Goal: Task Accomplishment & Management: Manage account settings

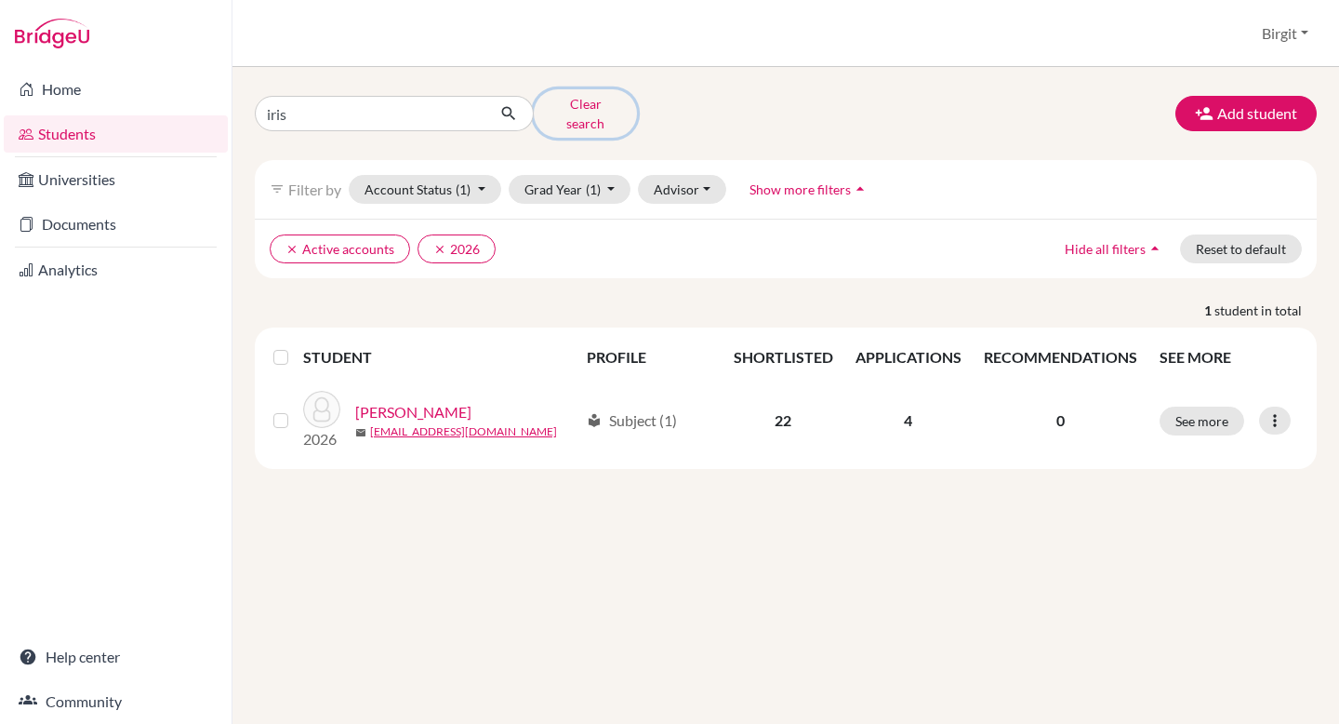
click at [592, 105] on button "Clear search" at bounding box center [585, 113] width 103 height 48
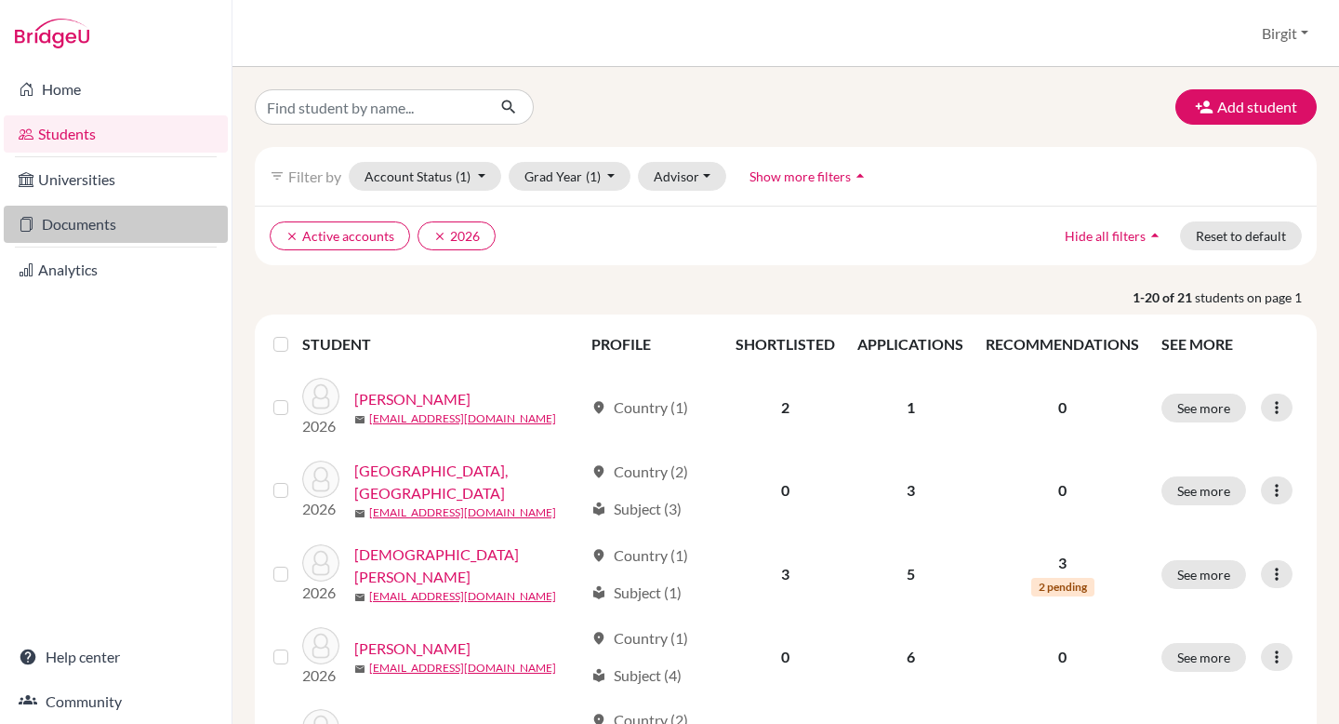
click at [101, 222] on link "Documents" at bounding box center [116, 224] width 224 height 37
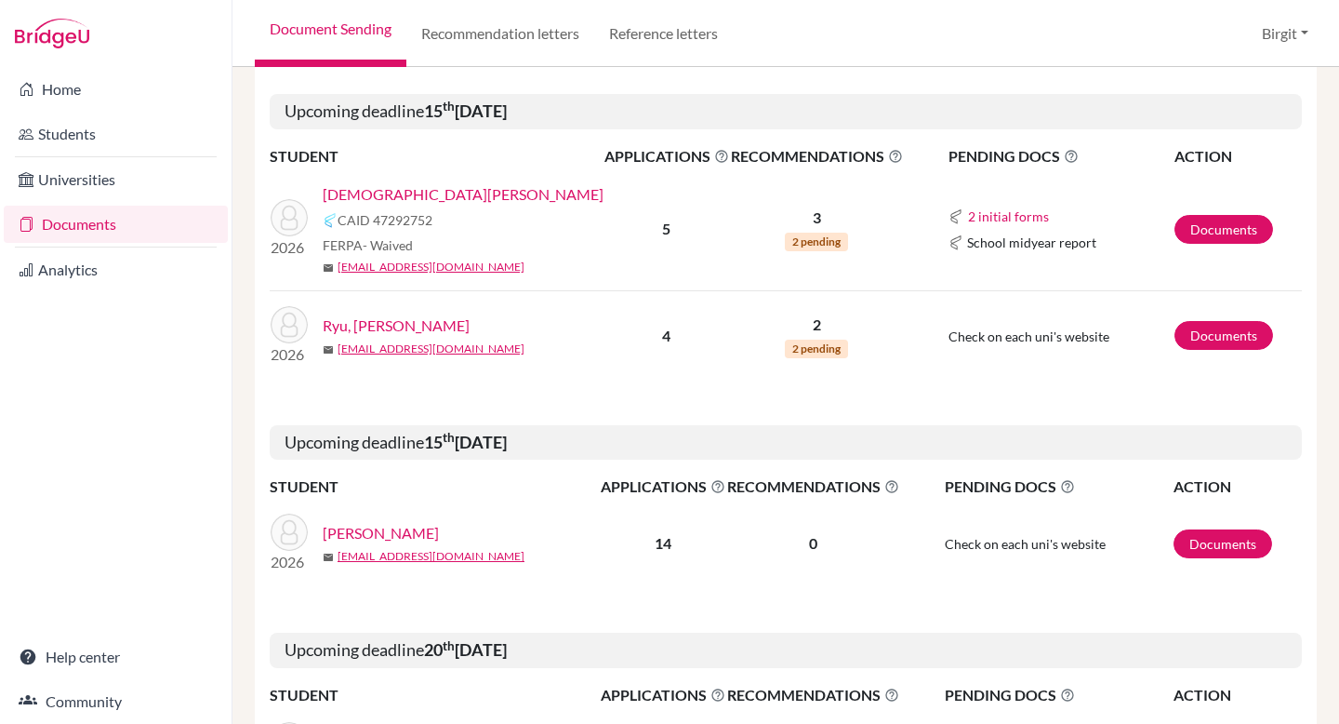
scroll to position [1235, 0]
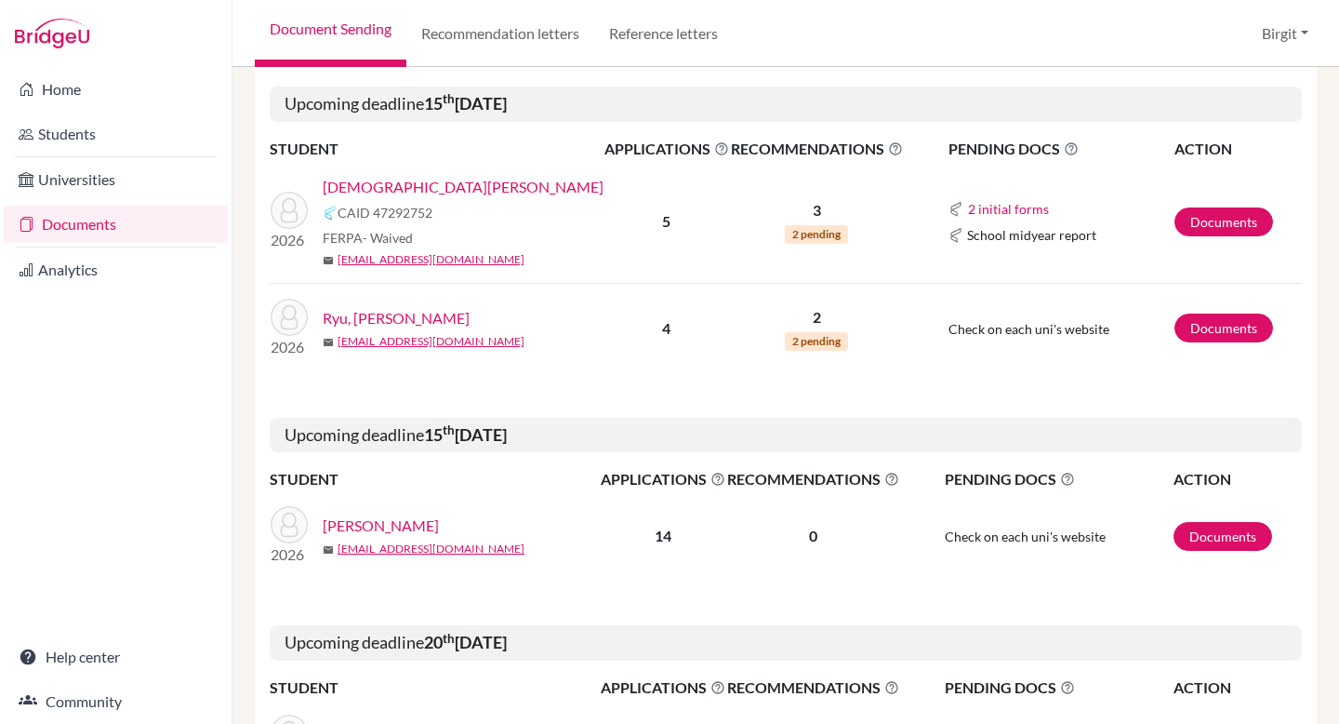
click at [375, 318] on link "Ryu, Daye" at bounding box center [396, 318] width 147 height 22
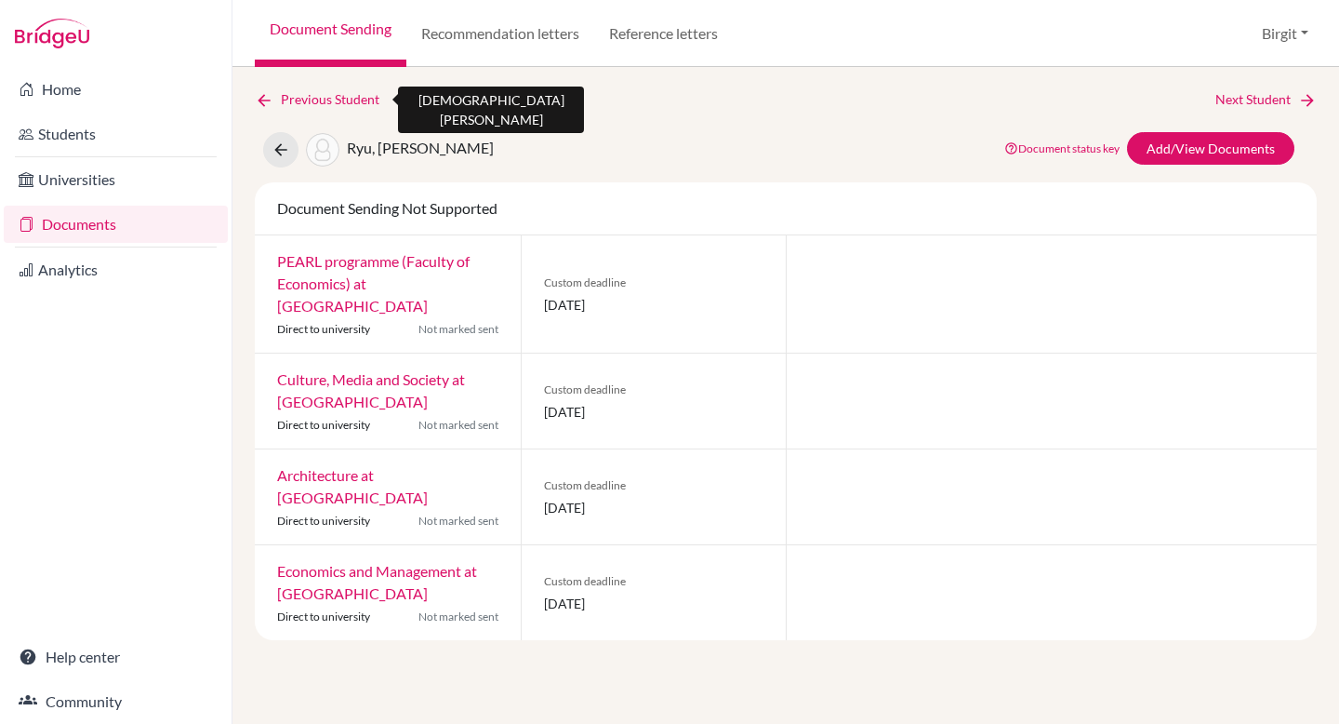
click at [266, 96] on icon at bounding box center [264, 100] width 19 height 19
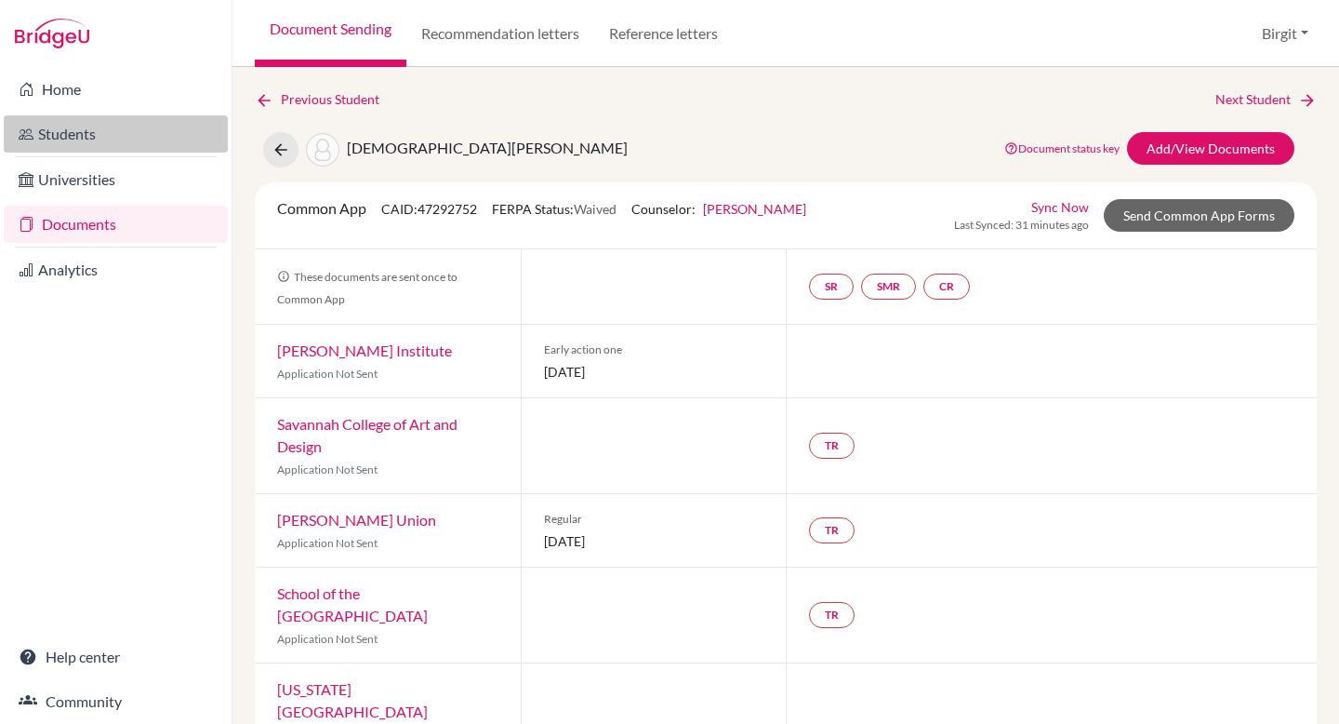
click at [100, 131] on link "Students" at bounding box center [116, 133] width 224 height 37
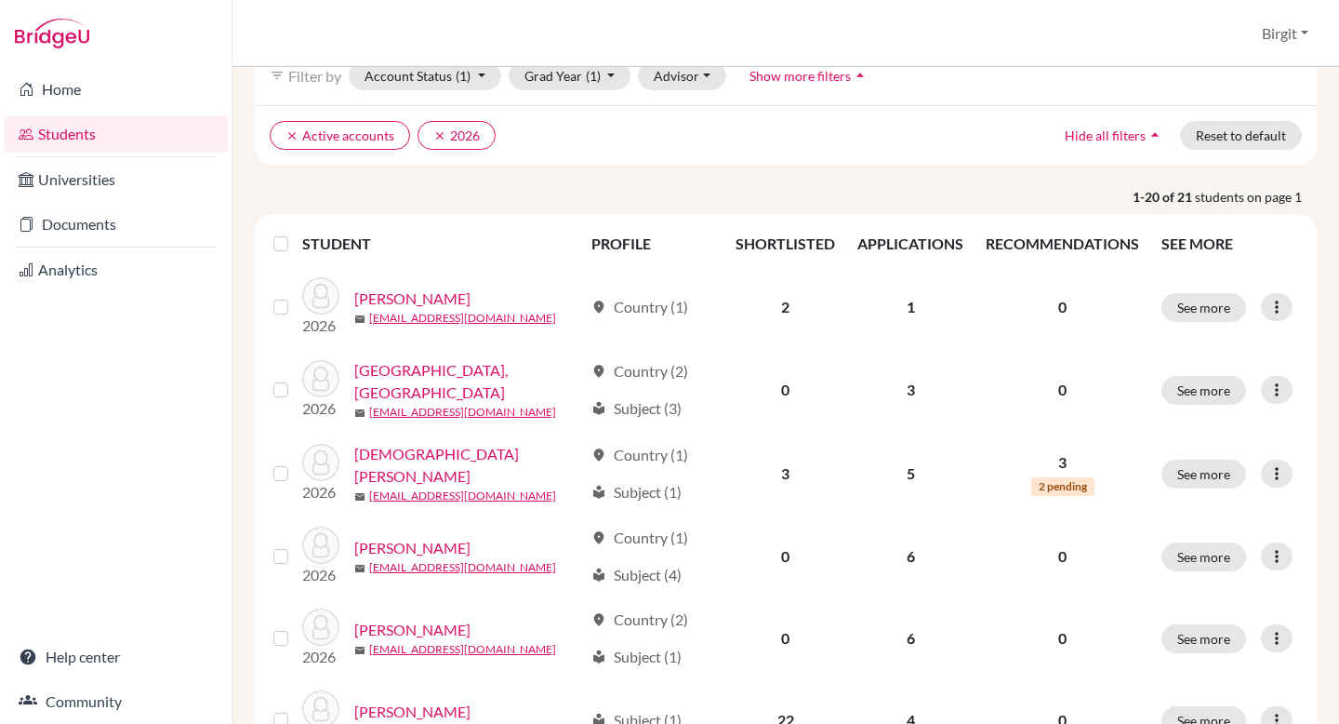
scroll to position [201, 0]
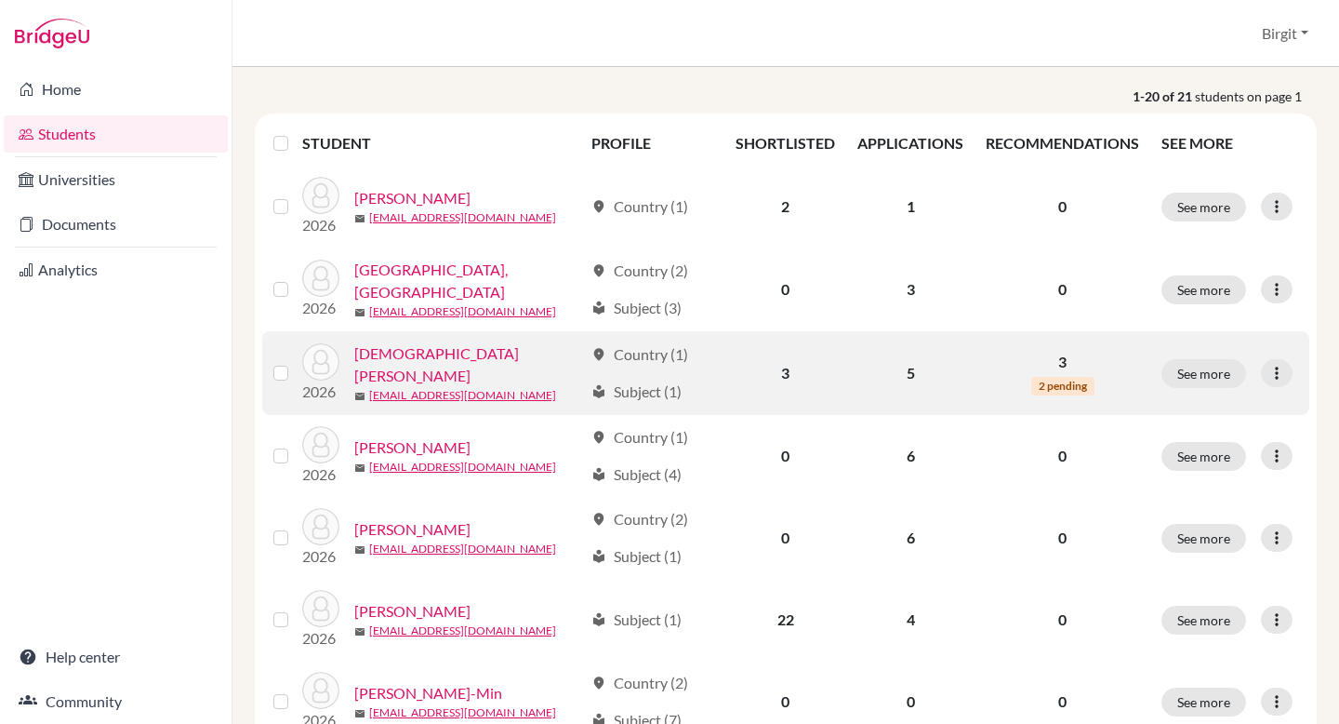
click at [404, 360] on link "[DEMOGRAPHIC_DATA][PERSON_NAME]" at bounding box center [468, 364] width 229 height 45
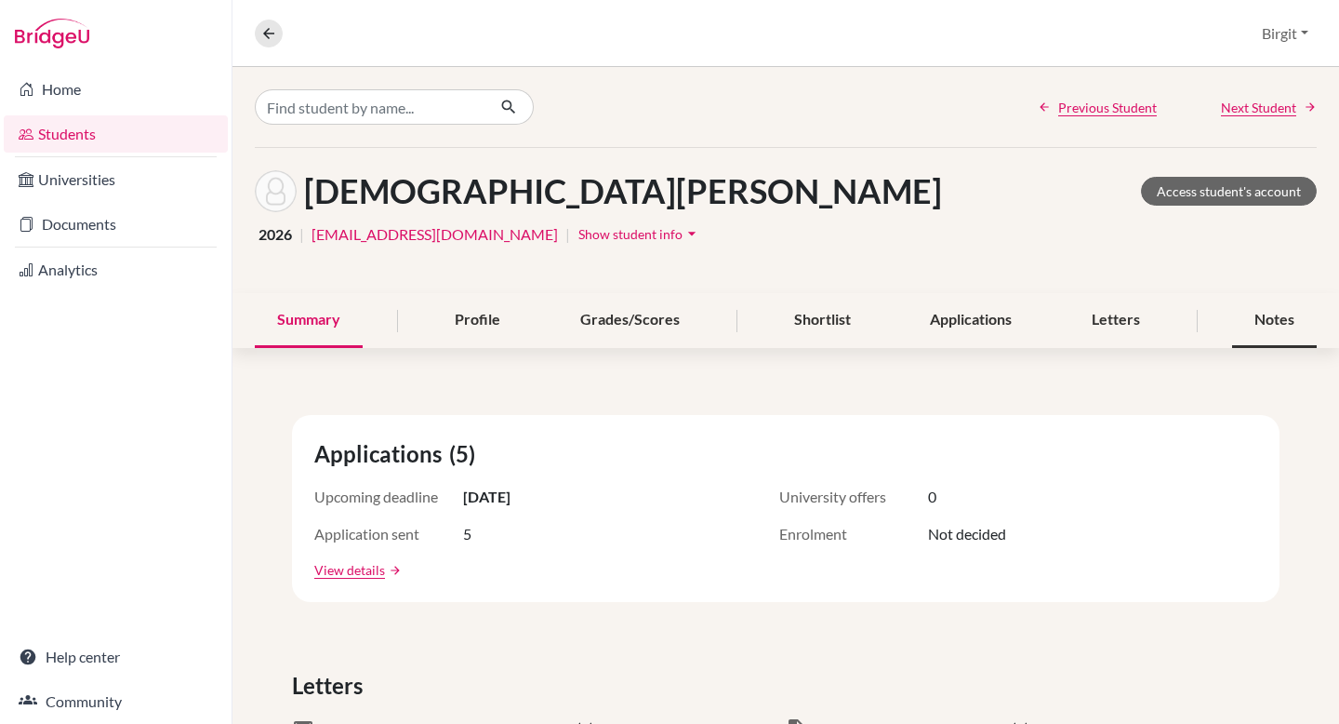
click at [1263, 311] on div "Notes" at bounding box center [1274, 320] width 85 height 55
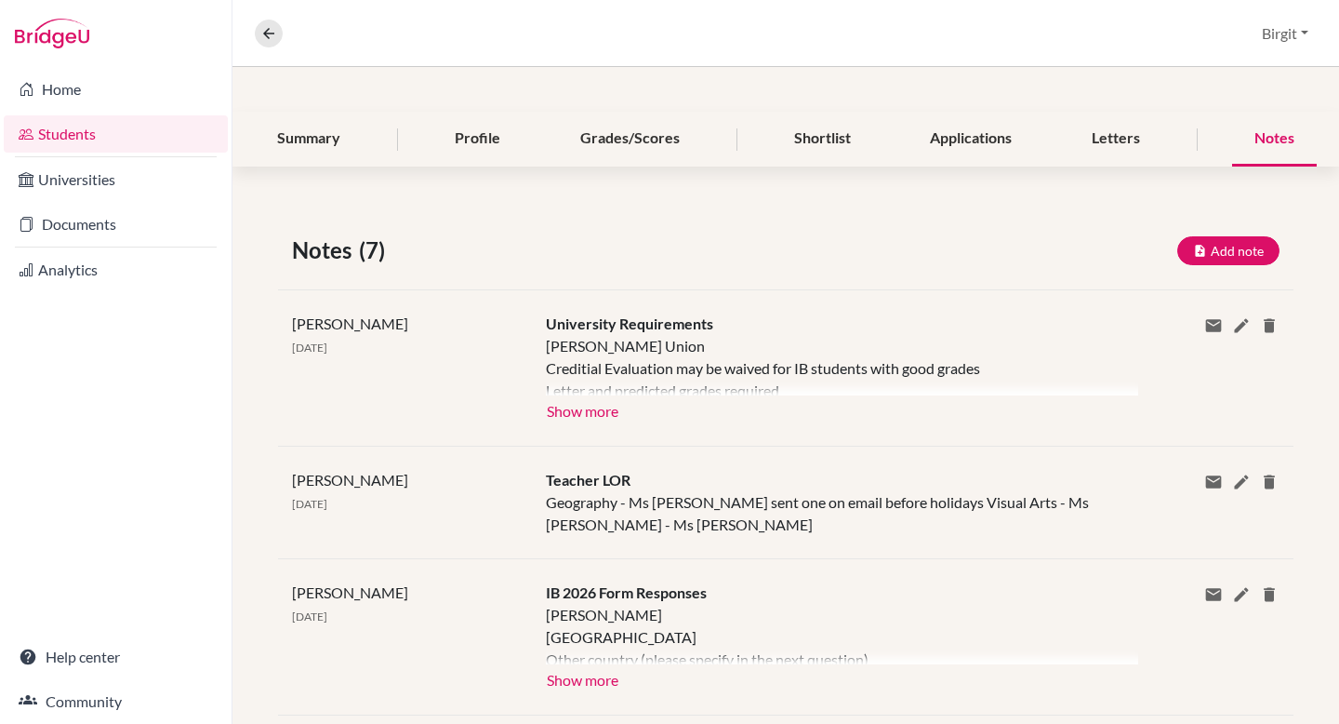
scroll to position [181, 0]
click at [578, 409] on button "Show more" at bounding box center [582, 409] width 73 height 28
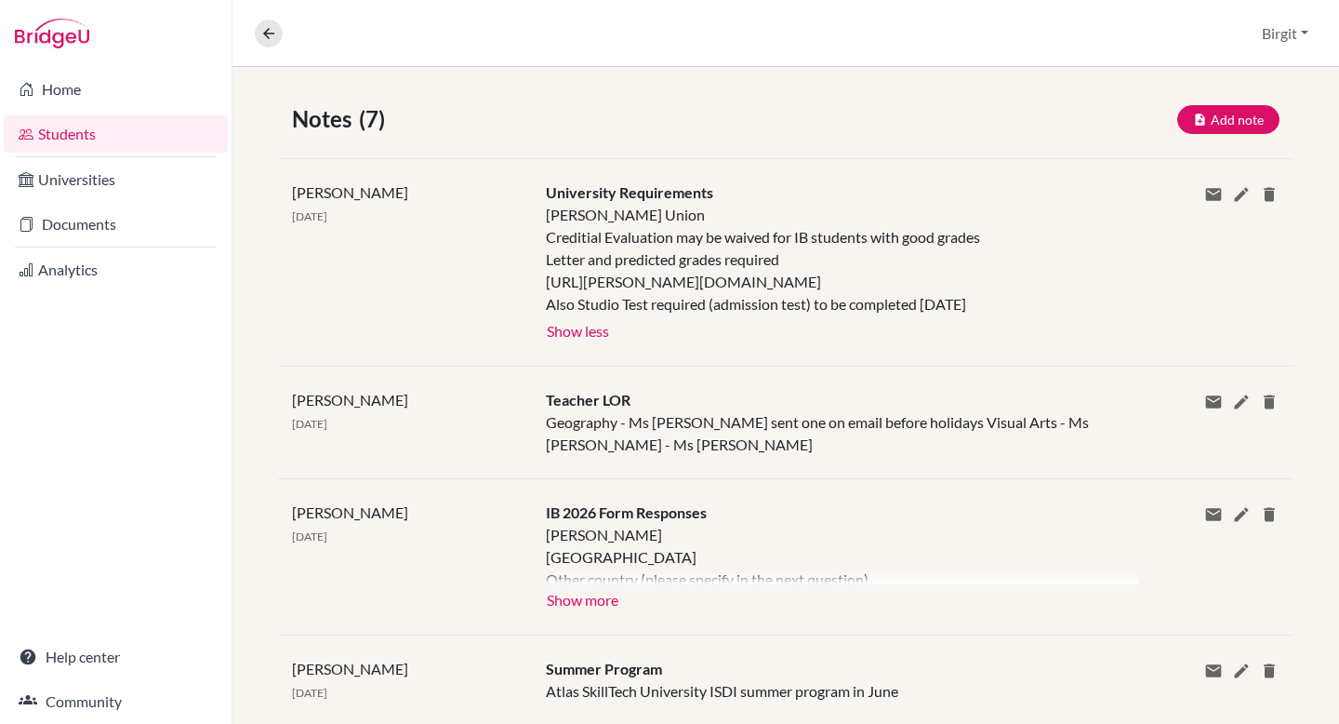
scroll to position [0, 0]
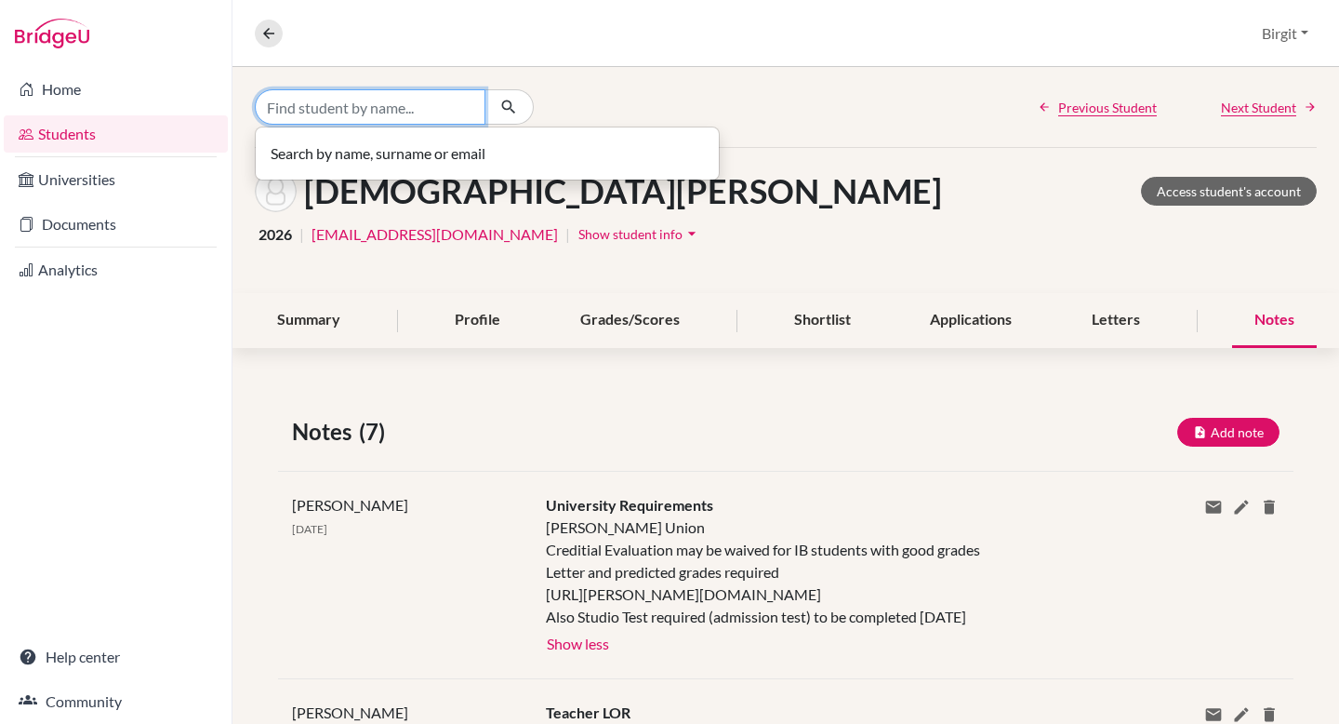
click at [328, 109] on input "Find student by name..." at bounding box center [370, 106] width 231 height 35
type input "c"
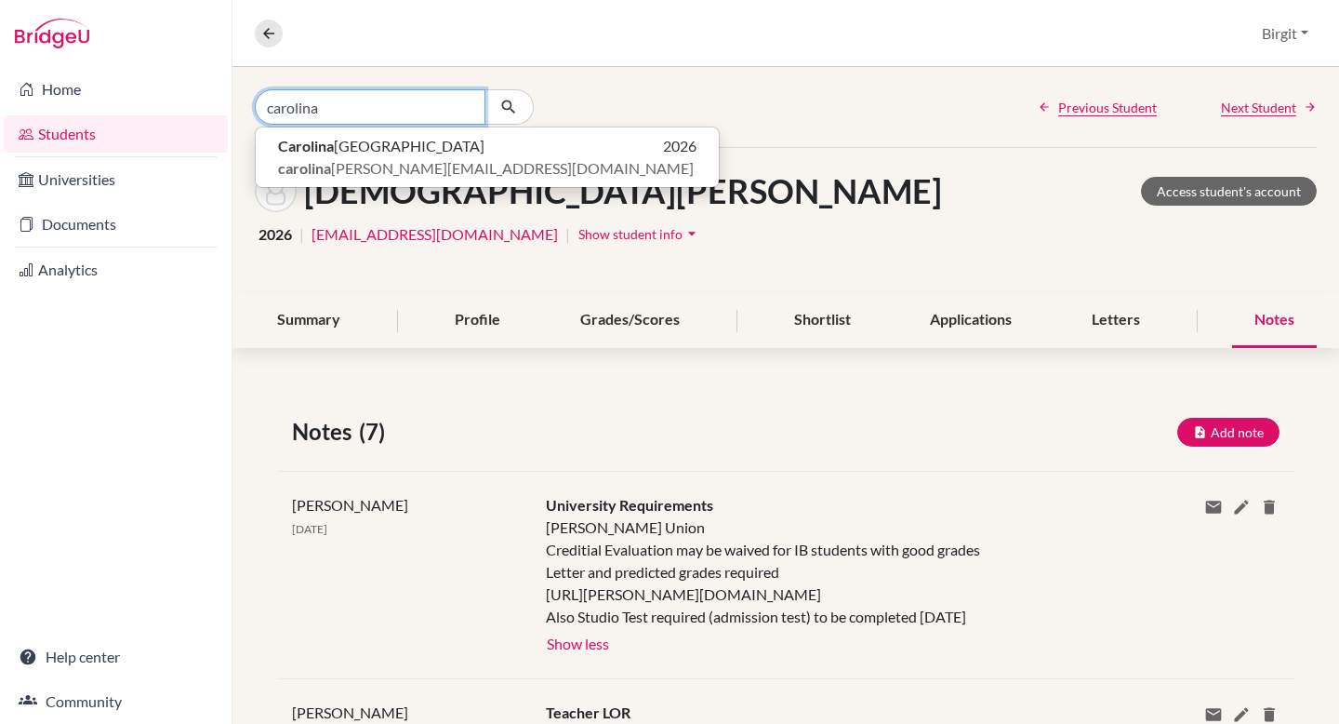
type input "carolina"
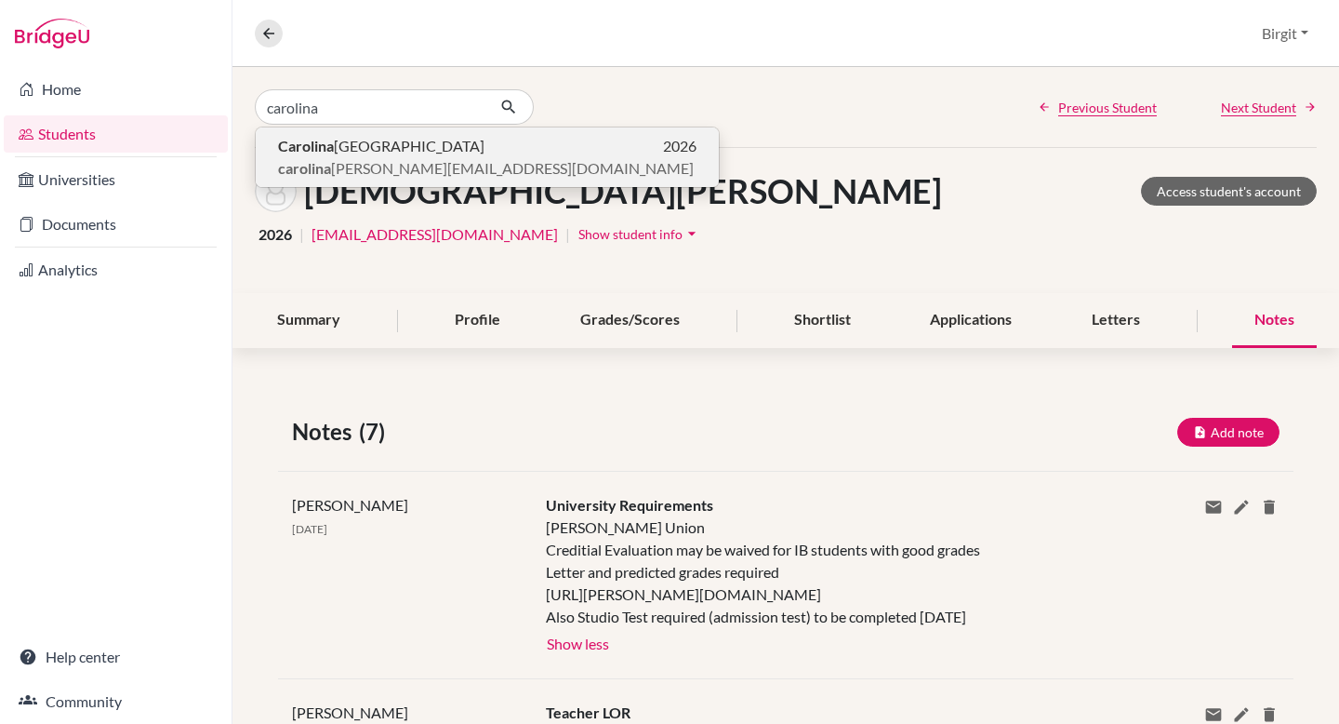
click at [344, 148] on span "Carolina Ferrara" at bounding box center [381, 146] width 206 height 22
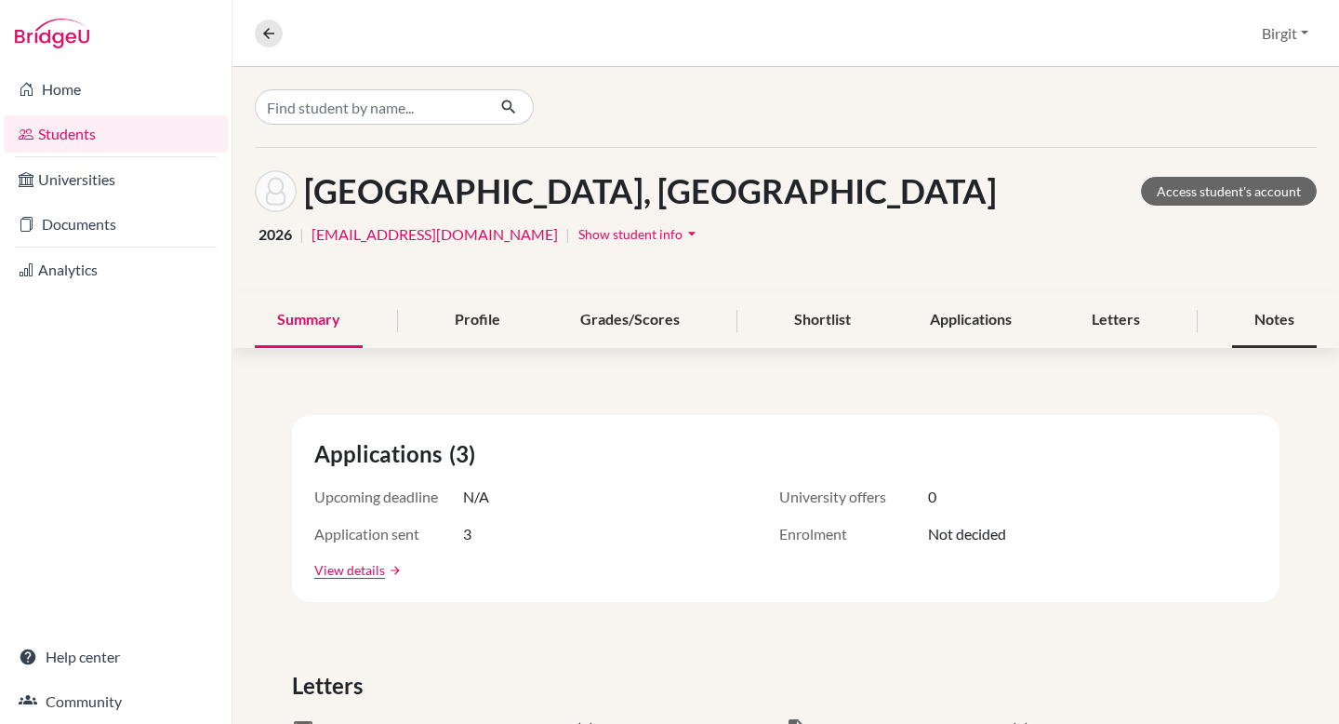
click at [1267, 314] on div "Notes" at bounding box center [1274, 320] width 85 height 55
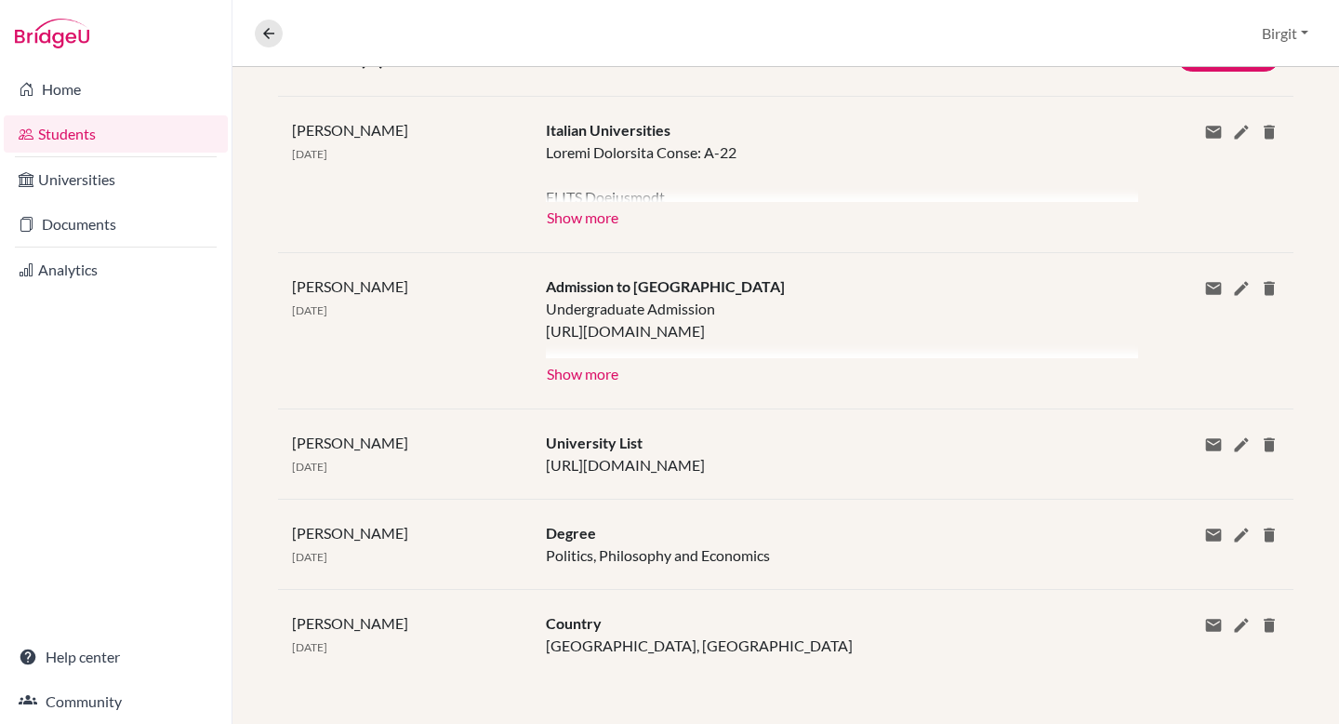
scroll to position [397, 0]
click at [572, 202] on button "Show more" at bounding box center [582, 216] width 73 height 28
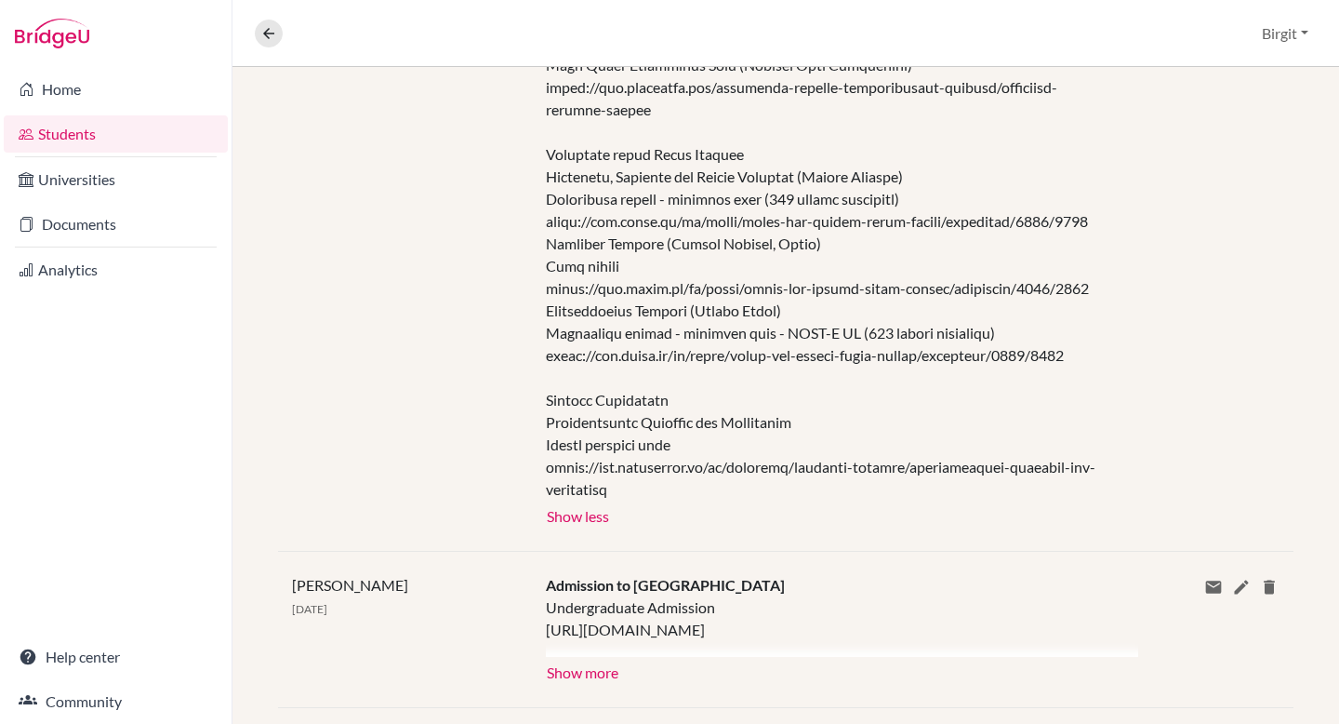
scroll to position [843, 0]
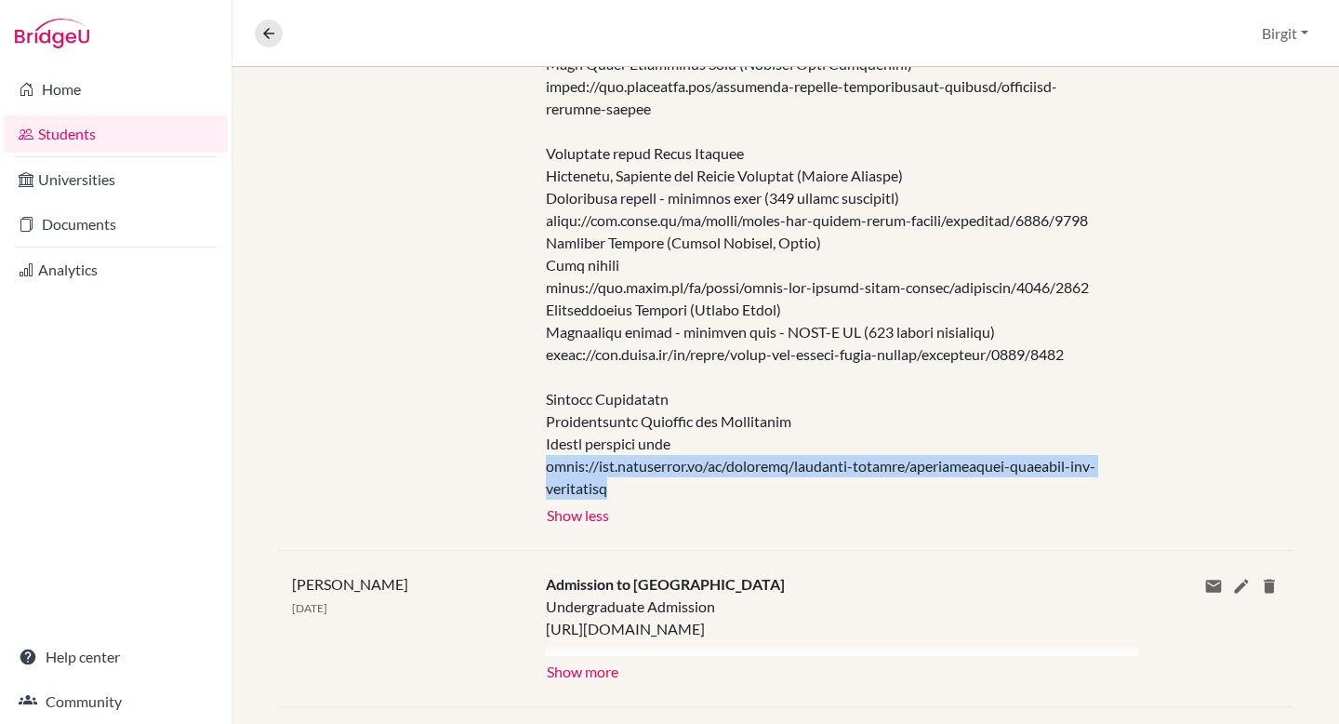
drag, startPoint x: 543, startPoint y: 468, endPoint x: 650, endPoint y: 484, distance: 108.1
click at [650, 484] on div at bounding box center [828, 87] width 564 height 826
copy div "https://www.unibocconi.it/en/programs/bachelor-science/international-politics-a…"
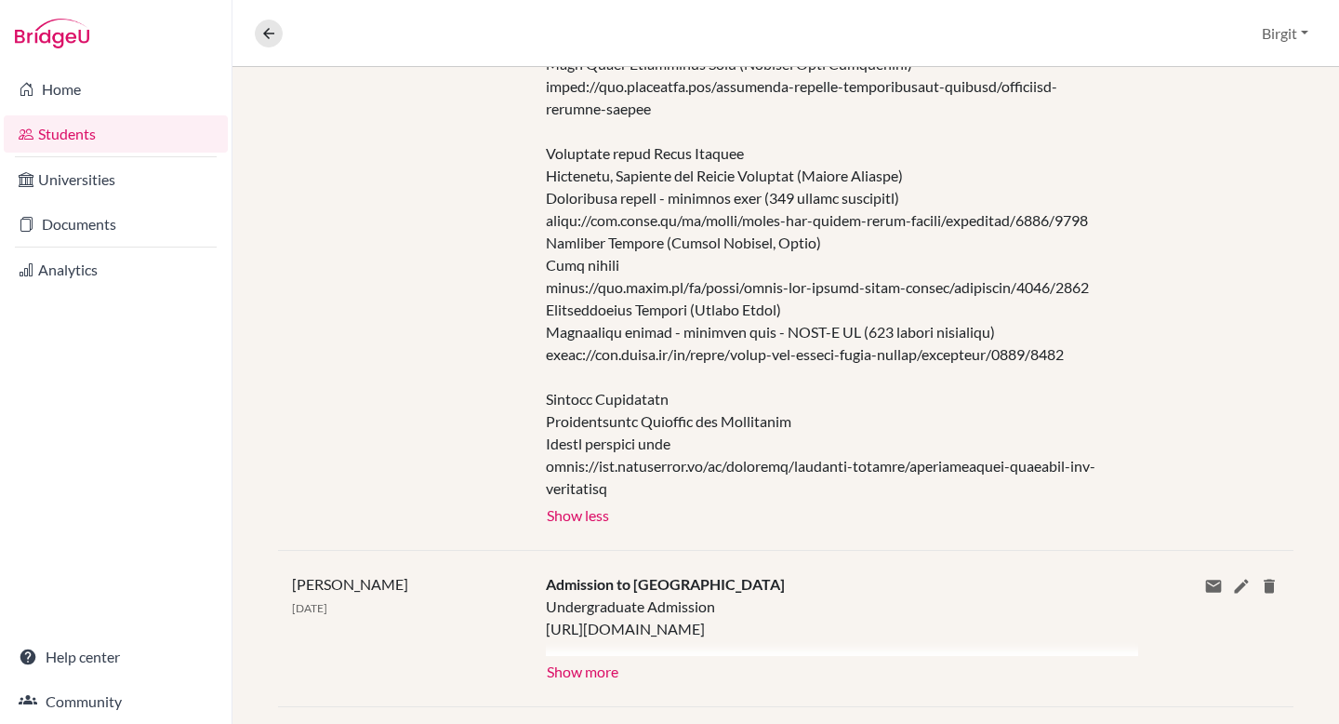
click at [867, 415] on div at bounding box center [828, 87] width 564 height 826
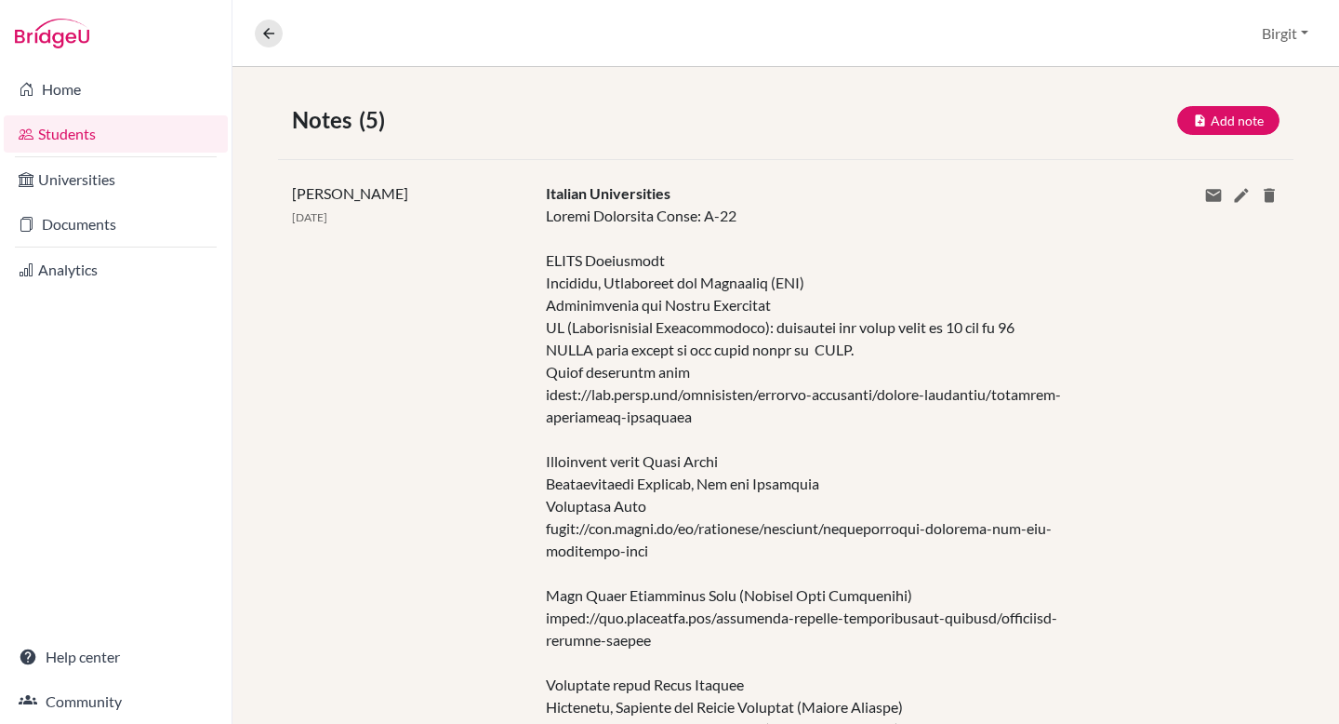
scroll to position [0, 0]
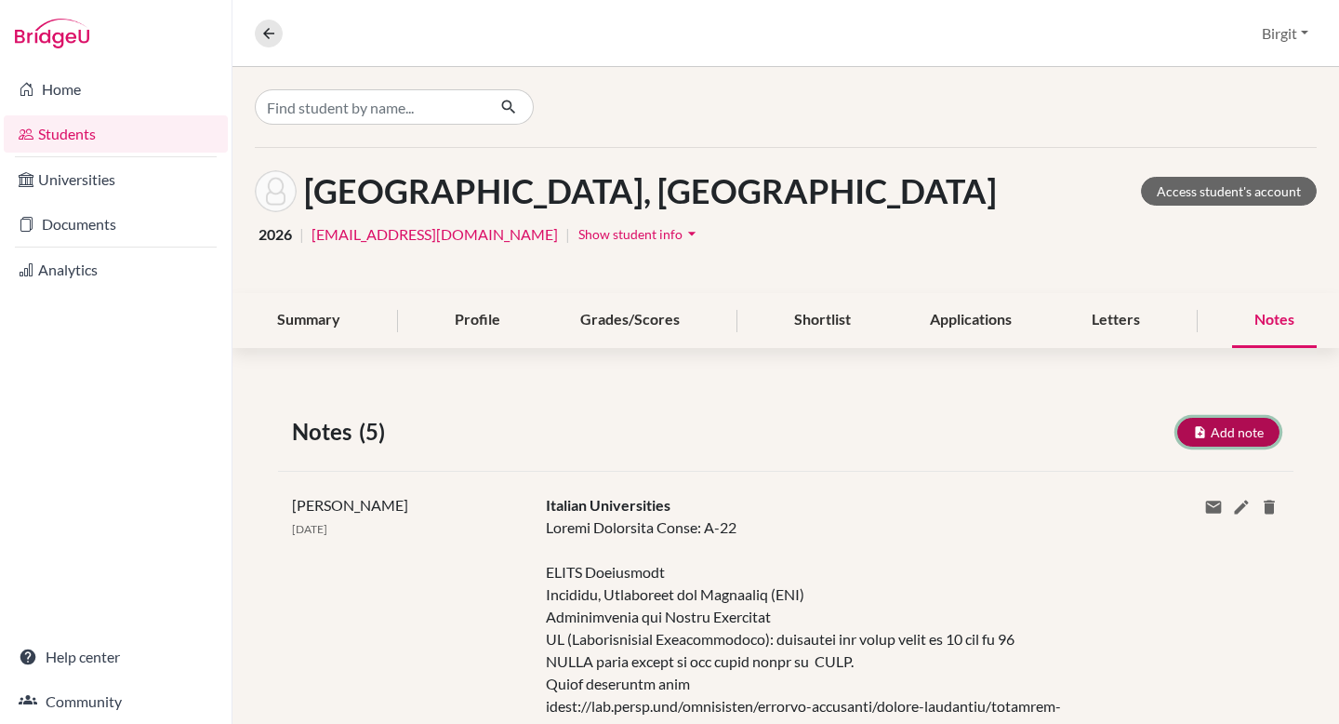
click at [1226, 423] on button "Add note" at bounding box center [1228, 432] width 102 height 29
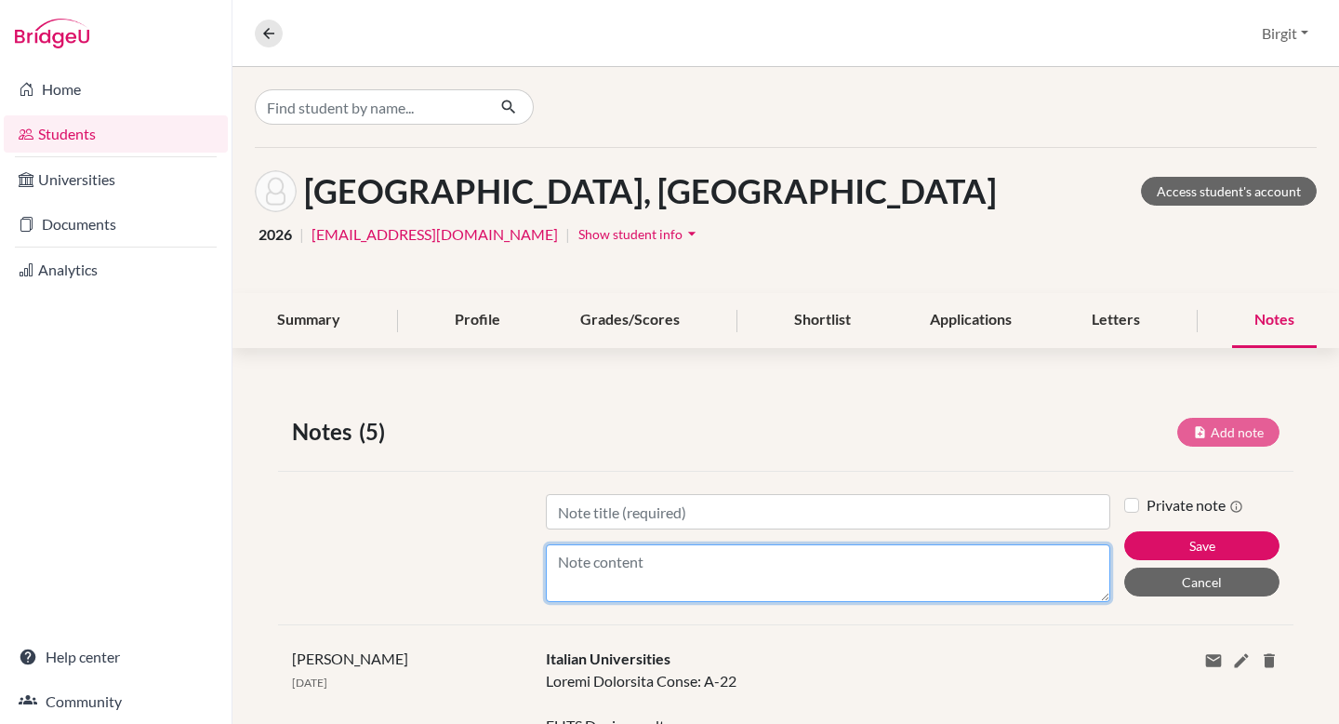
click at [813, 566] on textarea "Content" at bounding box center [828, 573] width 564 height 58
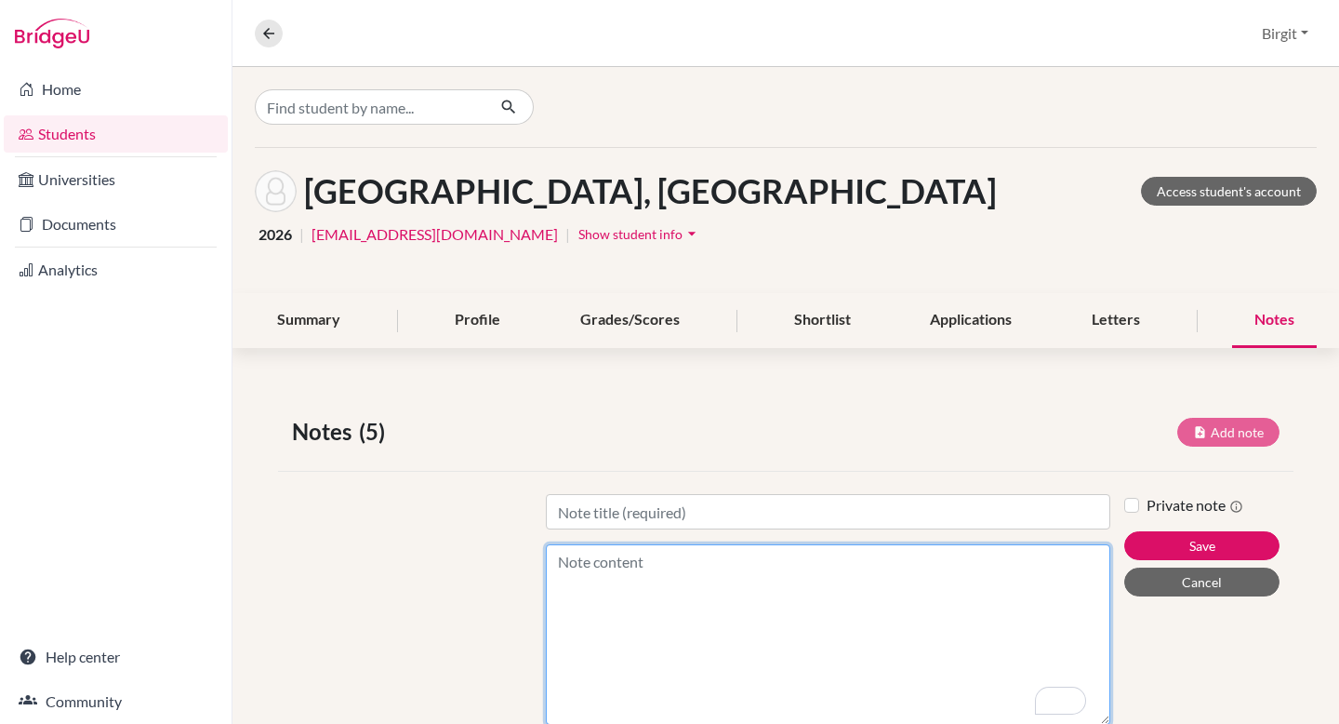
drag, startPoint x: 1093, startPoint y: 600, endPoint x: 1070, endPoint y: 723, distance: 124.8
click at [1070, 723] on textarea "Content" at bounding box center [828, 634] width 564 height 180
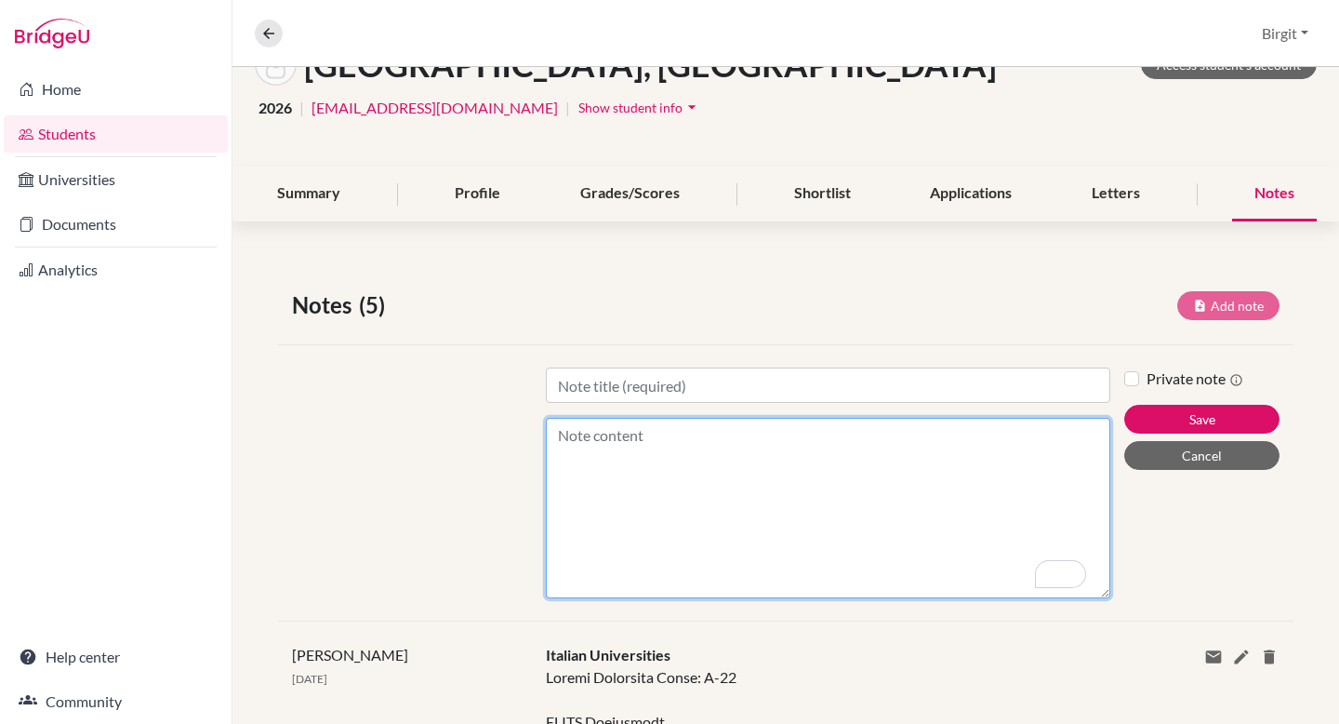
scroll to position [145, 0]
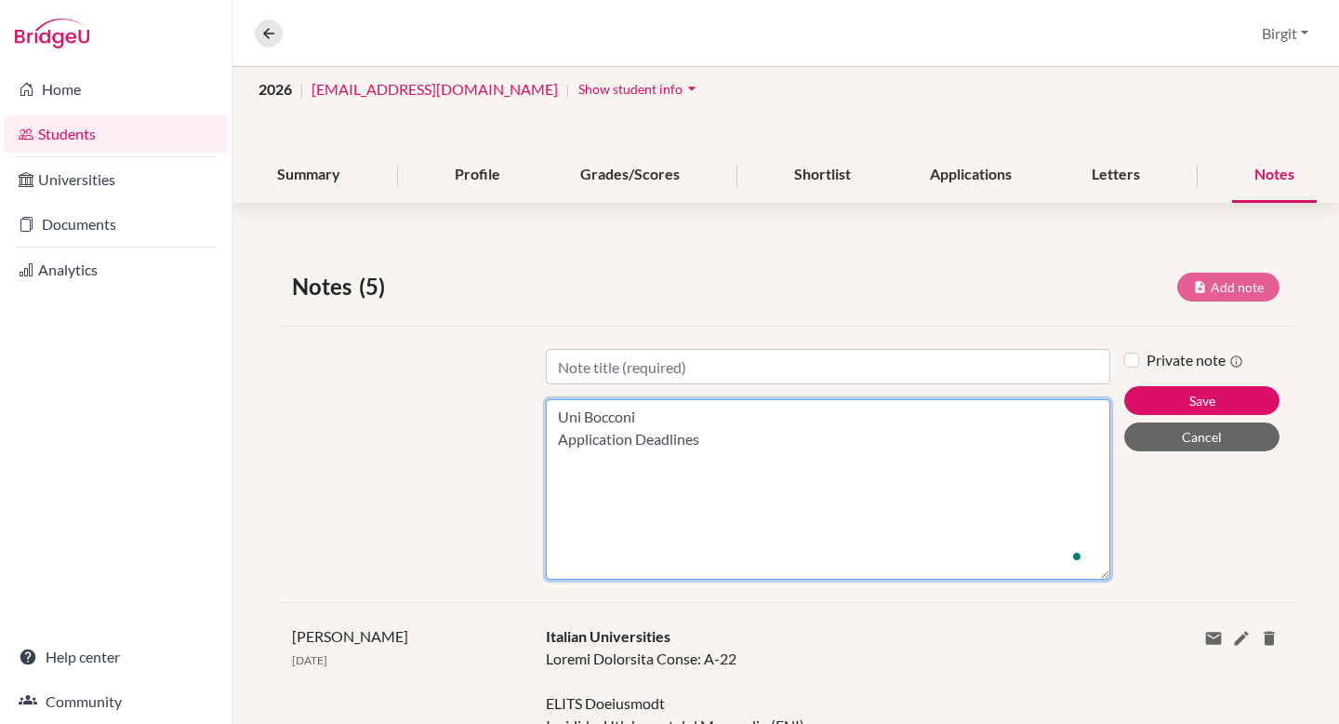
paste textarea "28 November 2025 - 23 January 2026 (3:00pm Italian time)"
click at [556, 483] on textarea "Uni Bocconi Application Deadlines 28 November 2025 - 23 January 2026 (3:00pm It…" at bounding box center [828, 489] width 564 height 180
click at [574, 489] on textarea "Uni Bocconi Application Deadlines 28 November 2025 - 23 January 2026 (3:00pm It…" at bounding box center [828, 489] width 564 height 180
click at [565, 476] on textarea "Uni Bocconi Application Deadlines 28 November 2025 - 23 January 2026 (3:00pm It…" at bounding box center [828, 489] width 564 height 180
paste textarea "Before applying, applicants must have already taken a selection test (Bocconi o…"
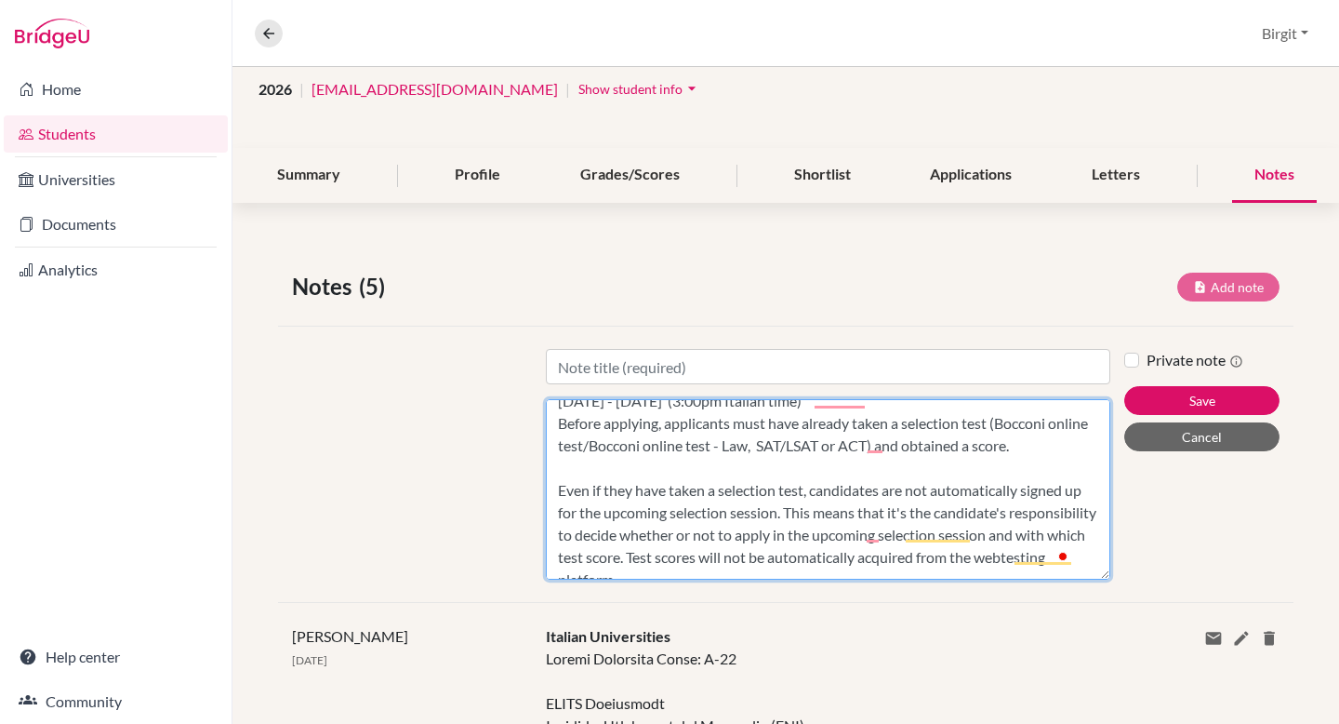
scroll to position [60, 0]
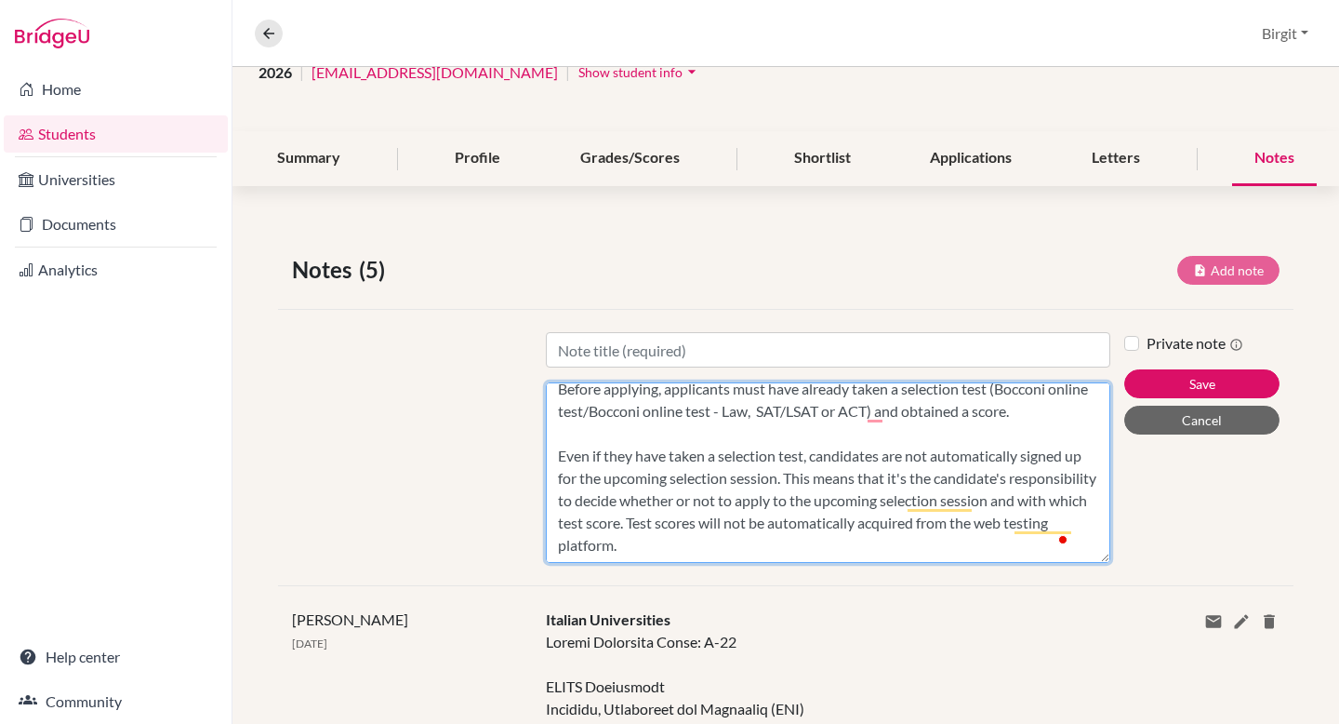
click at [872, 541] on textarea "Uni Bocconi Application Deadlines 28 November 2025 - 23 January 2026 (3:00pm It…" at bounding box center [828, 472] width 564 height 180
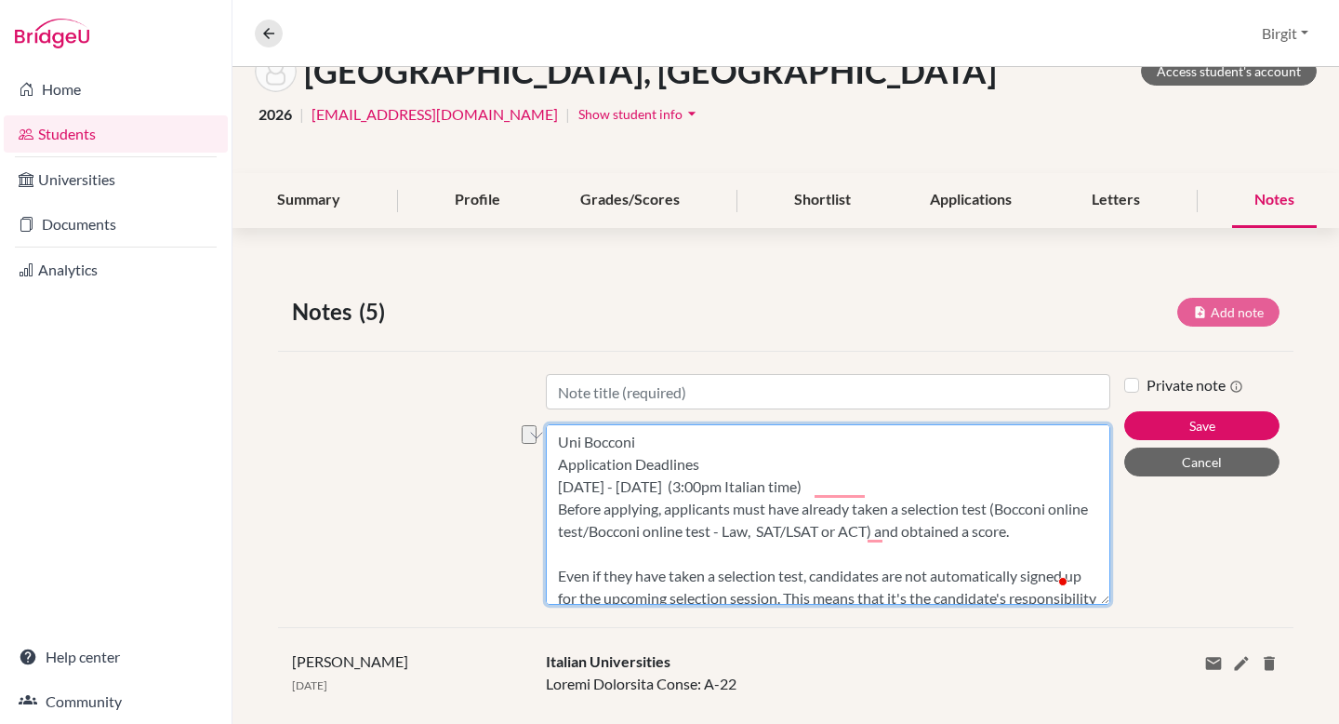
drag, startPoint x: 558, startPoint y: 443, endPoint x: 662, endPoint y: 443, distance: 104.2
click at [662, 443] on textarea "Uni Bocconi Application Deadlines 28 November 2025 - 23 January 2026 (3:00pm It…" at bounding box center [828, 514] width 564 height 180
click at [745, 455] on textarea "Uni Bocconi Application Deadlines 28 November 2025 - 23 January 2026 (3:00pm It…" at bounding box center [828, 514] width 564 height 180
click at [553, 486] on textarea "Uni Bocconi Application Deadlines 28 November 2025 - 23 January 2026 (3:00pm It…" at bounding box center [828, 514] width 564 height 180
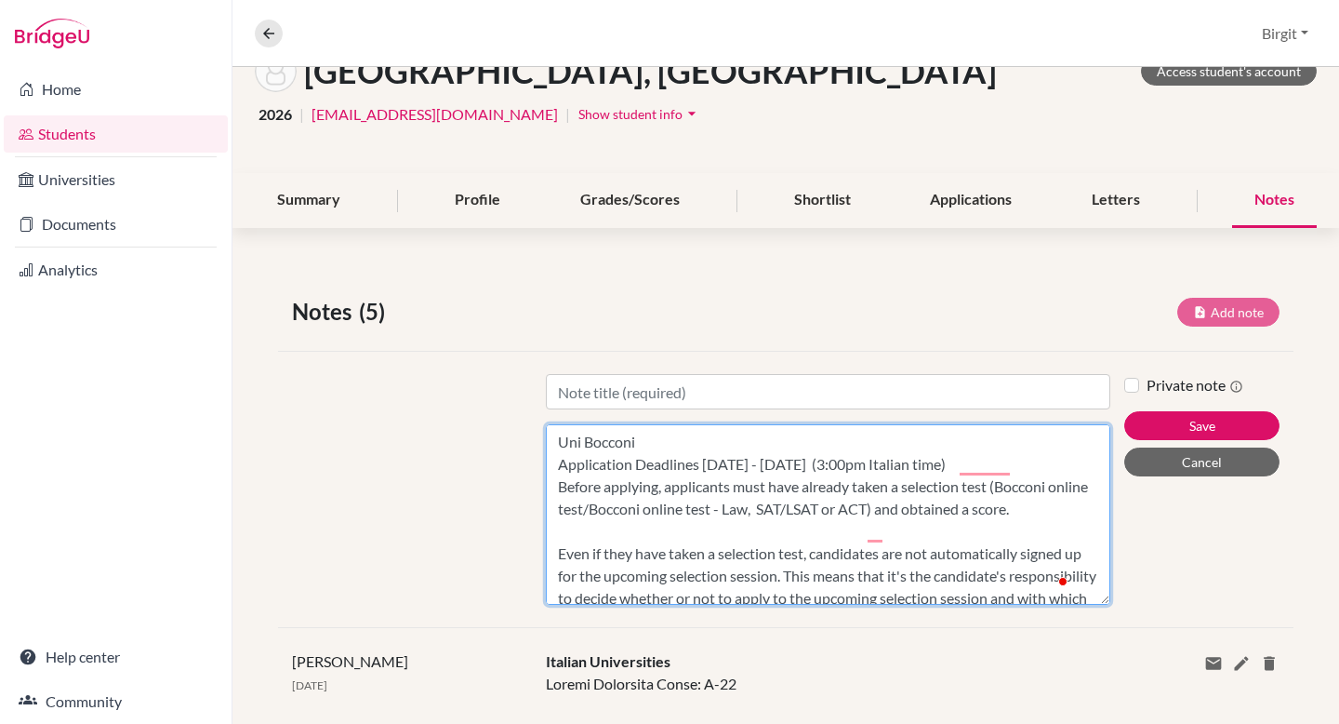
click at [620, 498] on textarea "Uni Bocconi Application Deadlines 28 November 2025 - 23 January 2026 (3:00pm It…" at bounding box center [828, 514] width 564 height 180
click at [607, 483] on textarea "Uni Bocconi Application Deadlines 28 November 2025 - 23 January 2026 (3:00pm It…" at bounding box center [828, 514] width 564 height 180
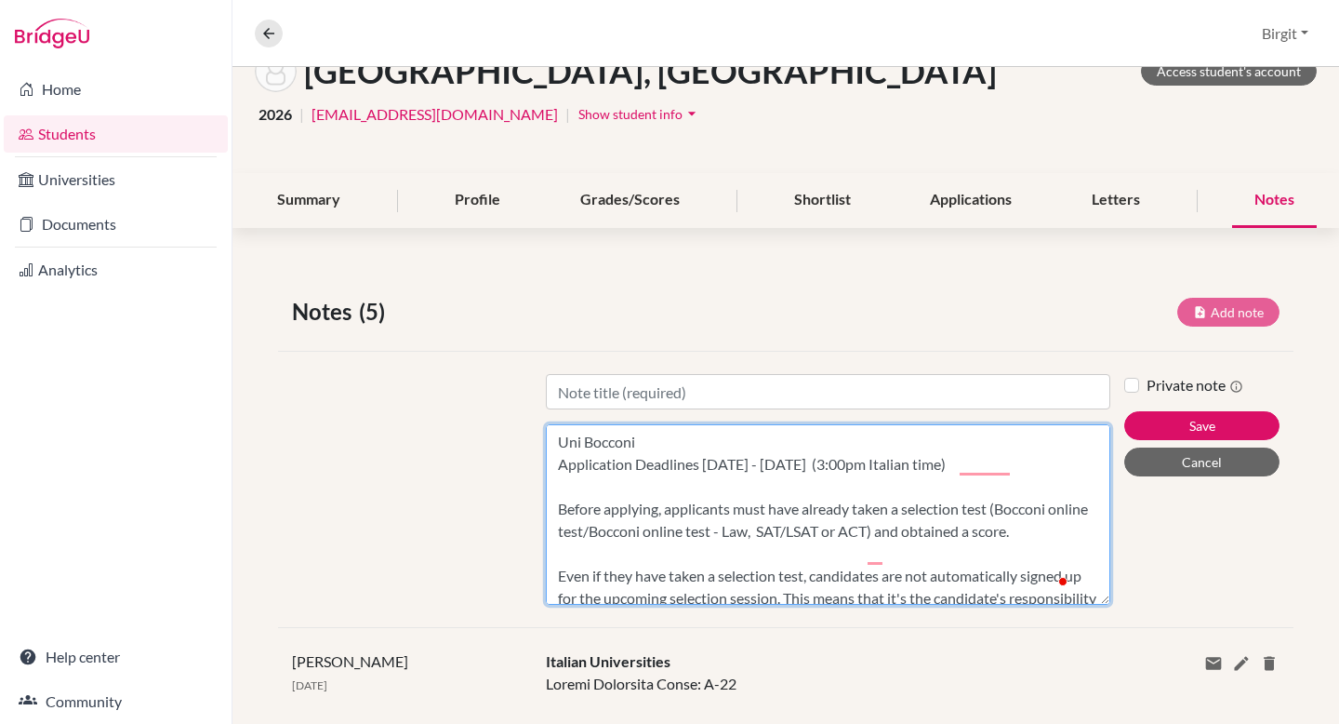
paste textarea "As competition is very intense, applicants are advised to apply as soon as poss…"
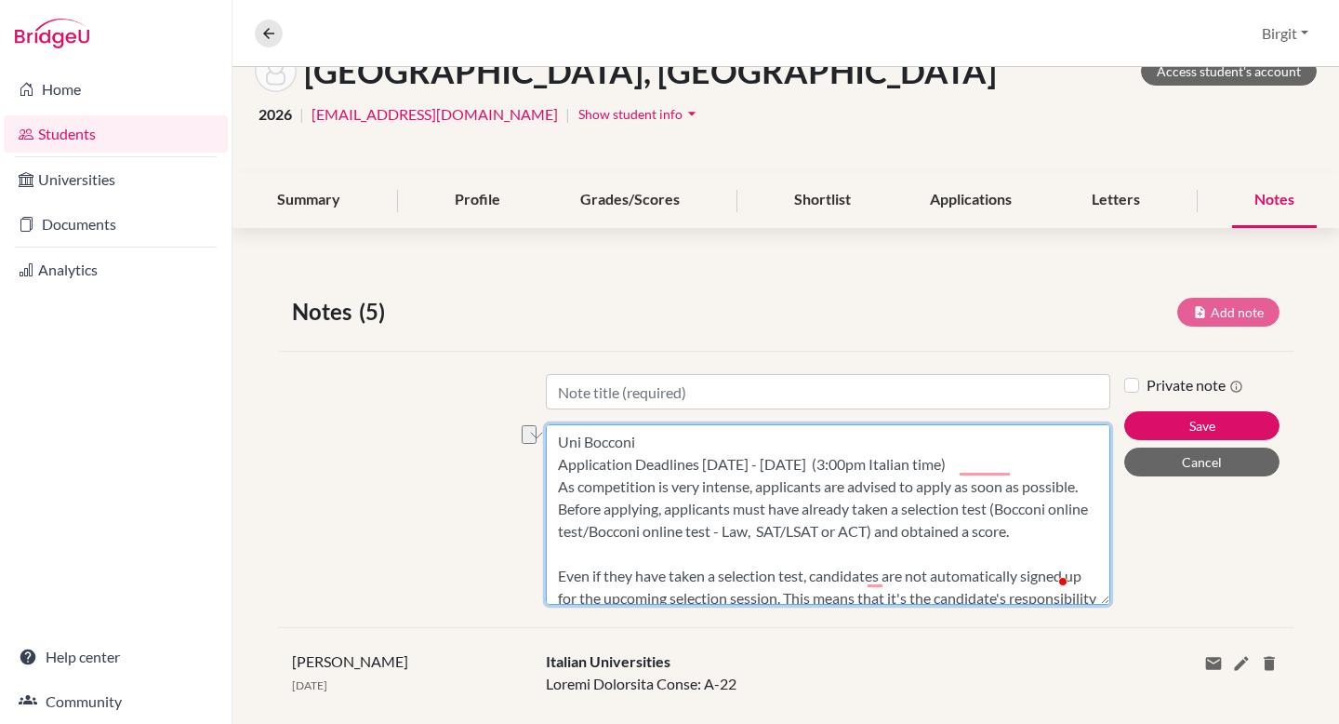
drag, startPoint x: 553, startPoint y: 438, endPoint x: 734, endPoint y: 445, distance: 180.5
click at [734, 445] on textarea "Uni Bocconi Application Deadlines 28 November 2025 - 23 January 2026 (3:00pm It…" at bounding box center [828, 514] width 564 height 180
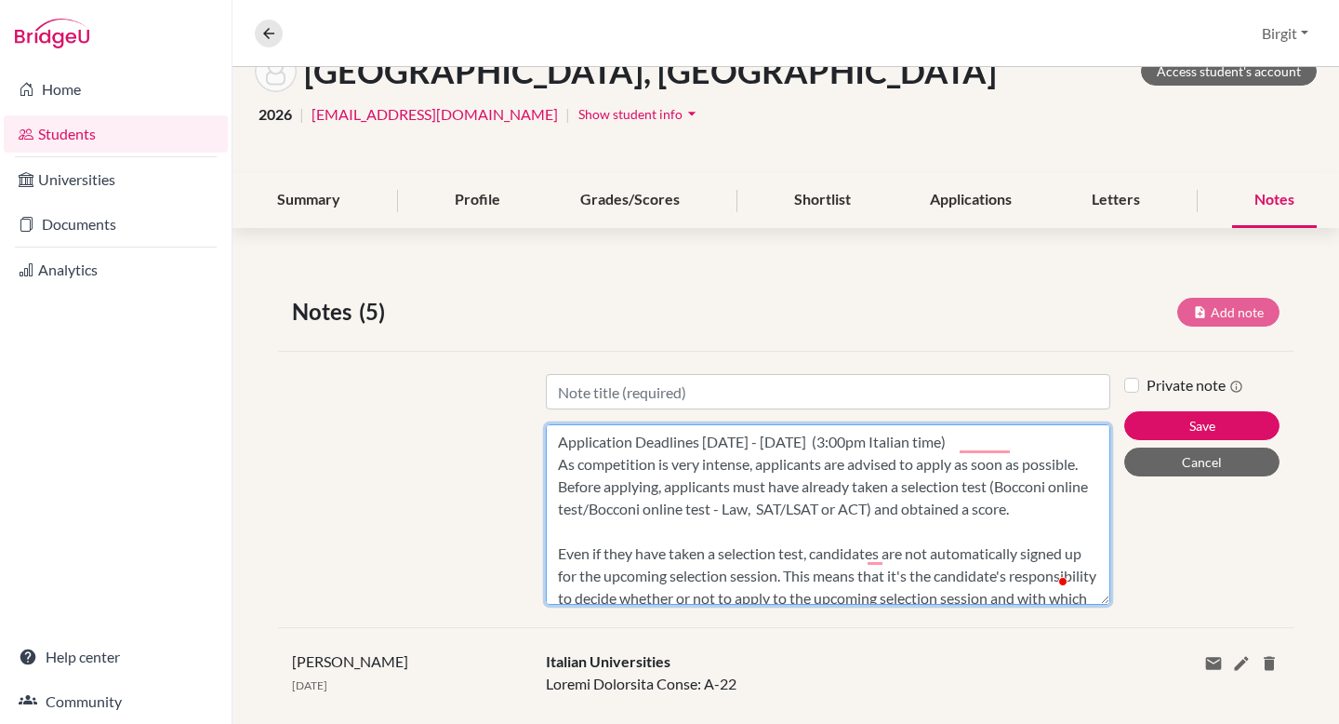
type textarea "Application Deadlines 28 November 2025 - 23 January 2026 (3:00pm Italian time) …"
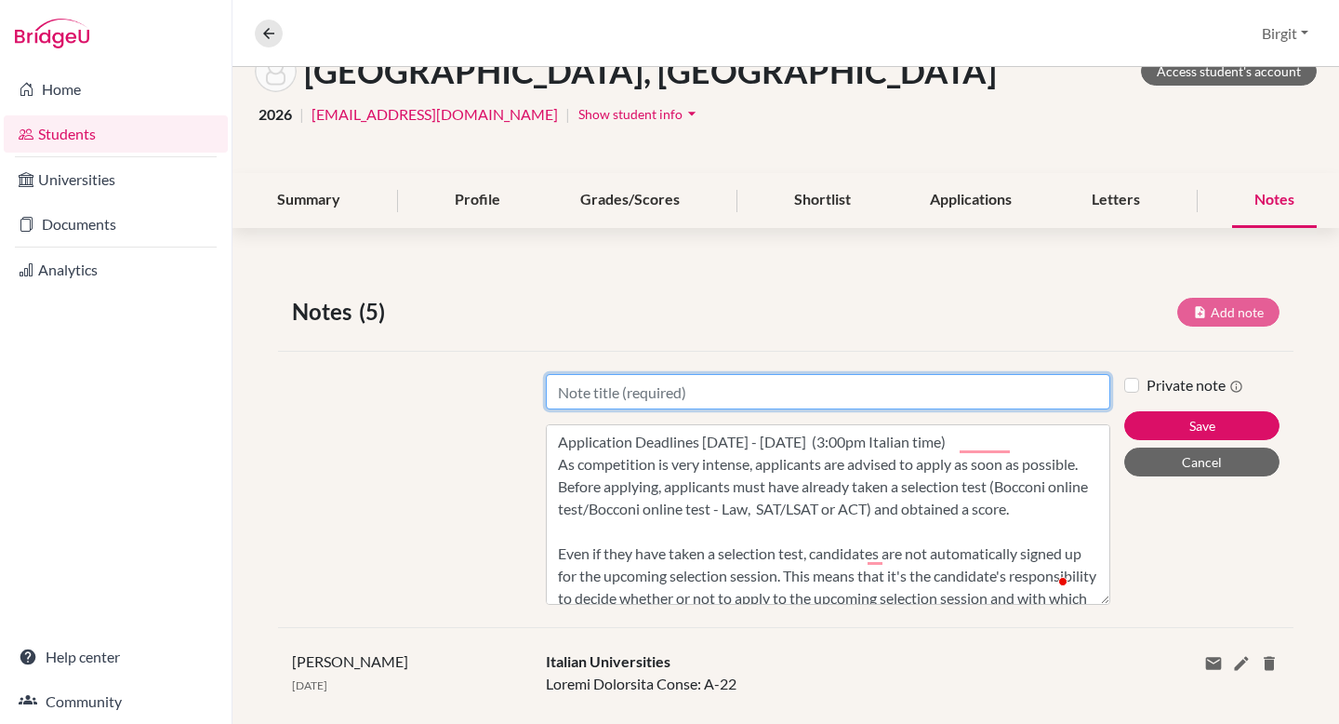
click at [728, 393] on input "Title" at bounding box center [828, 391] width 564 height 35
paste input "Uni Bocconi"
type input "Uni Bocconi"
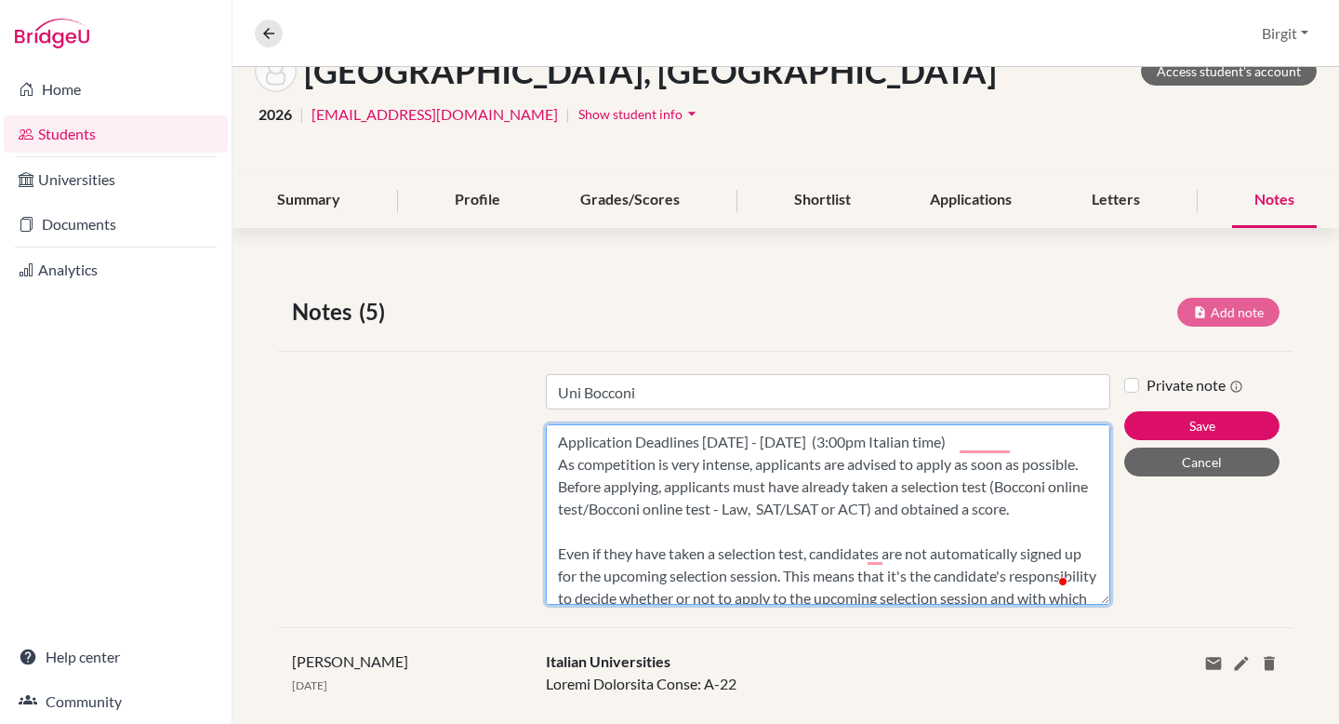
click at [704, 441] on textarea "Application Deadlines 28 November 2025 - 23 January 2026 (3:00pm Italian time) …" at bounding box center [828, 514] width 564 height 180
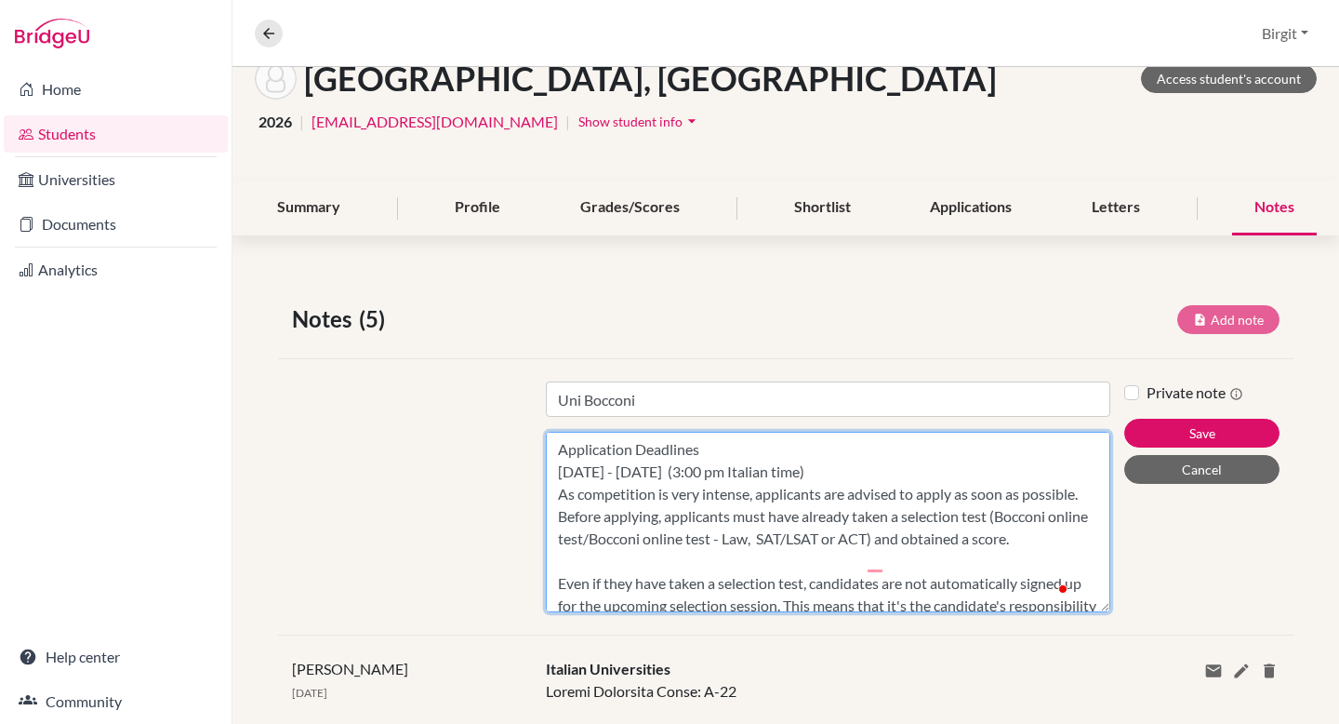
click at [689, 585] on textarea "Application Deadlines 28 November 2025 - 23 January 2026 (3:00 pm Italian time)…" at bounding box center [828, 522] width 564 height 180
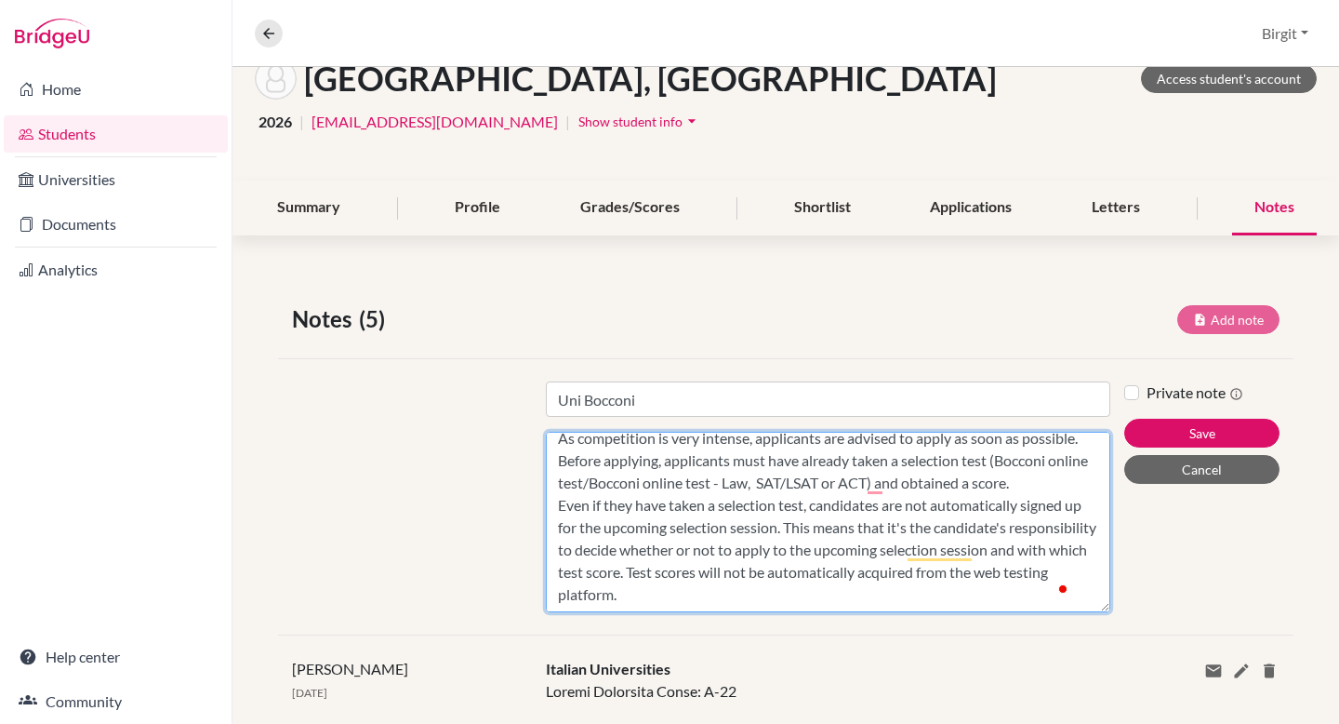
click at [903, 599] on textarea "Application Deadlines [DATE] - [DATE] (3:00 pm Italian time) As competition is …" at bounding box center [828, 522] width 564 height 180
type textarea "Application Deadlines [DATE] - [DATE] (3:00 pm Italian time) As competition is …"
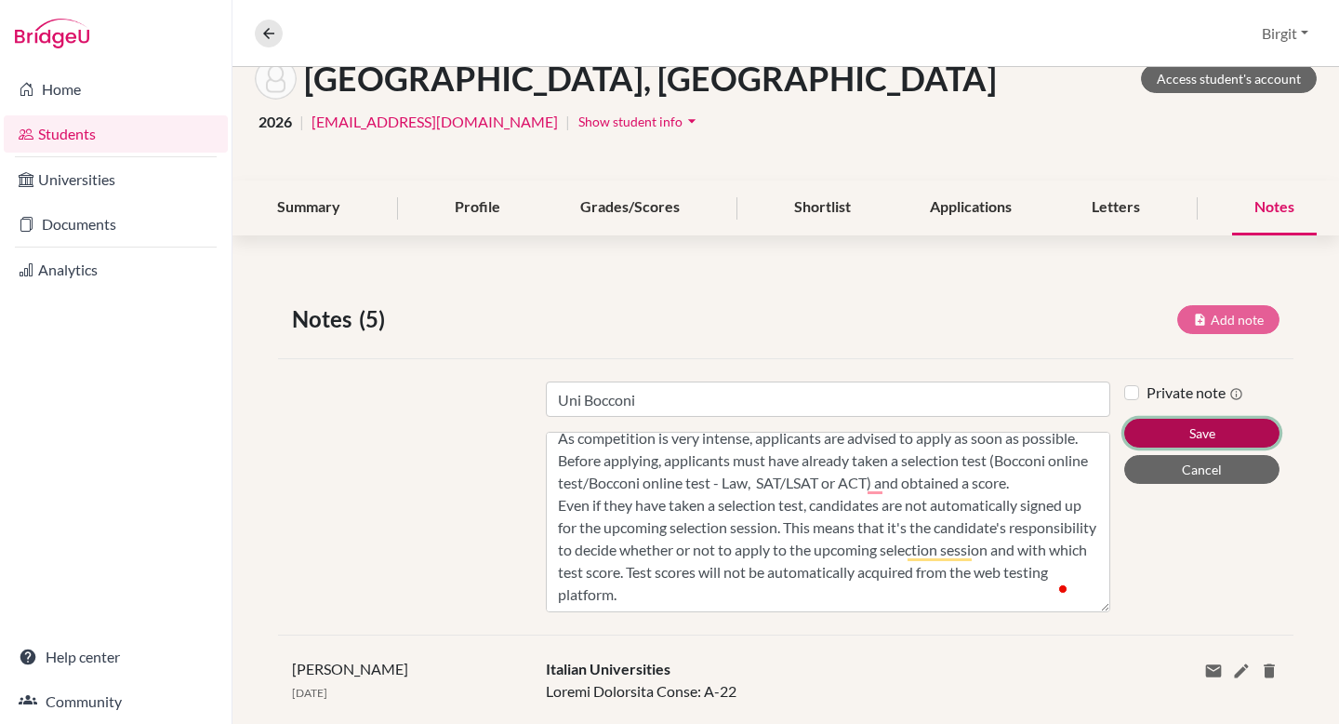
click at [1187, 436] on button "Save" at bounding box center [1201, 432] width 155 height 29
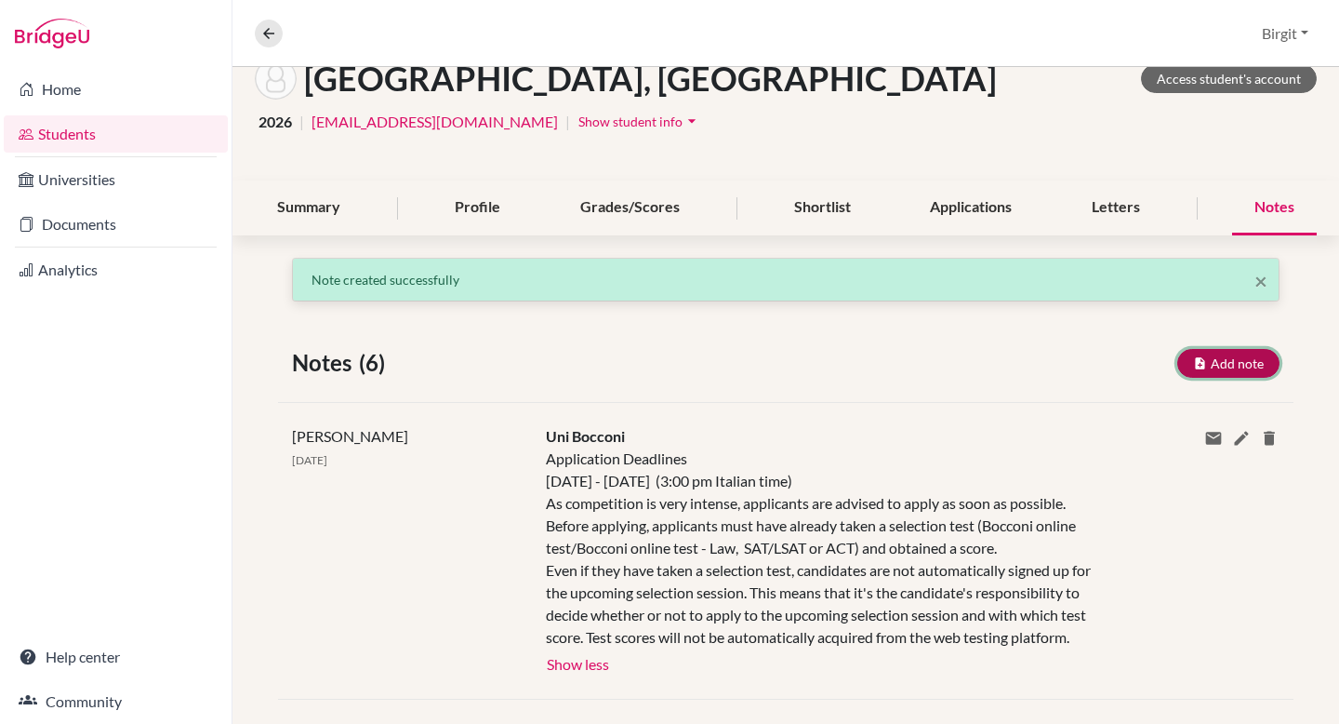
click at [1213, 358] on button "Add note" at bounding box center [1228, 363] width 102 height 29
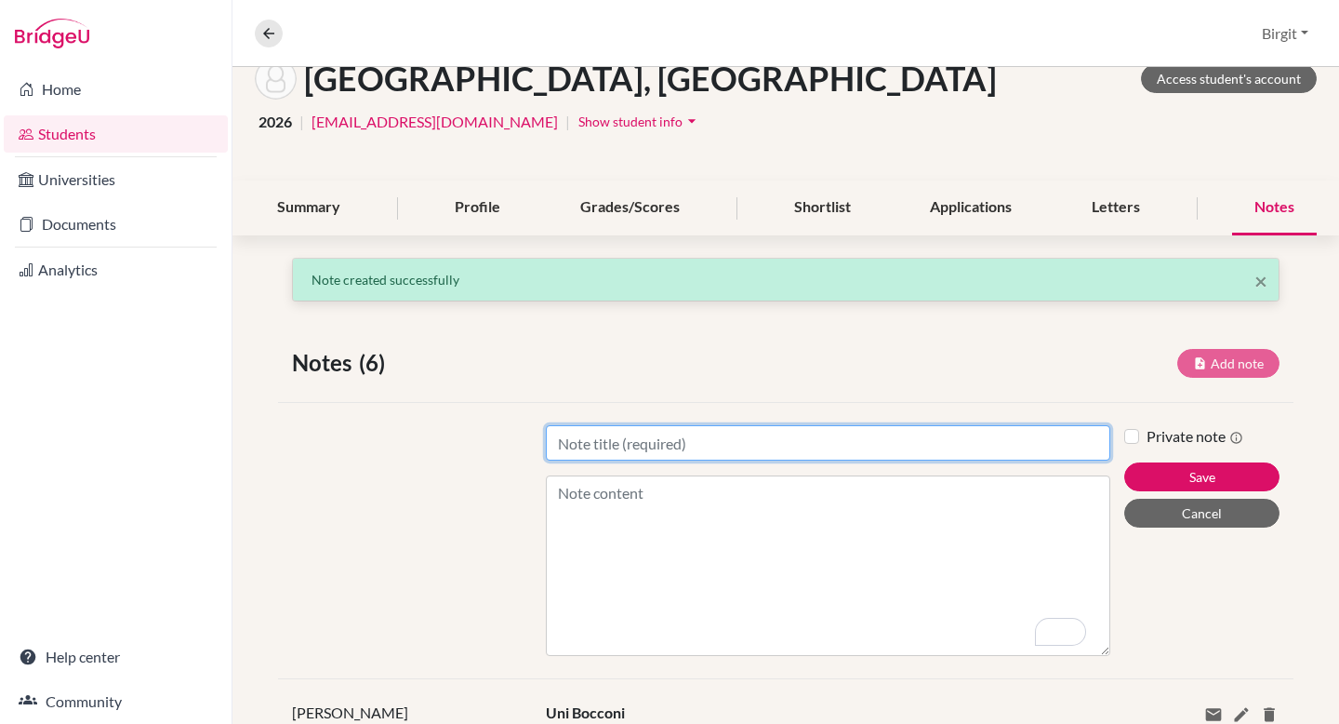
click at [750, 446] on input "Title" at bounding box center [828, 442] width 564 height 35
type input "Warsaw School of Economics SGH"
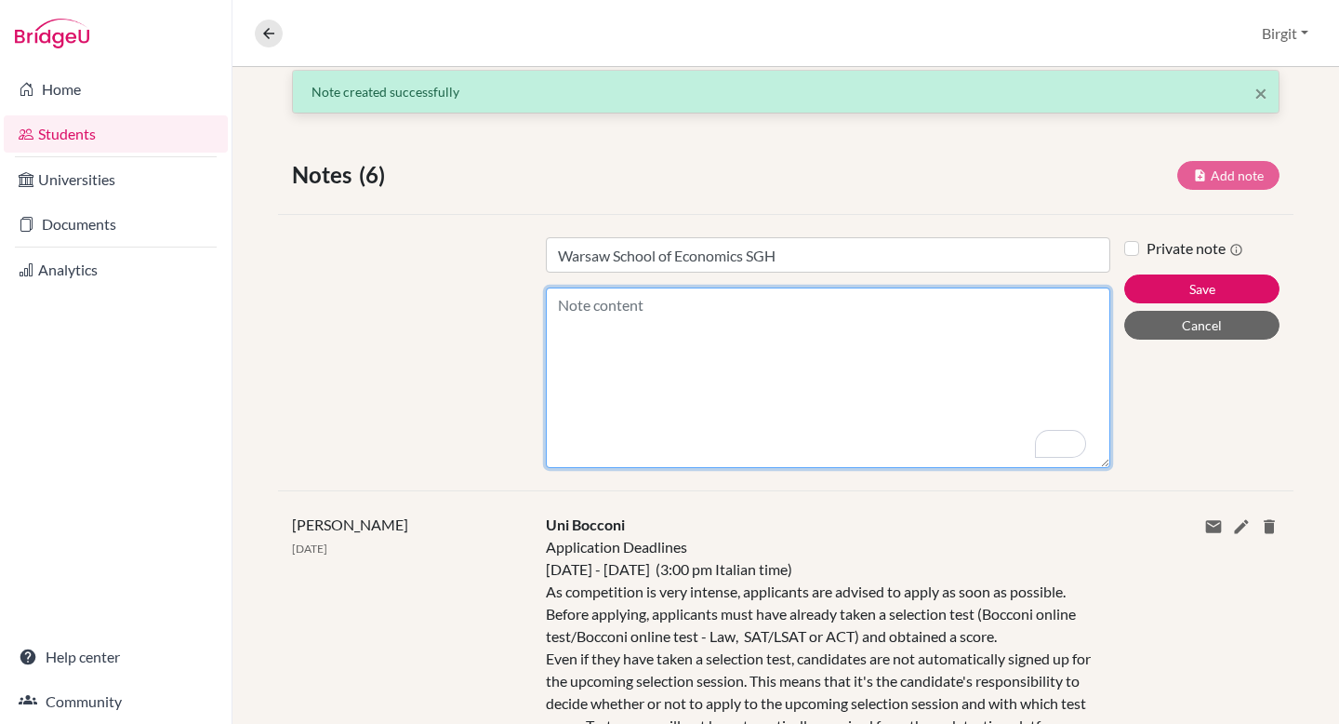
scroll to position [138, 0]
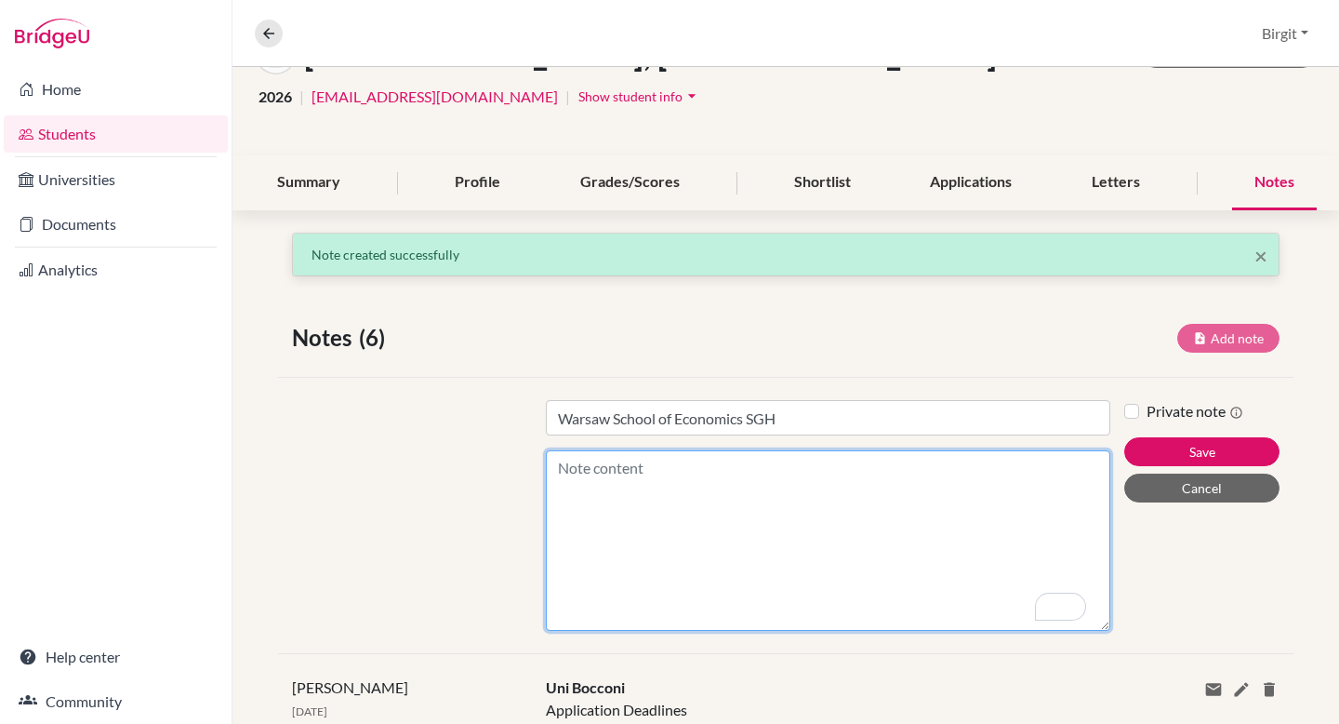
paste textarea "create a personal account in the ISR from 3 June 2025"
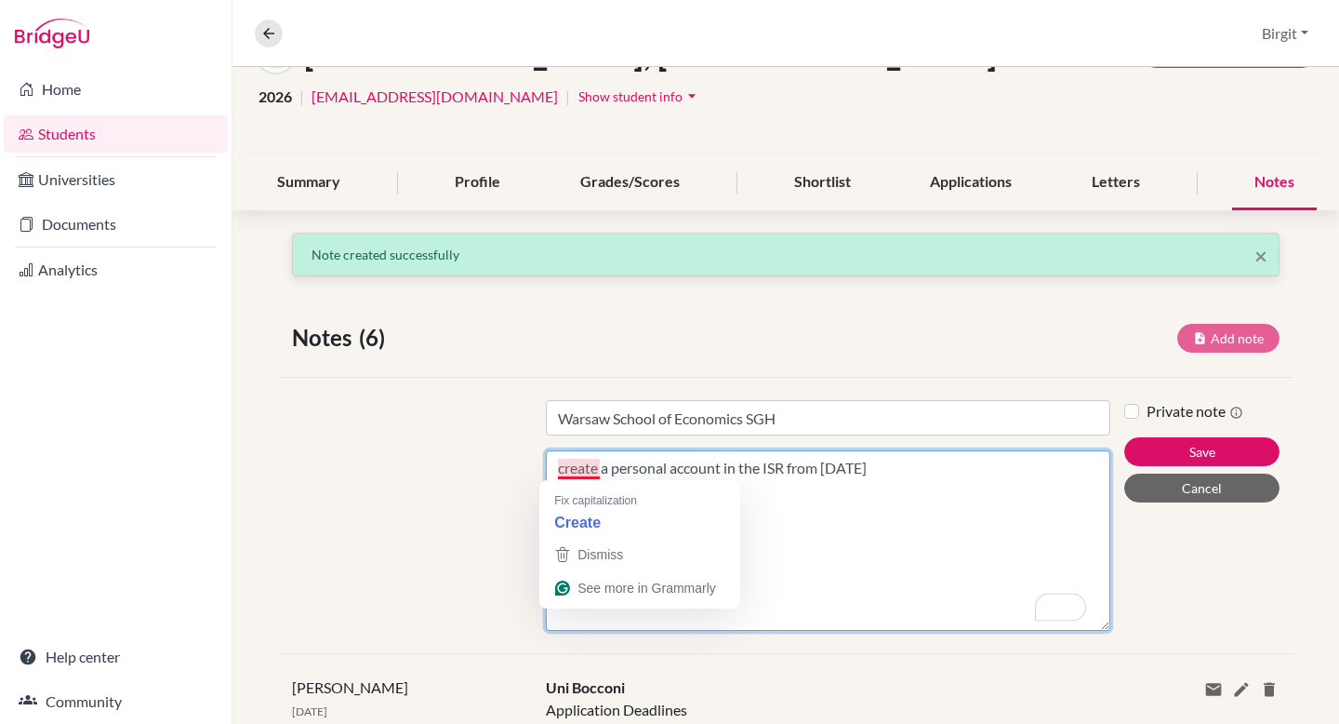
click at [561, 467] on textarea "create a personal account in the ISR from 3 June 2025" at bounding box center [828, 540] width 564 height 180
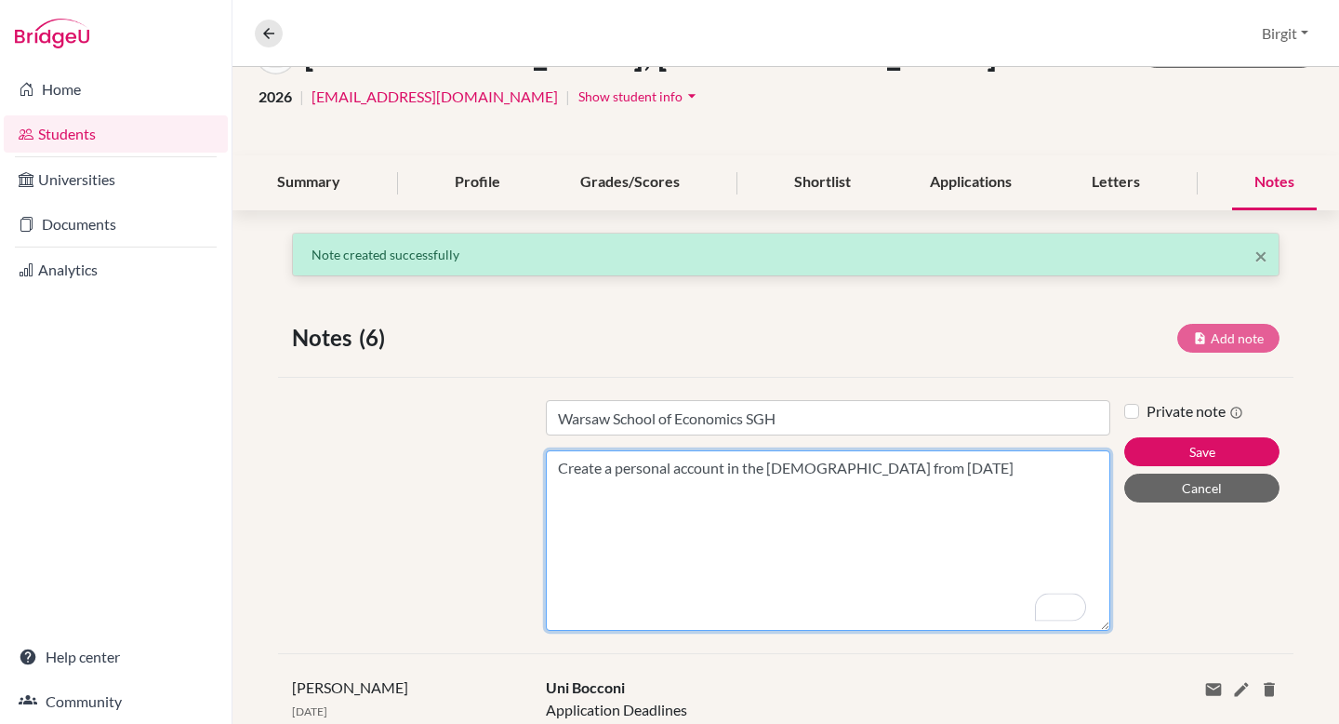
click at [556, 471] on textarea "Create a personal account in the [DEMOGRAPHIC_DATA] from [DATE]" at bounding box center [828, 540] width 564 height 180
click at [984, 488] on textarea "2025 Deadlines Create a personal account in the ISR from 3 June 2025" at bounding box center [828, 540] width 564 height 180
paste textarea "Registration of candidates in the ISR1: from 24 June (from 1:00 p.m.) to 24 Jul…"
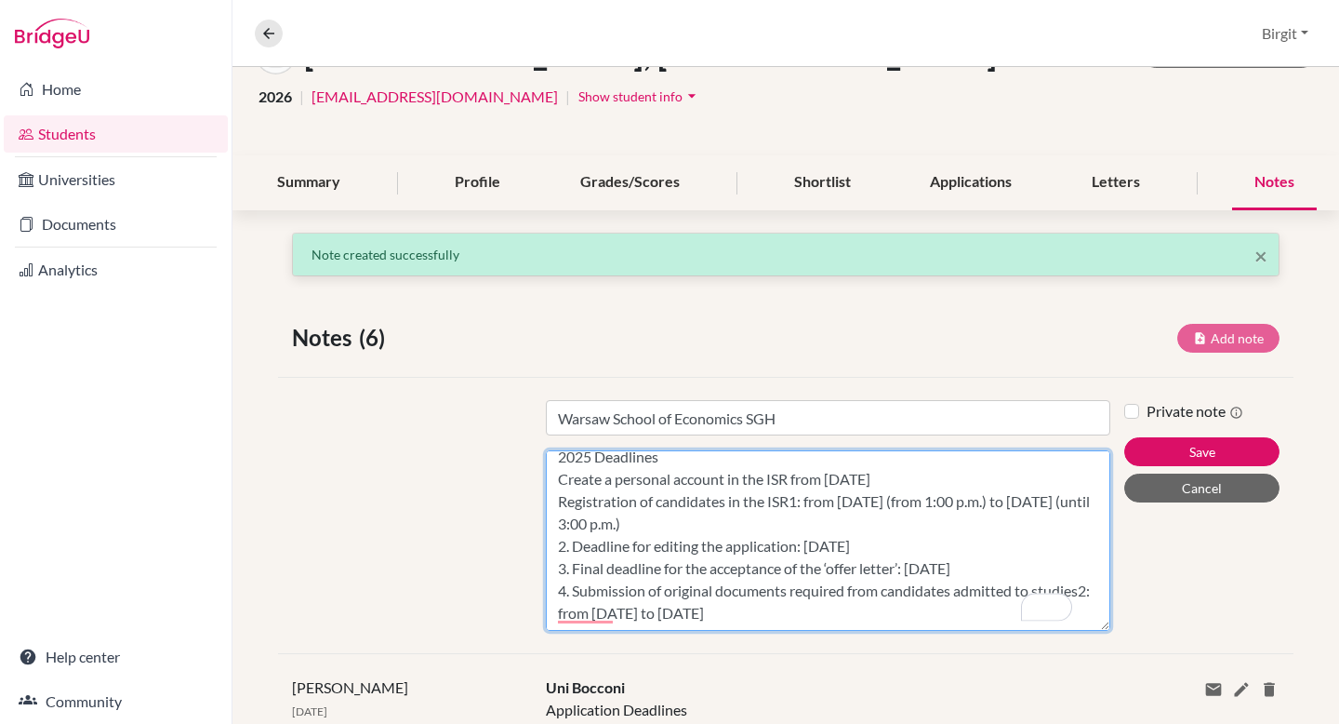
scroll to position [0, 0]
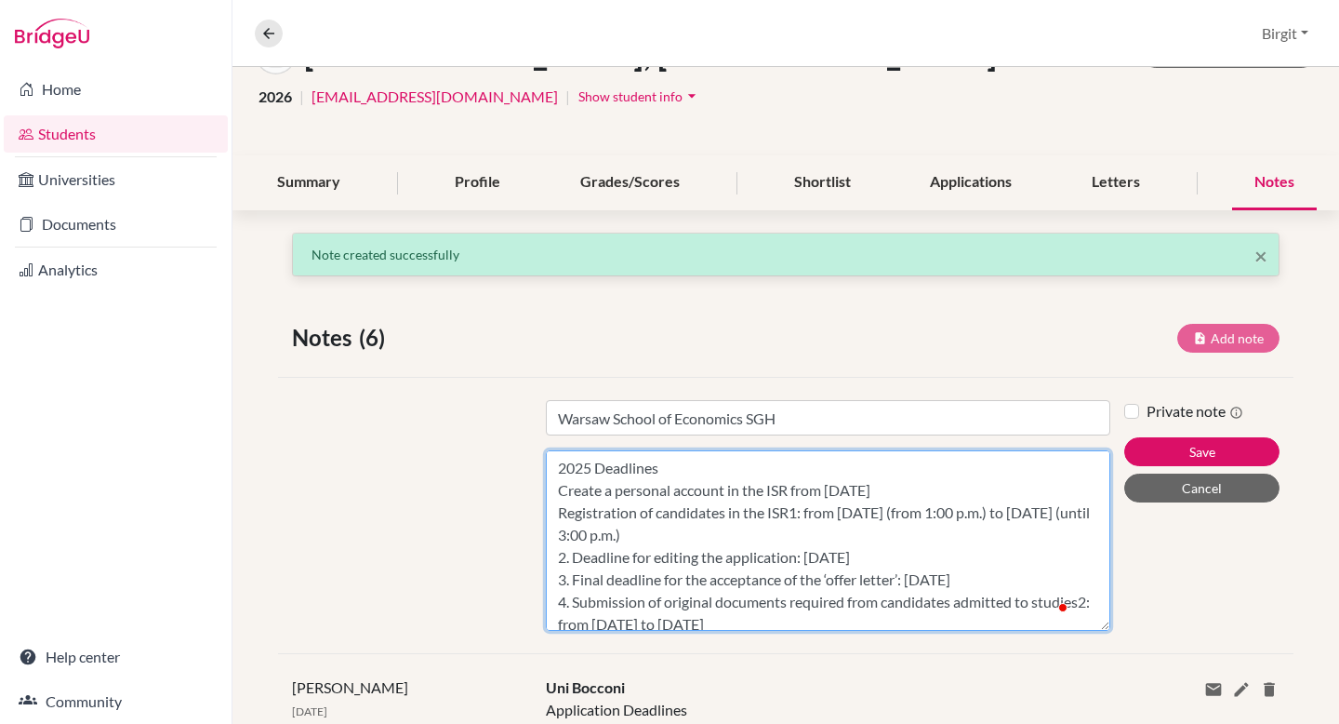
click at [556, 515] on textarea "2025 Deadlines Create a personal account in the ISR from 3 June 2025 Registrati…" at bounding box center [828, 540] width 564 height 180
click at [551, 486] on textarea "2025 Deadlines Create a personal account in the ISR from 3 June 2025 1. Registr…" at bounding box center [828, 540] width 564 height 180
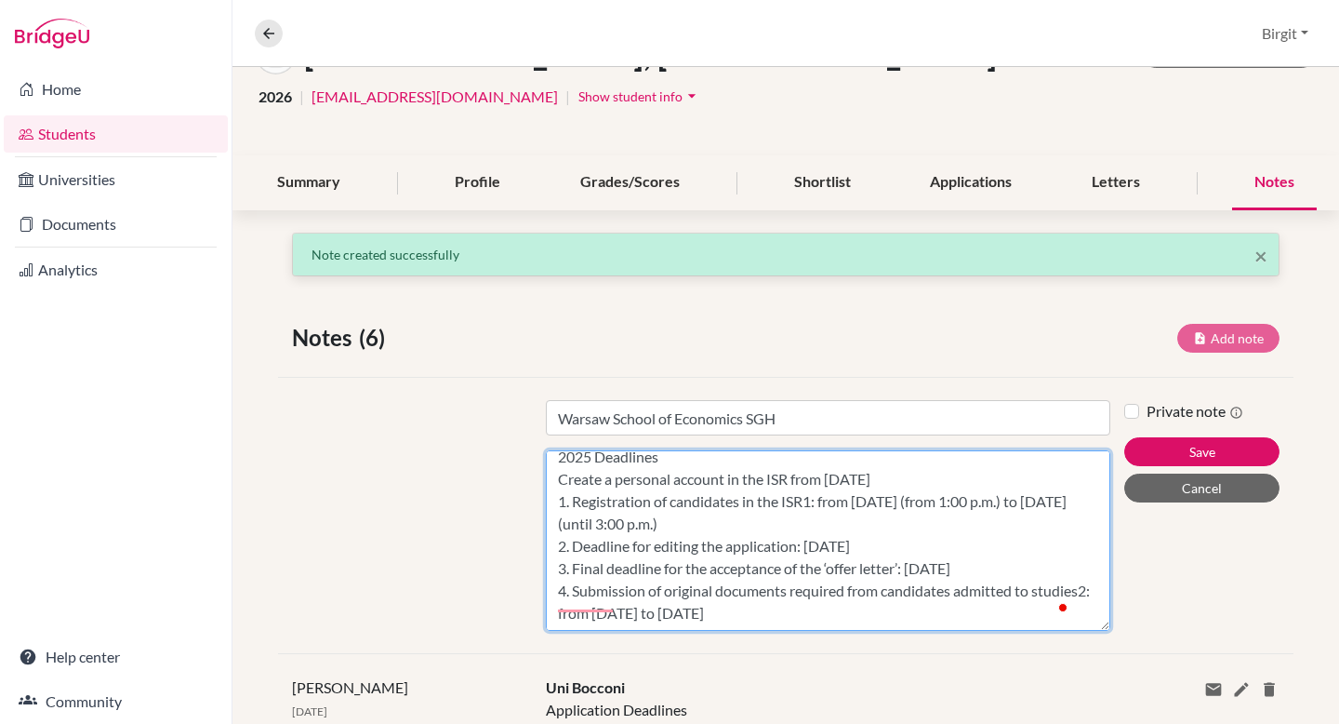
scroll to position [27, 0]
click at [923, 465] on textarea "2025 Deadlines Create a personal account in the ISR from 3 June 2025 1. Registr…" at bounding box center [828, 540] width 564 height 180
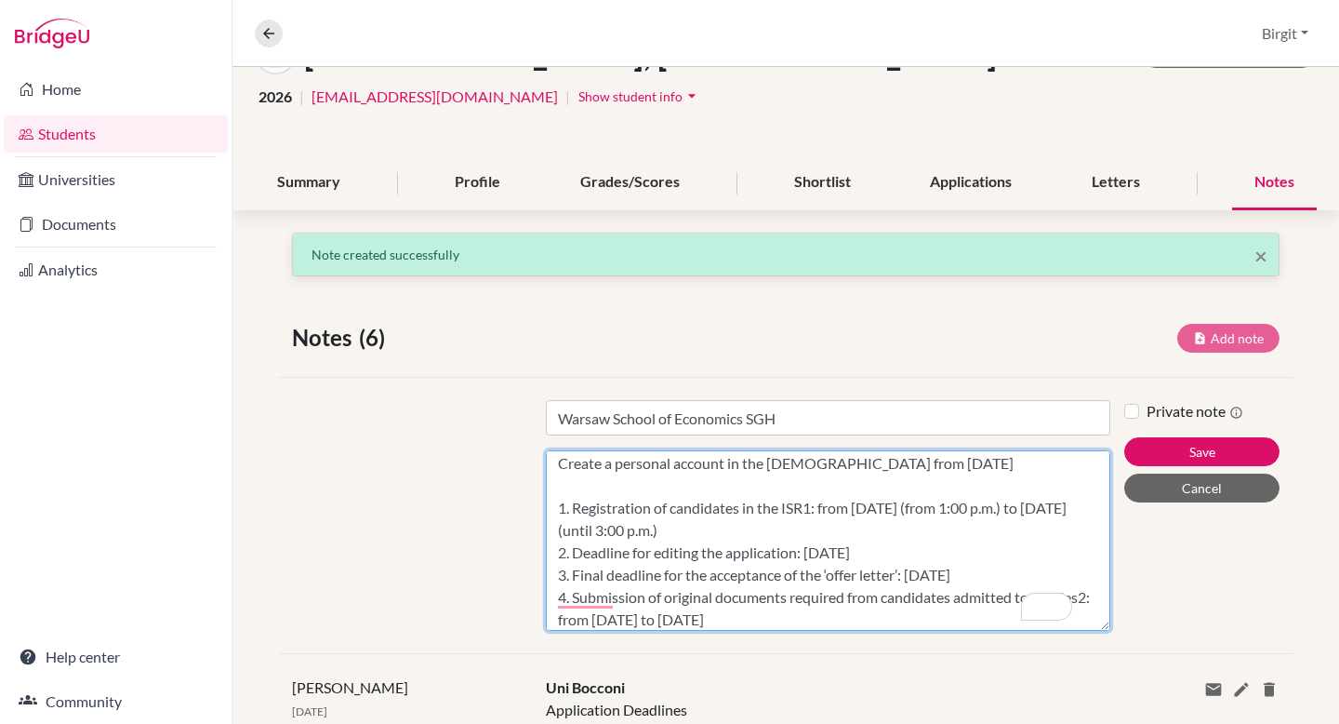
scroll to position [49, 0]
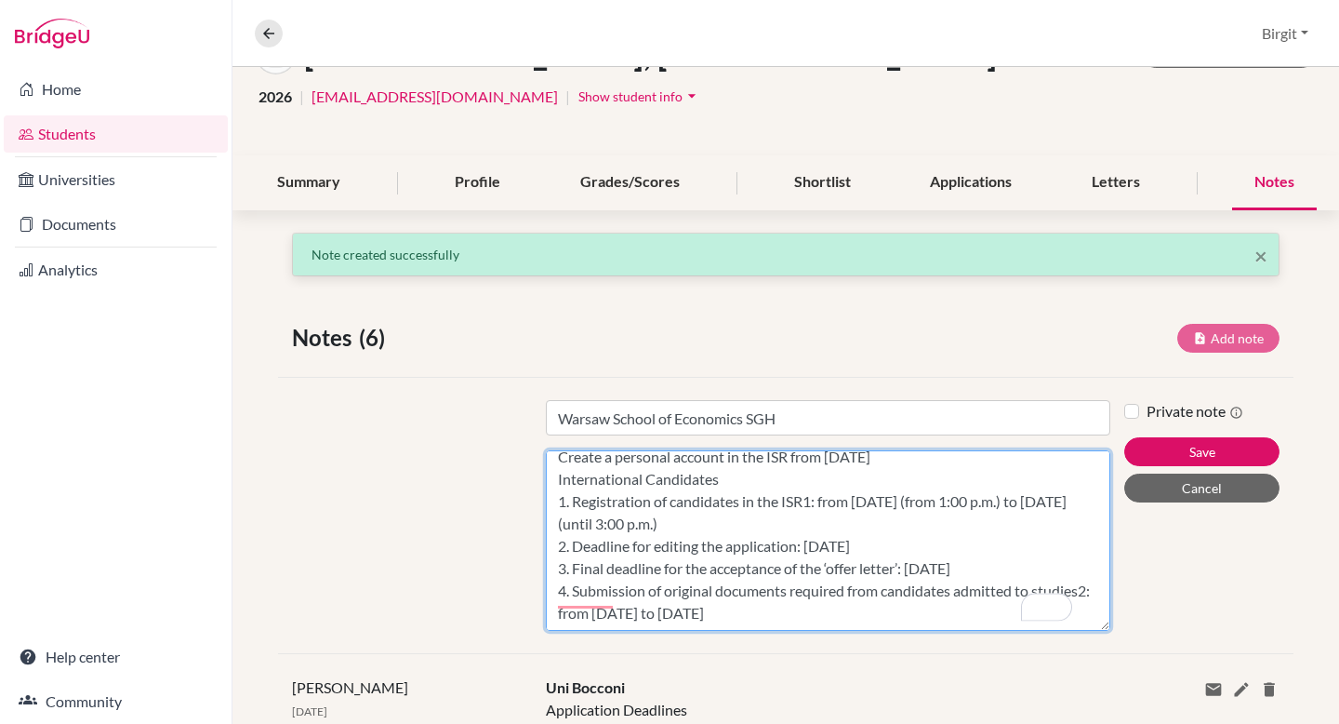
click at [891, 600] on textarea "2025 Deadlines Create a personal account in the ISR from 3 June 2025 Internatio…" at bounding box center [828, 540] width 564 height 180
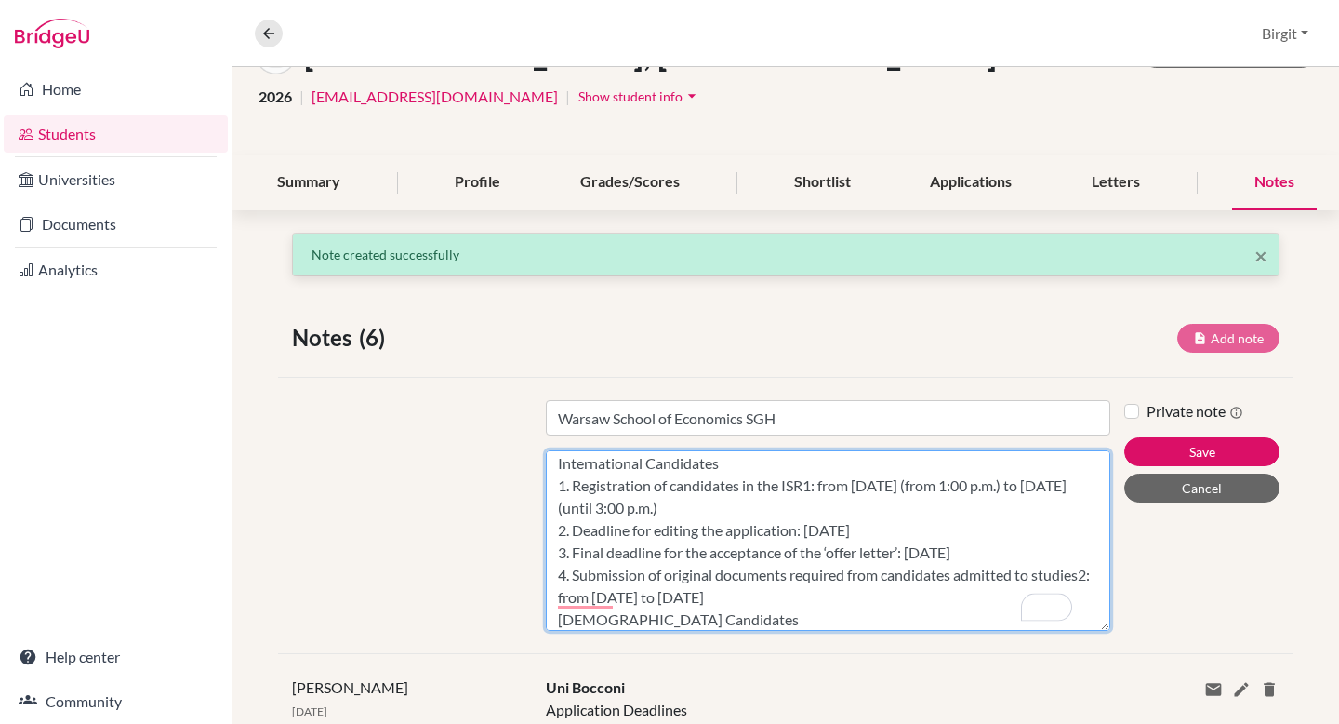
click at [853, 603] on textarea "2025 Deadlines Create a personal account in the ISR from 3 June 2025 Internatio…" at bounding box center [828, 540] width 564 height 180
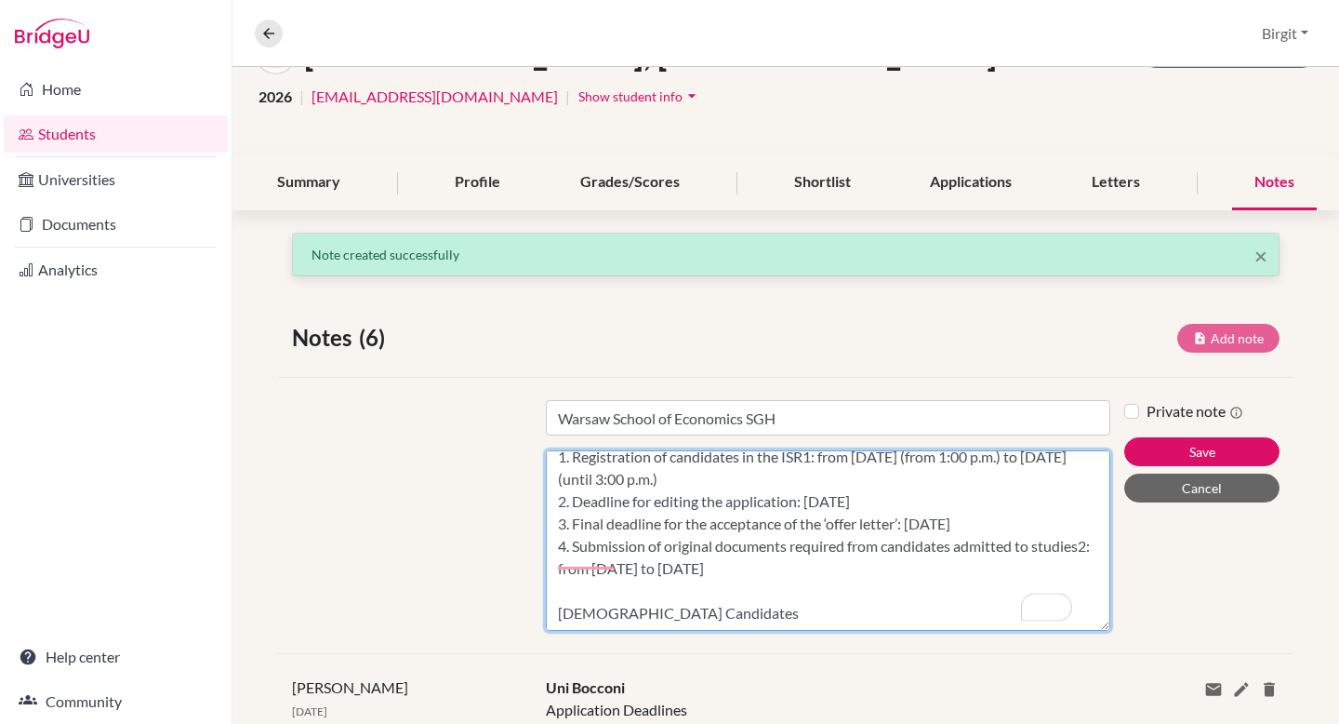
scroll to position [123, 0]
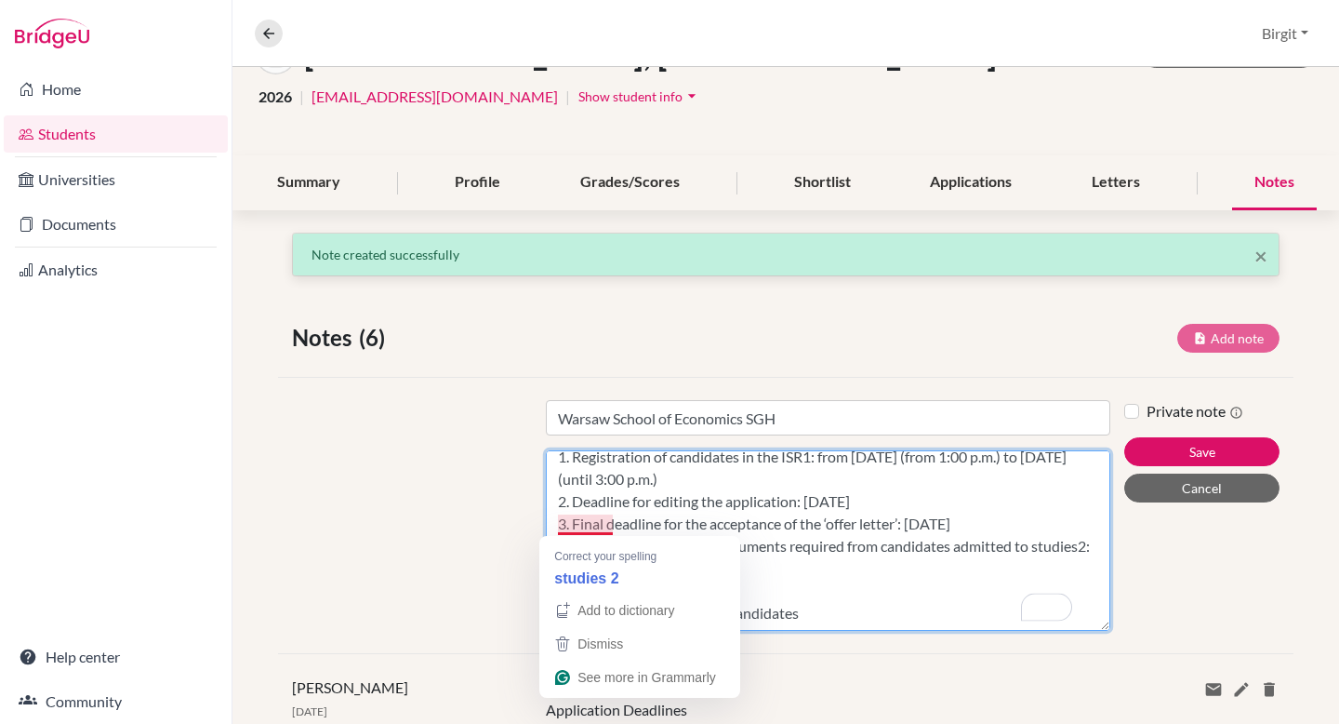
click at [605, 525] on textarea "2025 Deadlines Create a personal account in the ISR from 3 June 2025 Internatio…" at bounding box center [828, 540] width 564 height 180
click at [603, 519] on textarea "2025 Deadlines Create a personal account in the ISR from 3 June 2025 Internatio…" at bounding box center [828, 540] width 564 height 180
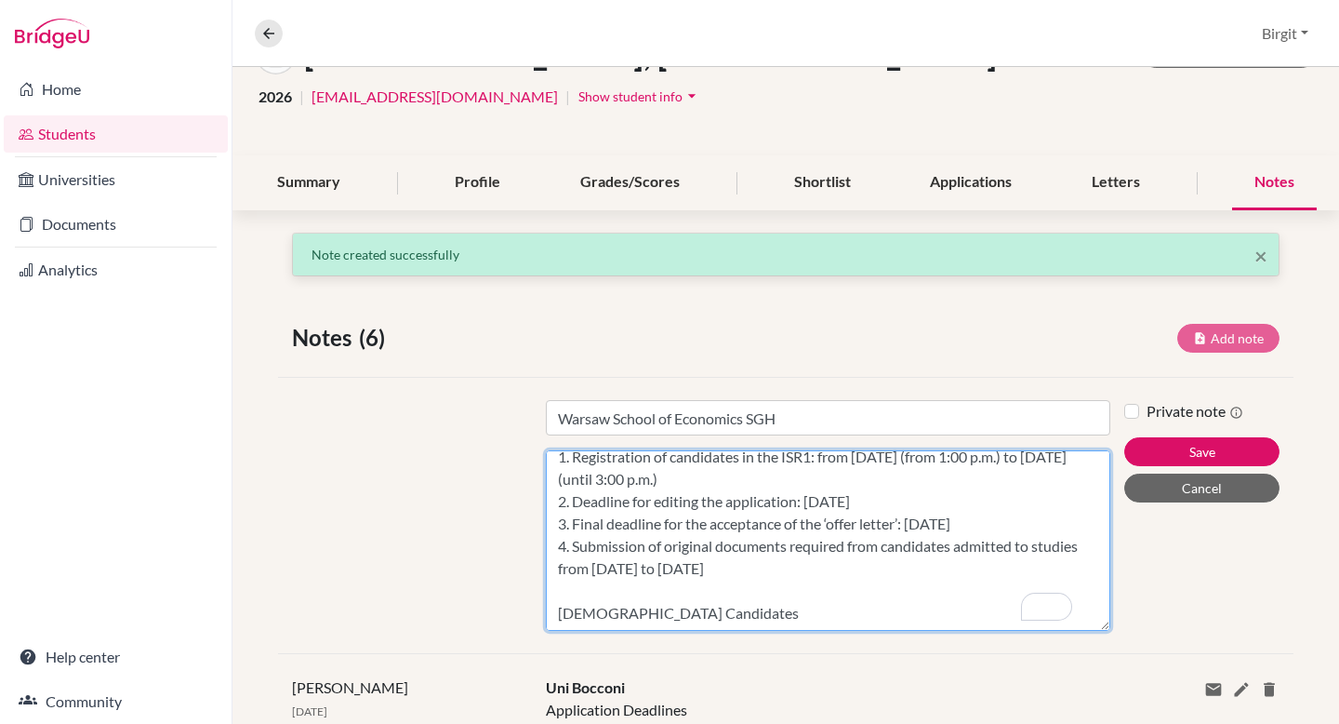
click at [601, 596] on textarea "2025 Deadlines Create a personal account in the ISR from 3 June 2025 Internatio…" at bounding box center [828, 540] width 564 height 180
paste textarea "1. Registration in the Internet Registration System (ISR)1: from 24 June (from …"
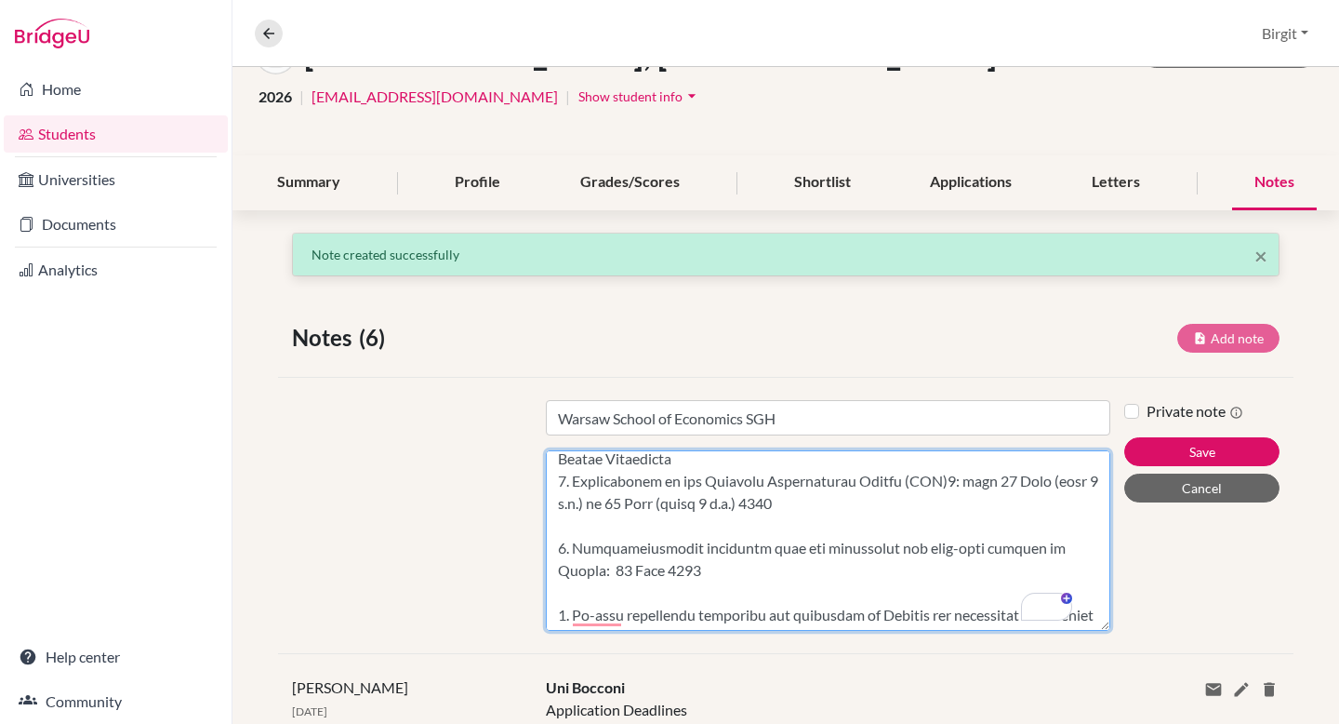
scroll to position [228, 0]
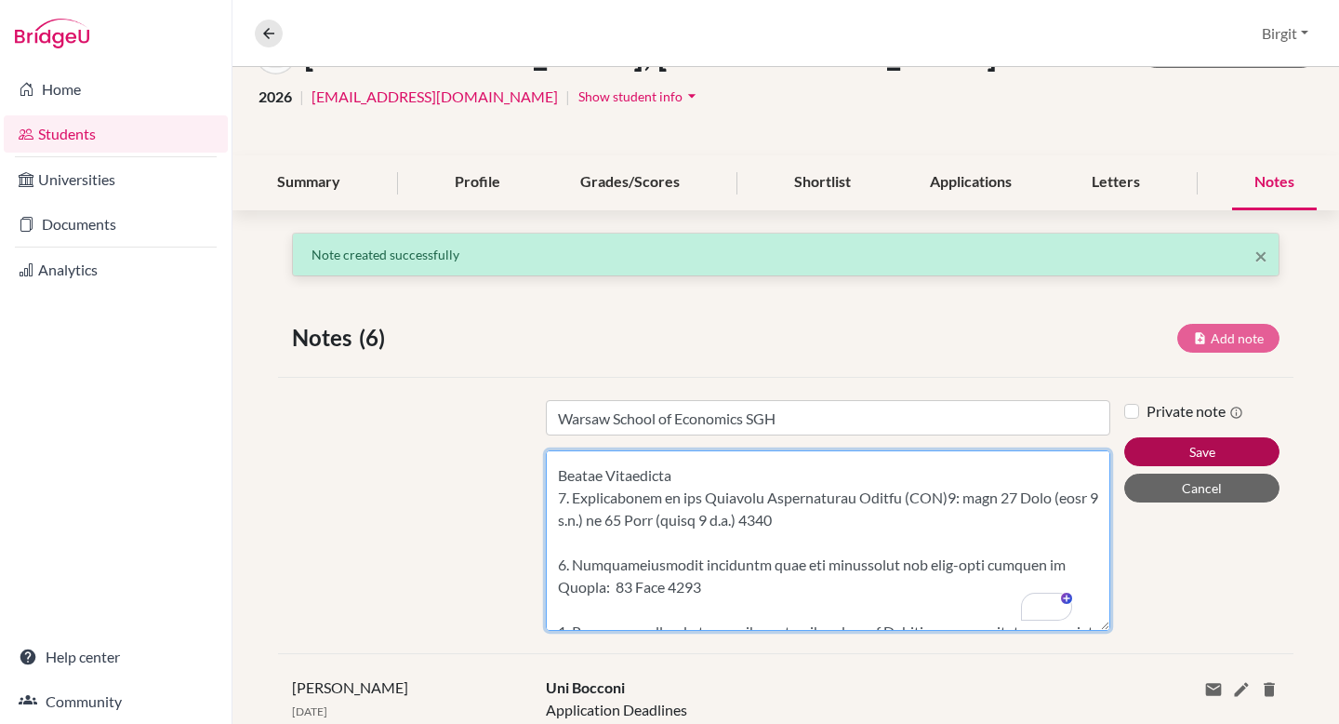
type textarea "2025 Deadlines Create a personal account in the ISR from 3 June 2025 Internatio…"
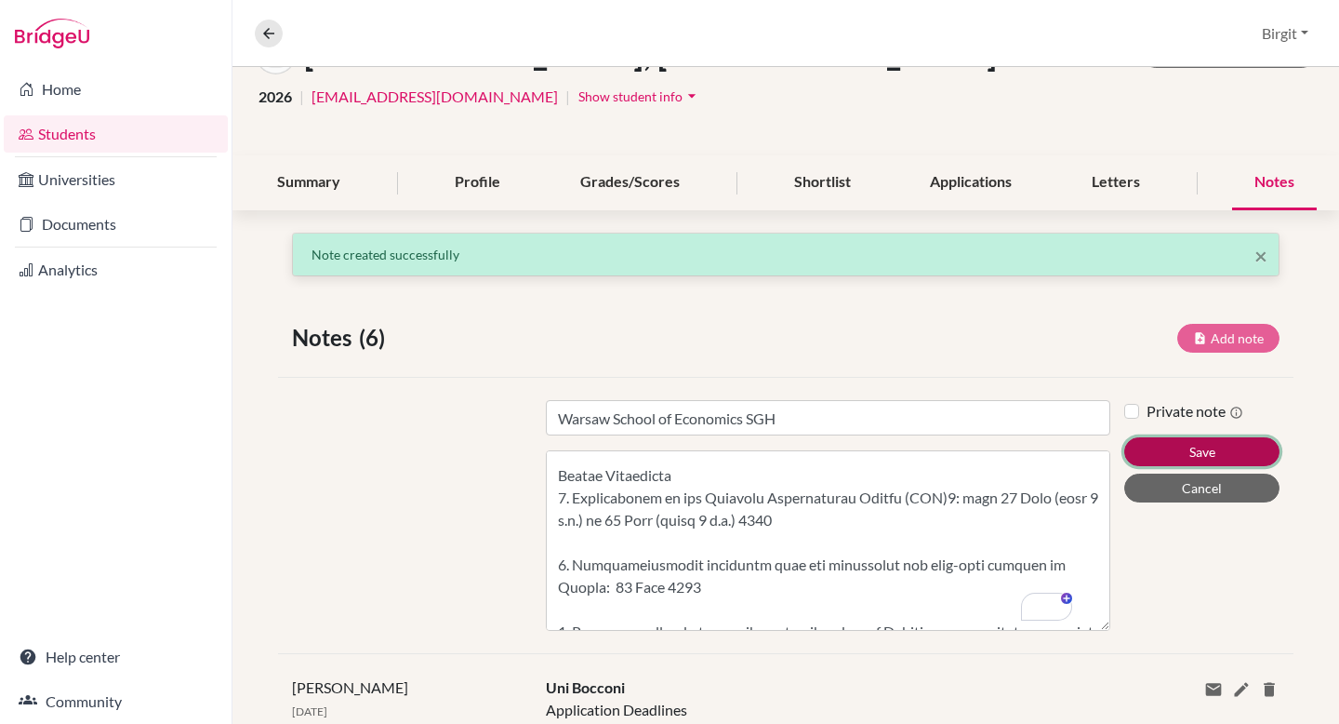
click at [1229, 445] on button "Save" at bounding box center [1201, 451] width 155 height 29
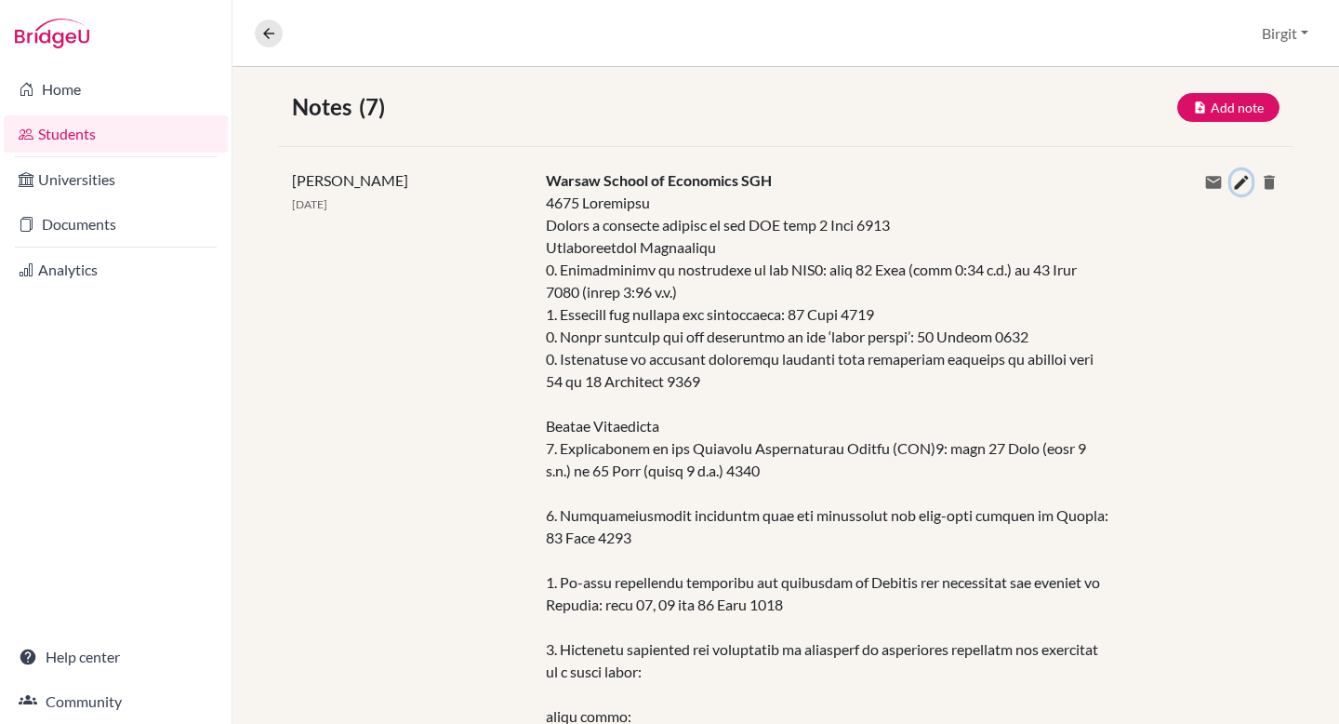
click at [1232, 183] on icon at bounding box center [1241, 182] width 19 height 19
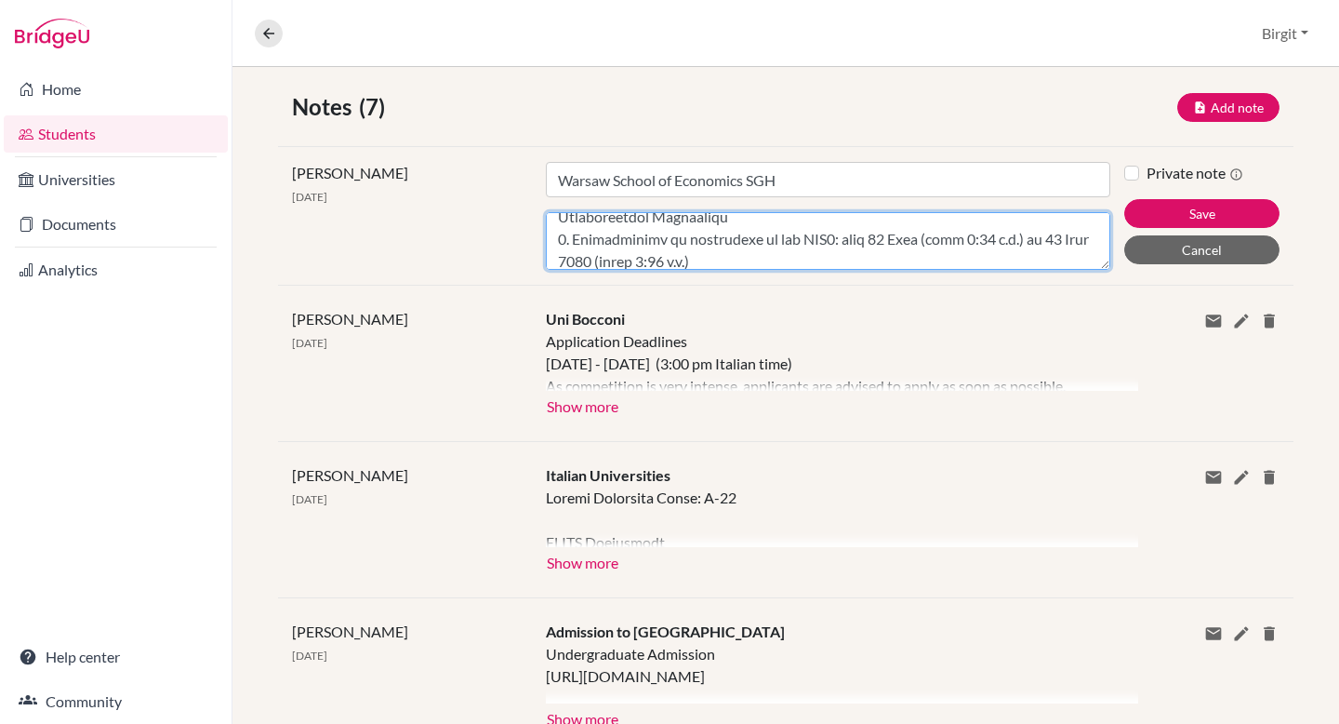
click at [551, 219] on textarea "Content" at bounding box center [828, 241] width 564 height 58
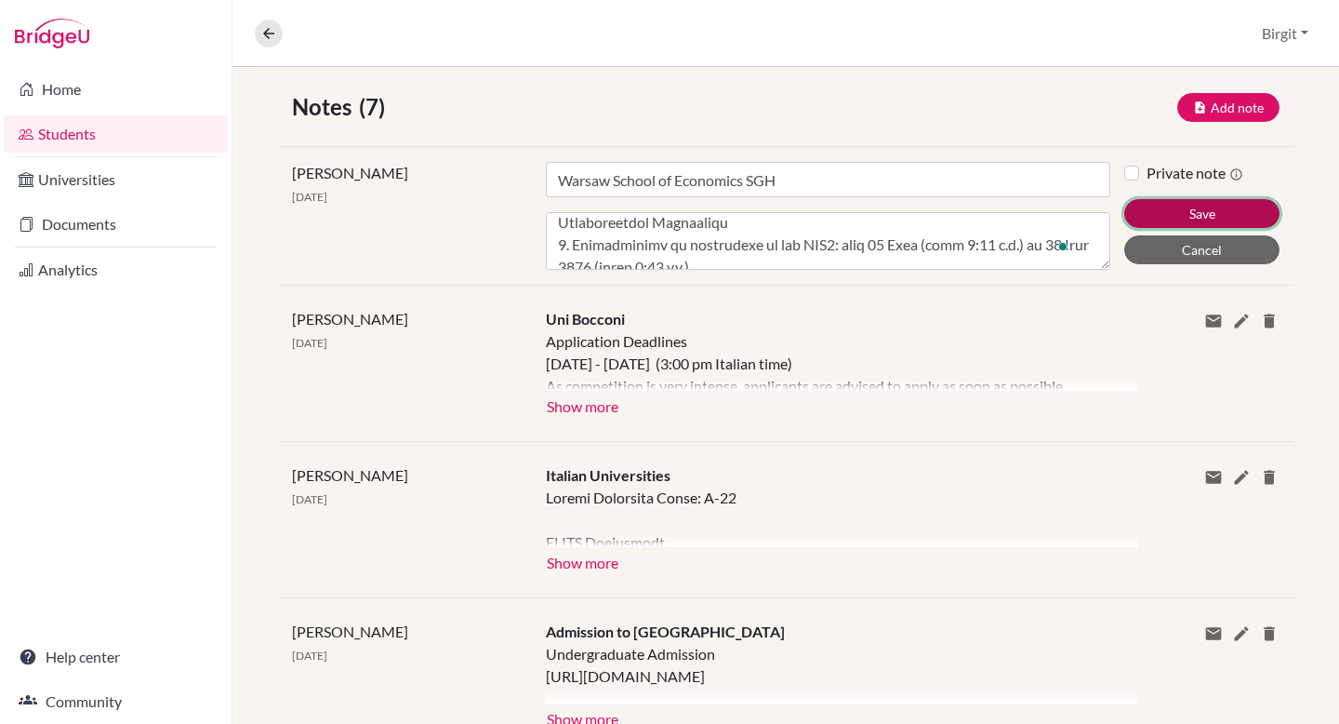
click at [1191, 218] on button "Save" at bounding box center [1201, 213] width 155 height 29
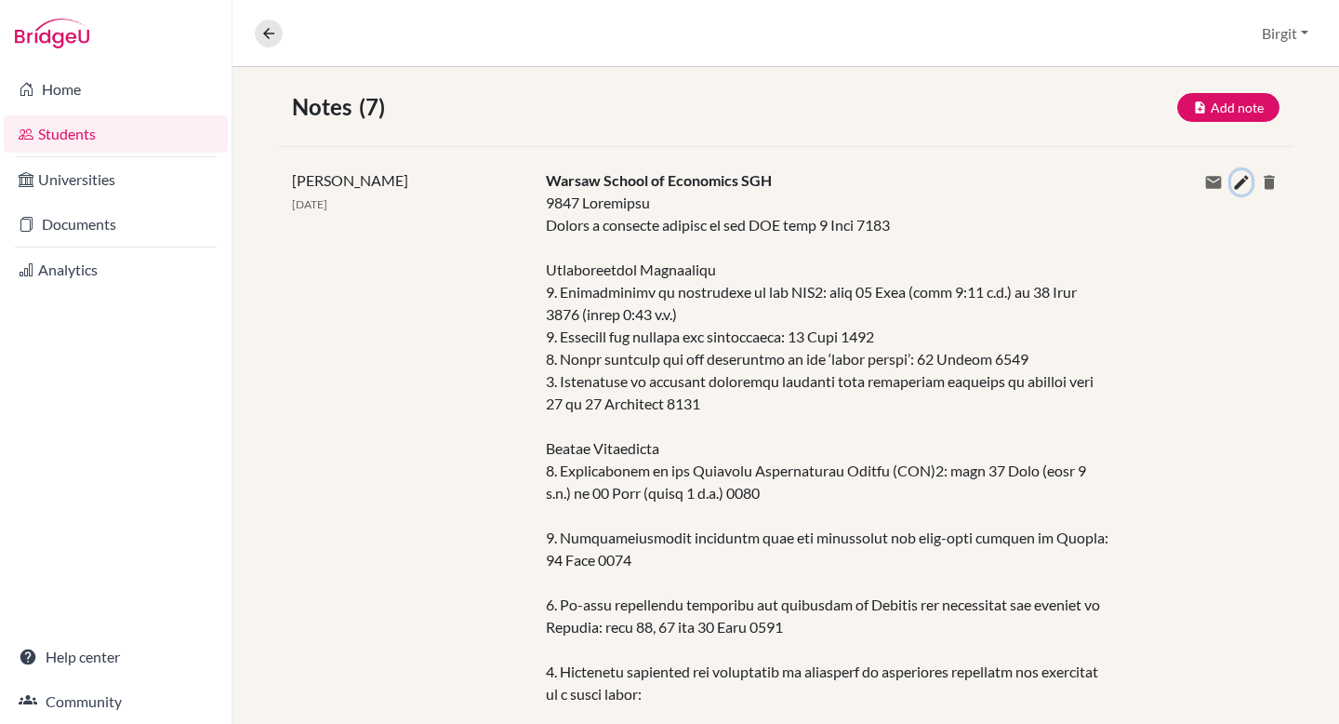
click at [1232, 184] on icon at bounding box center [1241, 182] width 19 height 19
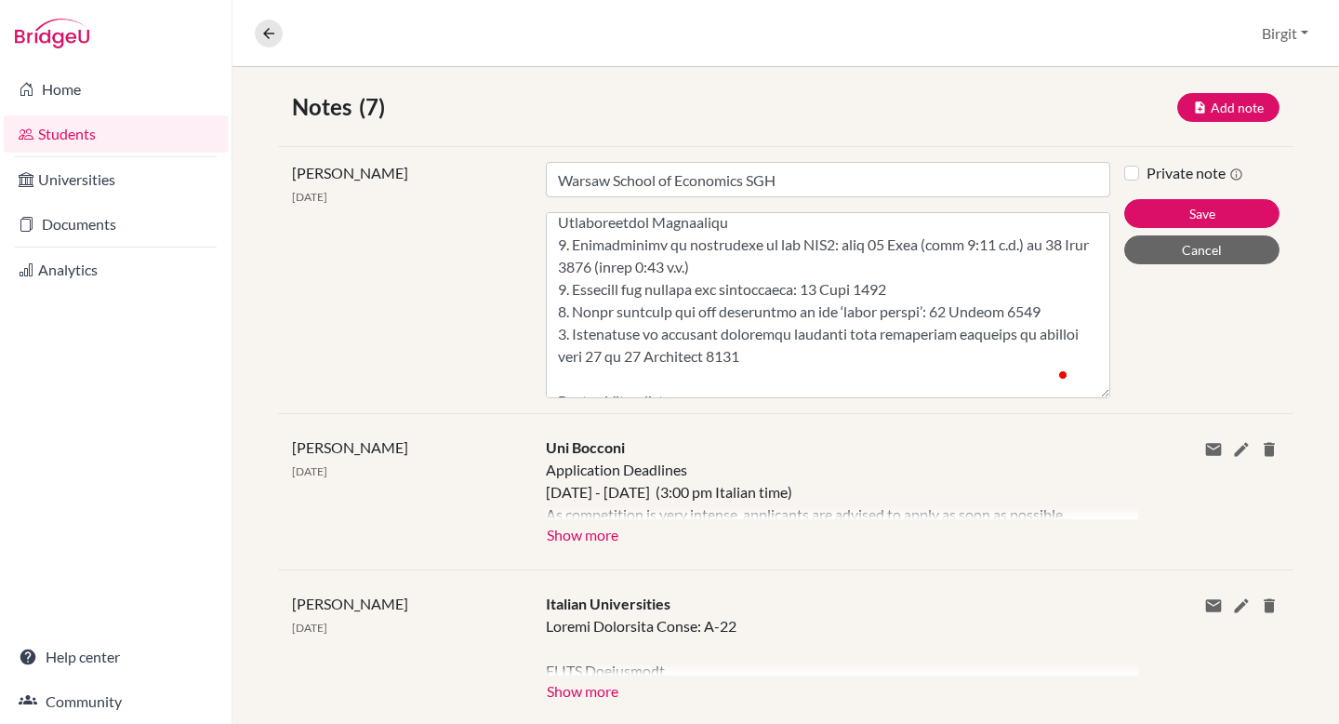
drag, startPoint x: 1096, startPoint y: 265, endPoint x: 1053, endPoint y: 719, distance: 455.8
click at [1053, 719] on div "× Note updated successfully Notes (7) Add note Title Content Private note Save …" at bounding box center [785, 599] width 1107 height 1195
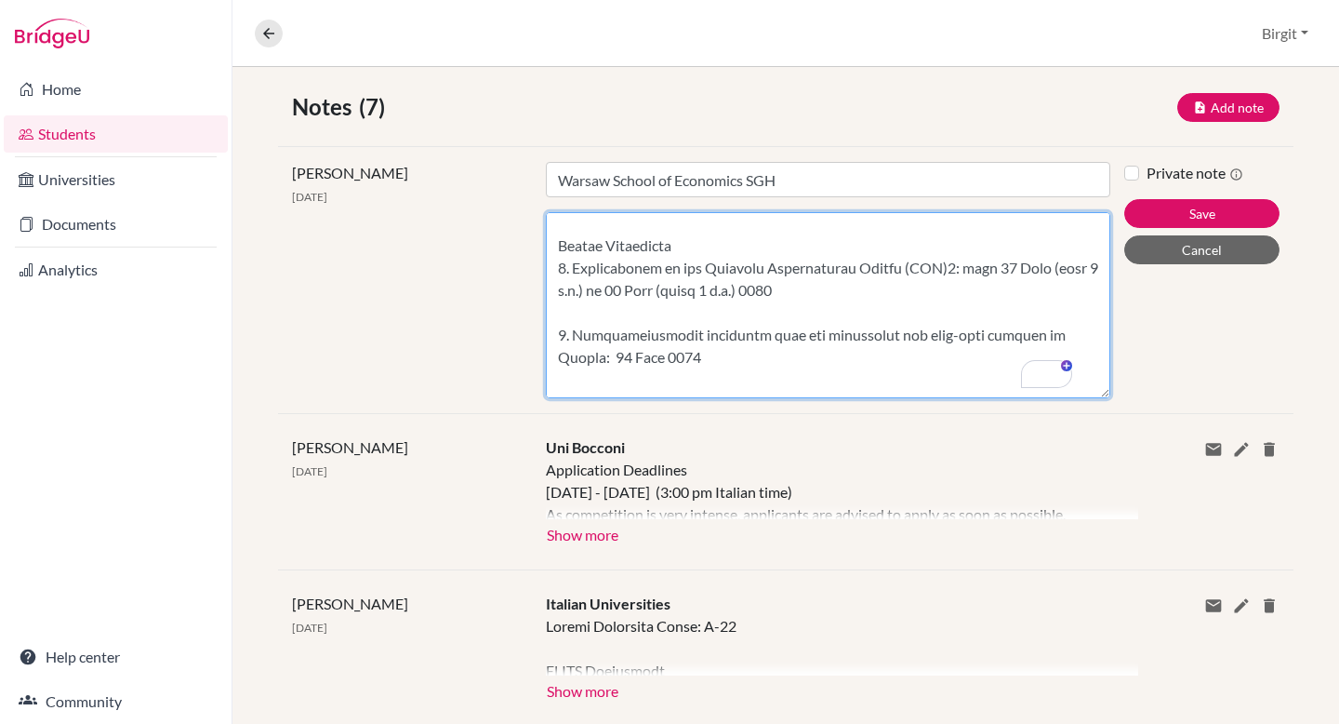
click at [564, 311] on textarea "Content" at bounding box center [828, 305] width 564 height 186
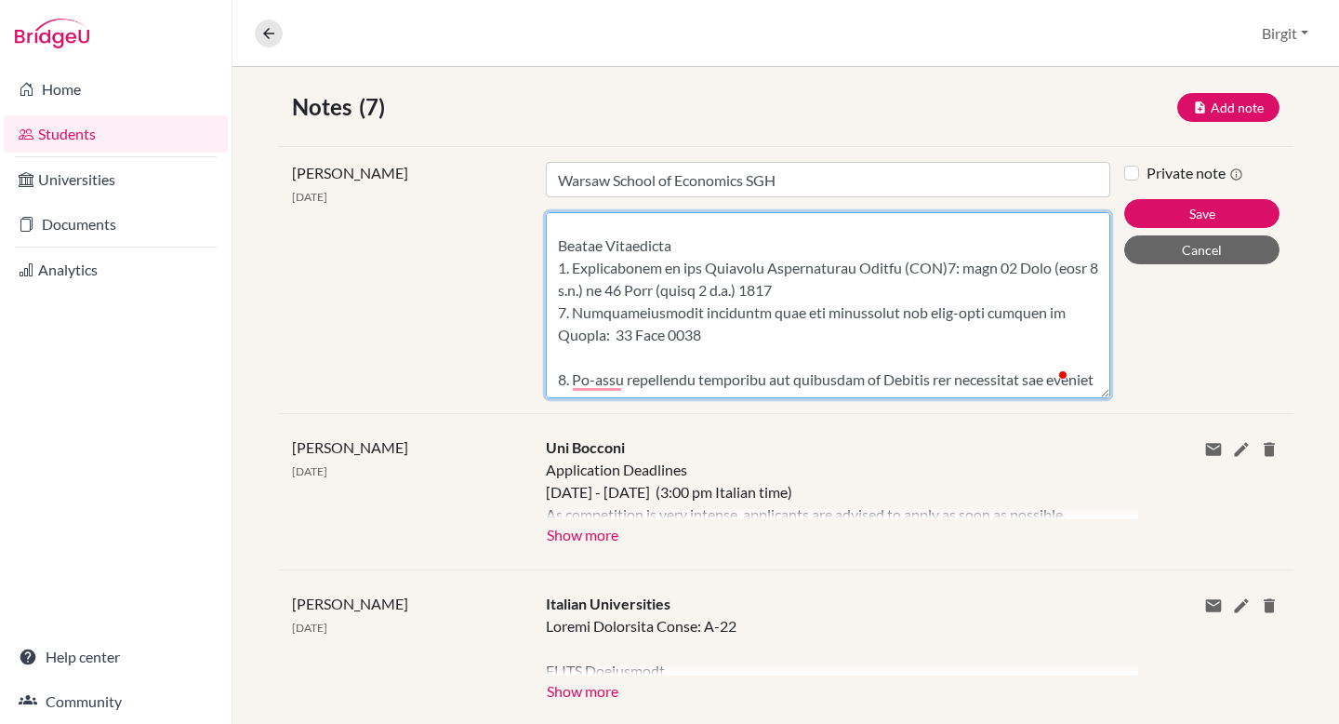
click at [563, 345] on textarea "Content" at bounding box center [828, 305] width 564 height 186
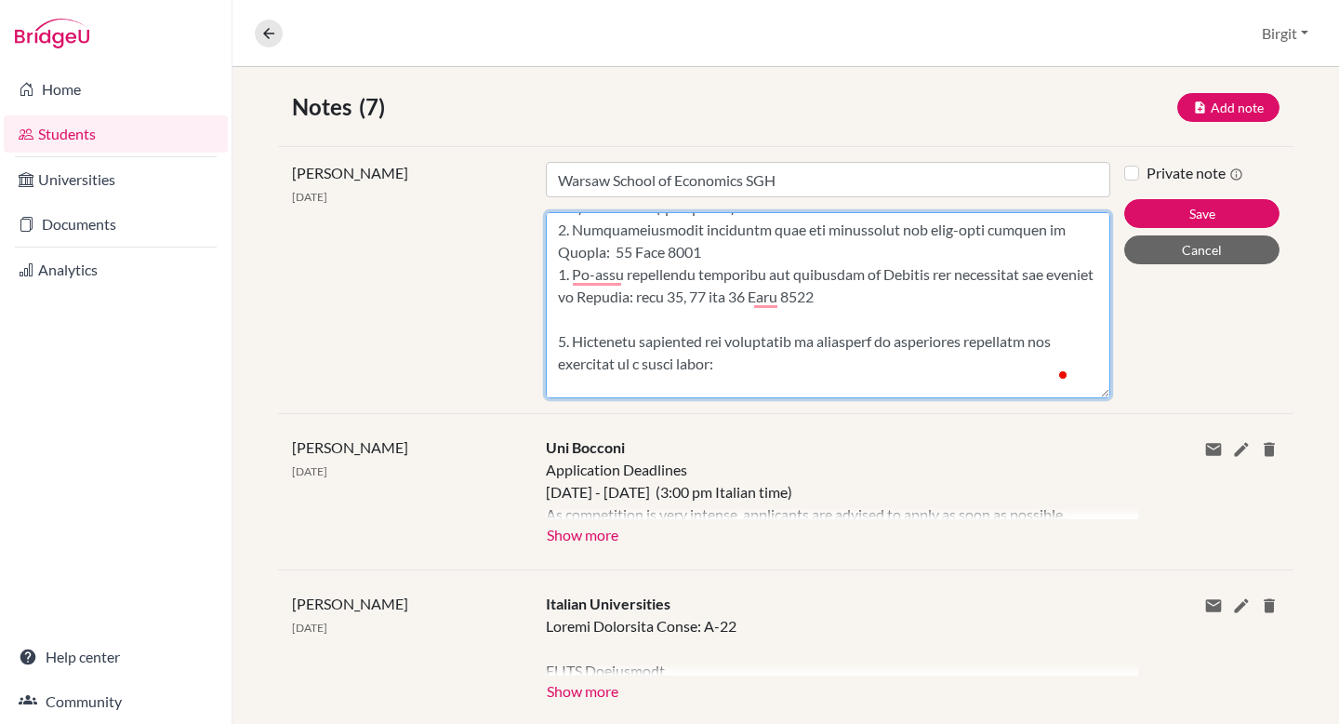
click at [590, 320] on textarea "Content" at bounding box center [828, 305] width 564 height 186
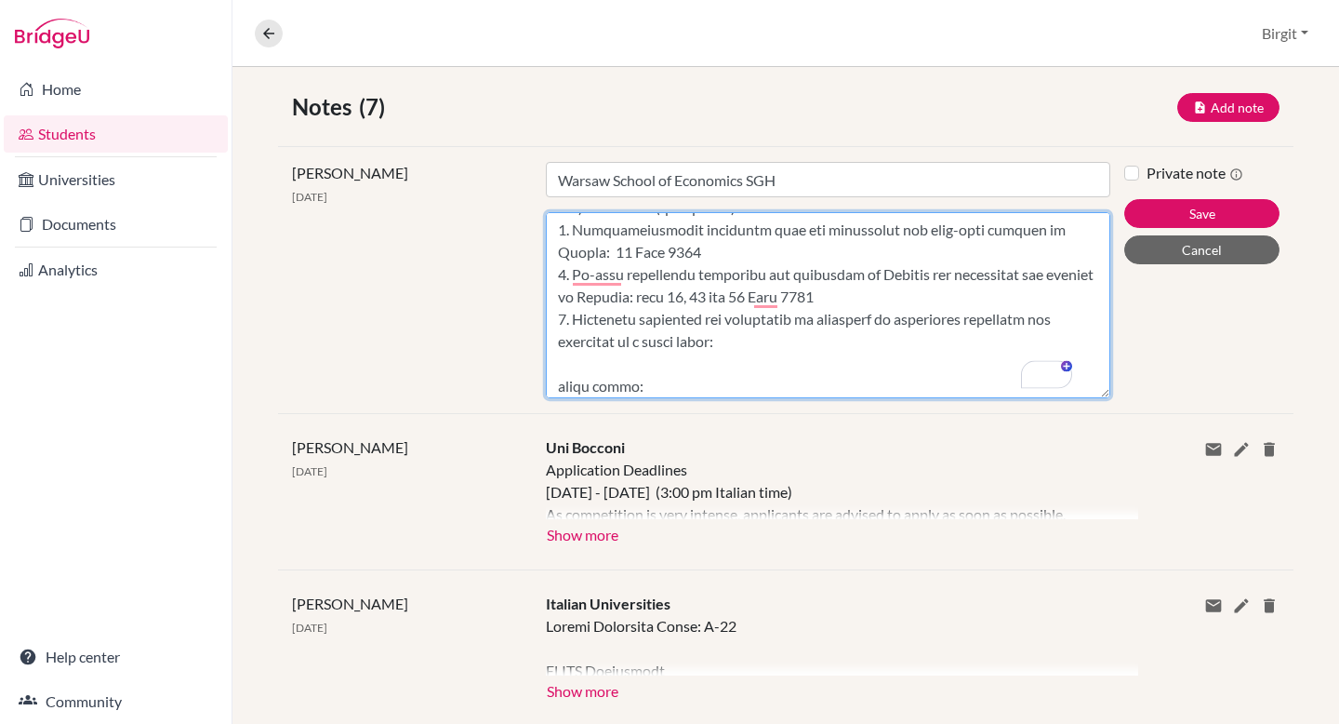
click at [563, 362] on textarea "Content" at bounding box center [828, 305] width 564 height 186
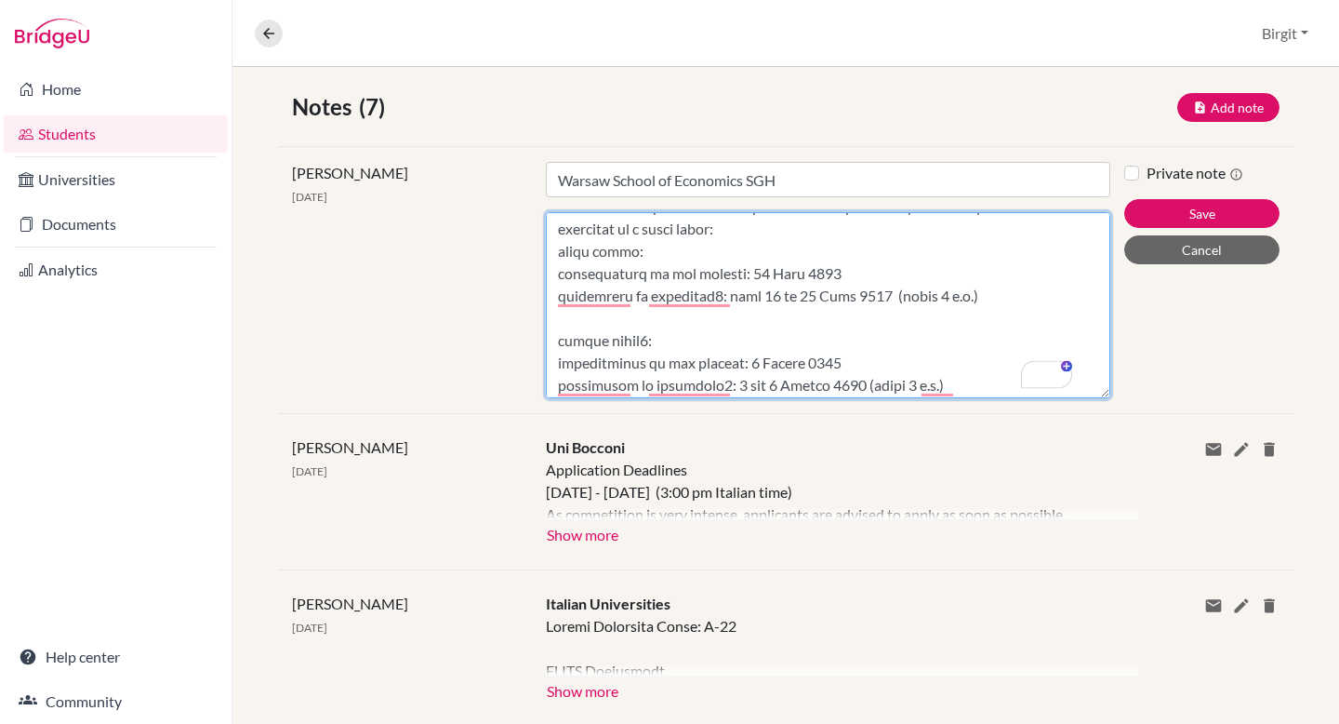
click at [562, 325] on textarea "Content" at bounding box center [828, 305] width 564 height 186
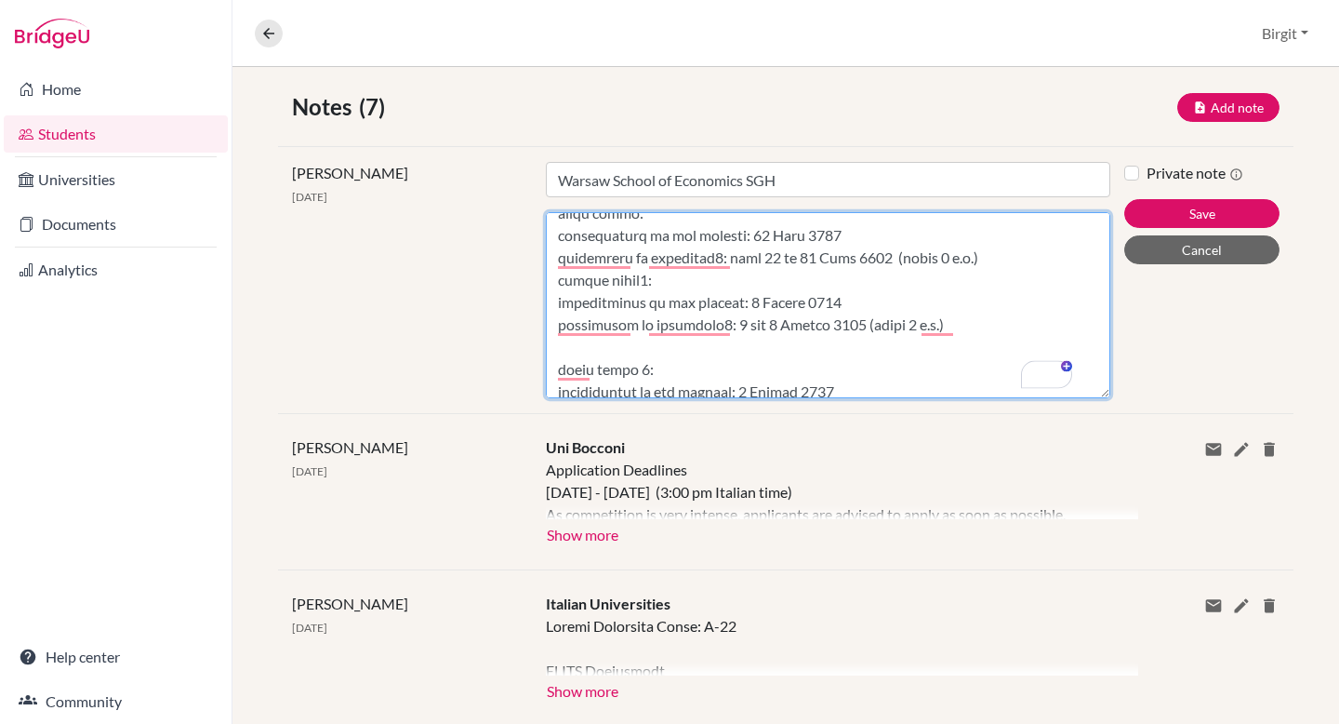
click at [591, 353] on textarea "Content" at bounding box center [828, 305] width 564 height 186
click at [553, 341] on textarea "Content" at bounding box center [828, 305] width 564 height 186
click at [551, 281] on textarea "Content" at bounding box center [828, 305] width 564 height 186
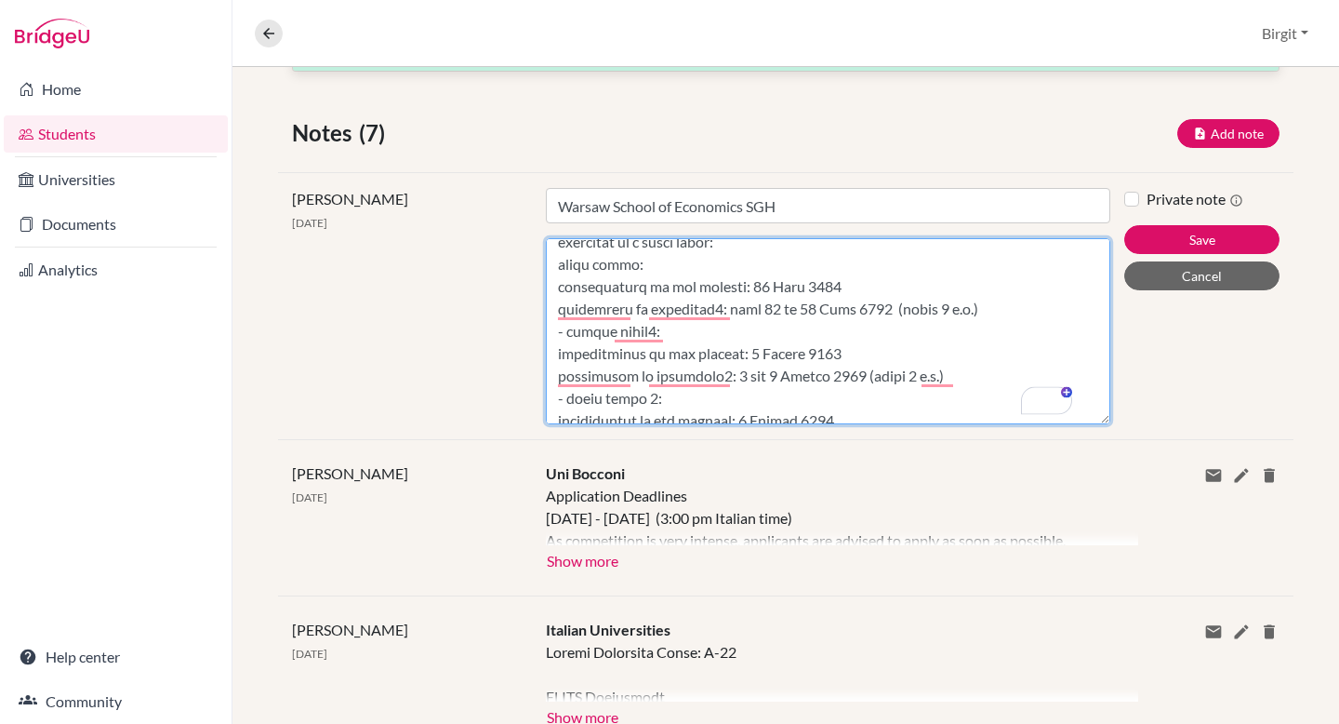
click at [553, 268] on textarea "Content" at bounding box center [828, 331] width 564 height 186
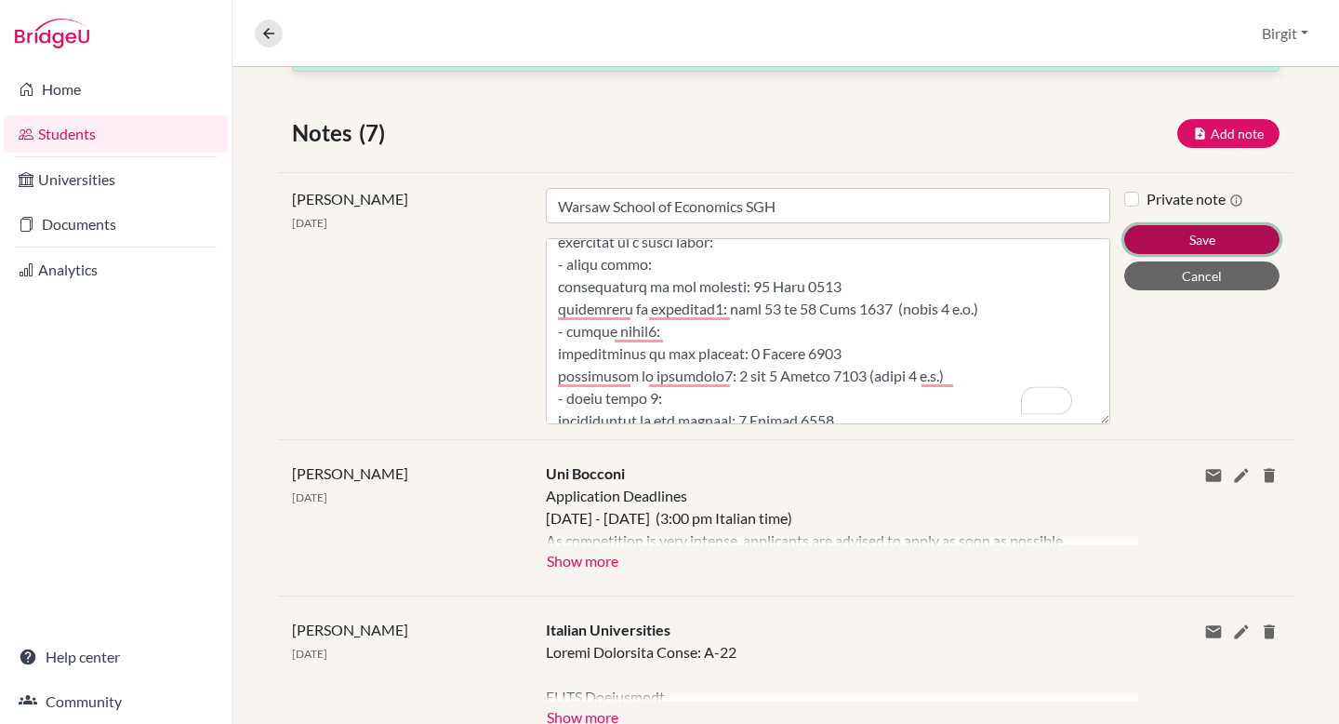
click at [1157, 232] on button "Save" at bounding box center [1201, 239] width 155 height 29
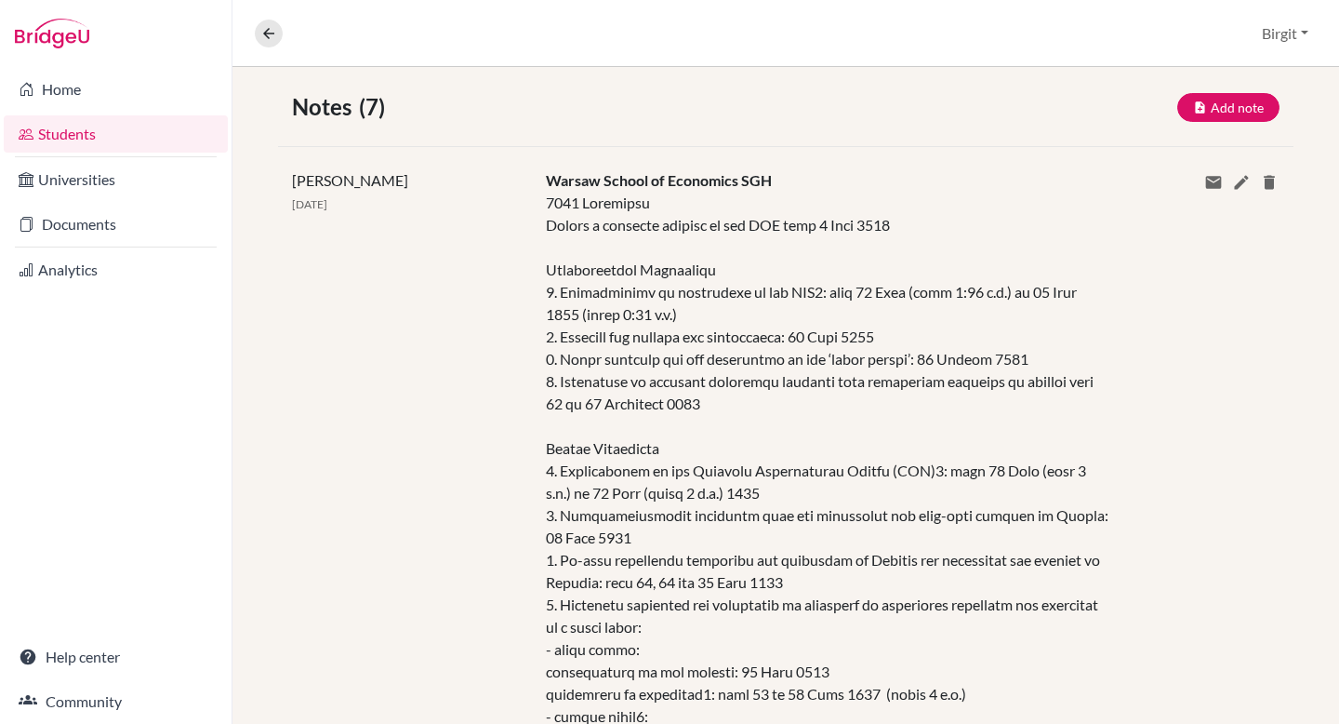
scroll to position [0, 0]
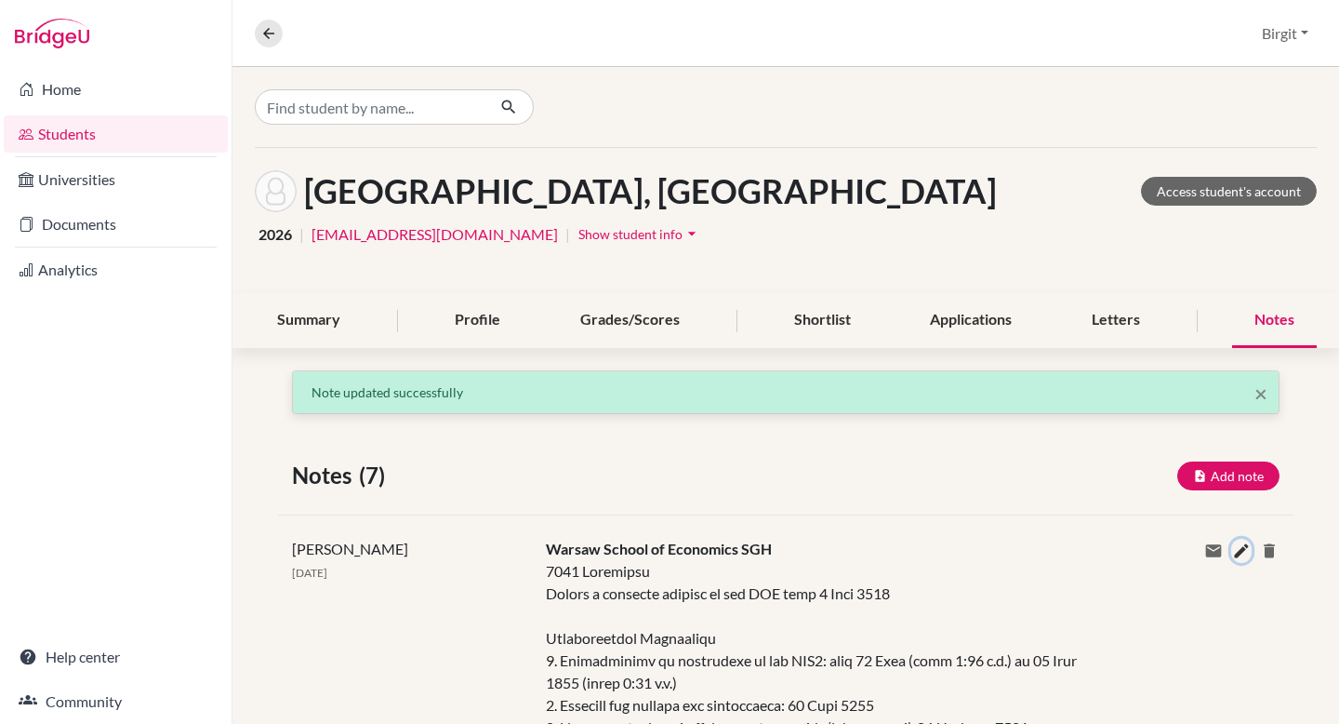
click at [1232, 551] on icon at bounding box center [1241, 550] width 19 height 19
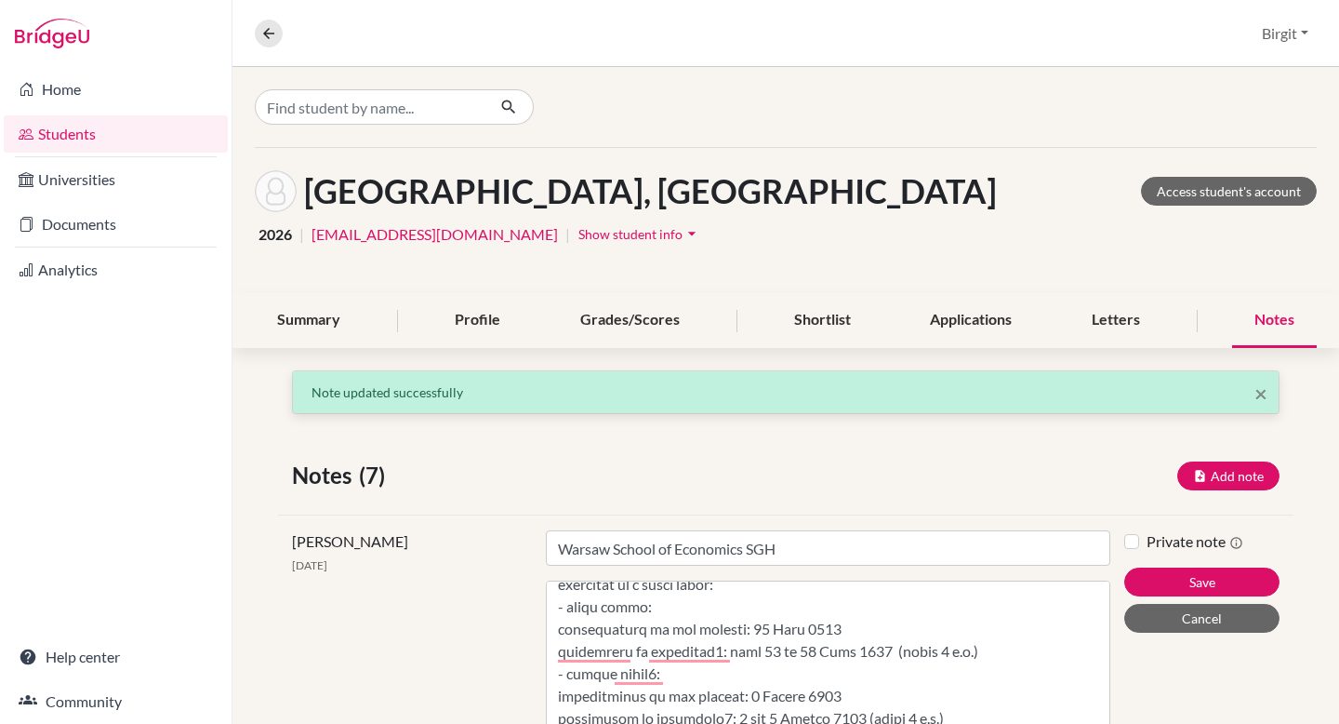
scroll to position [375, 0]
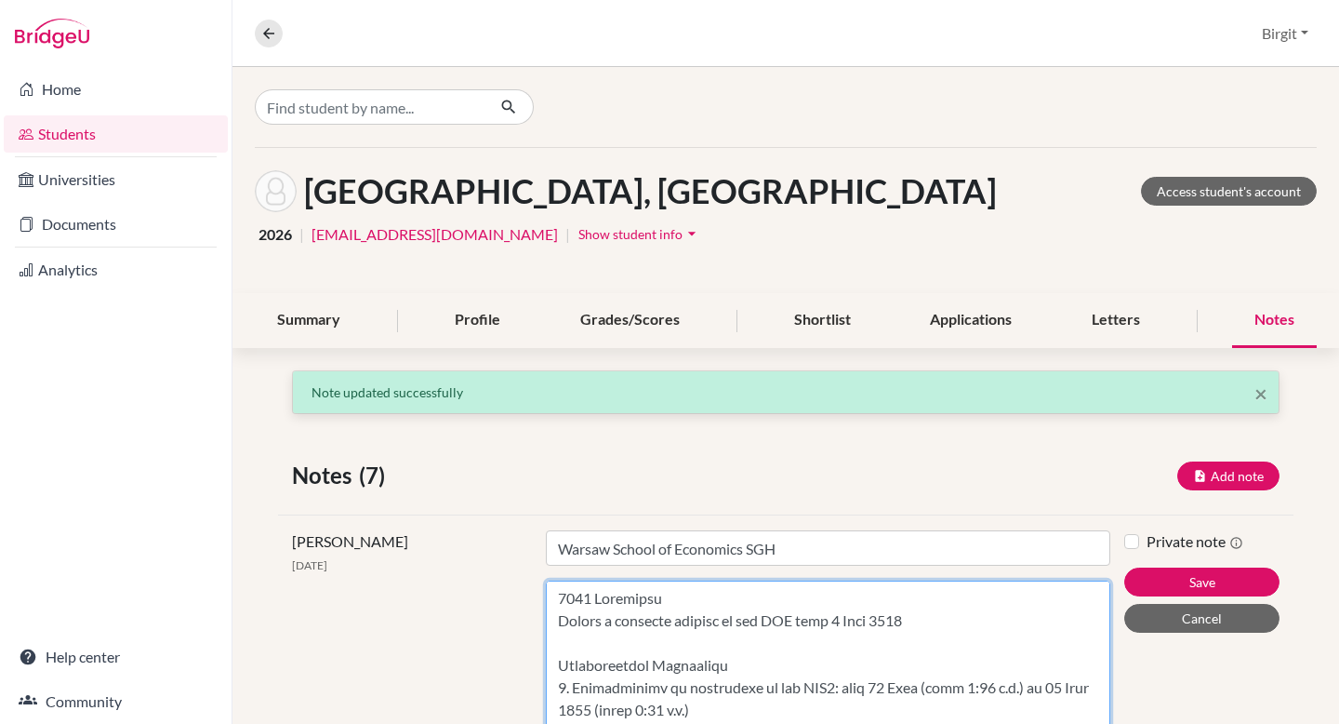
click at [722, 597] on textarea "Content" at bounding box center [828, 673] width 564 height 186
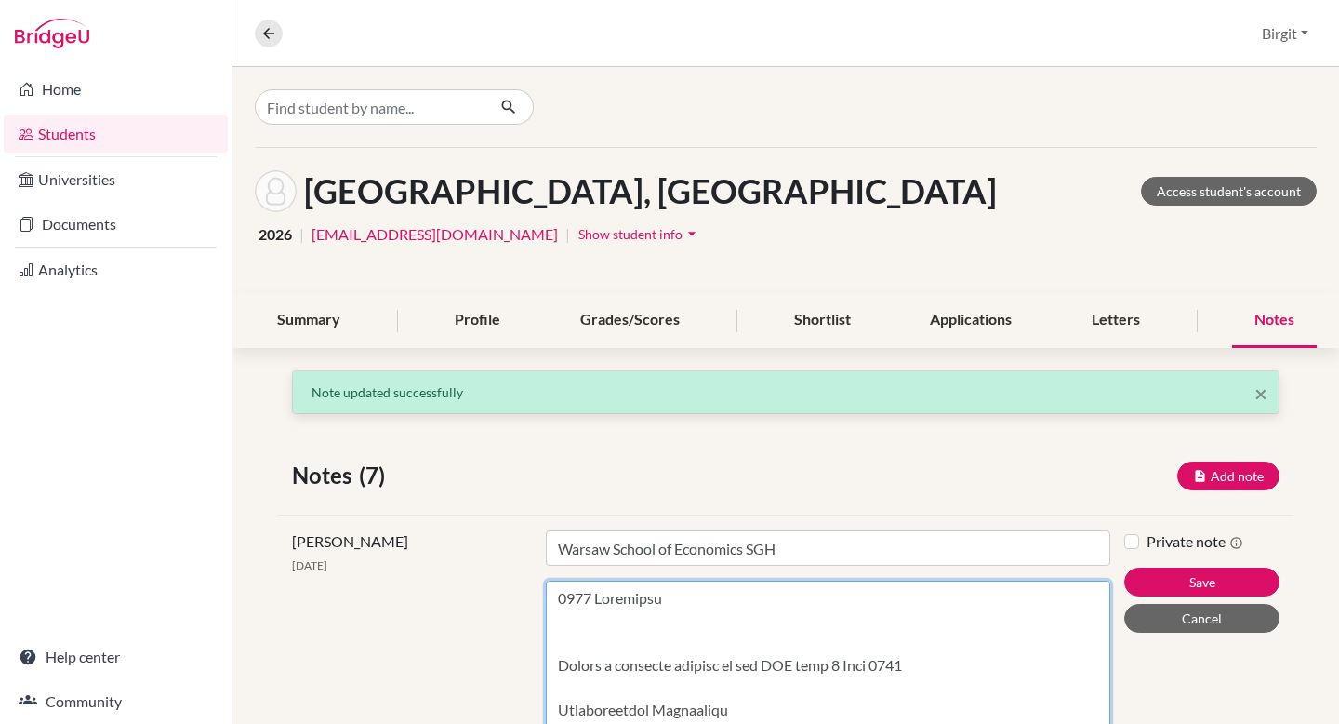
paste textarea "Entry exam is assessing the knowledge required to undertake first-cycle (Bachel…"
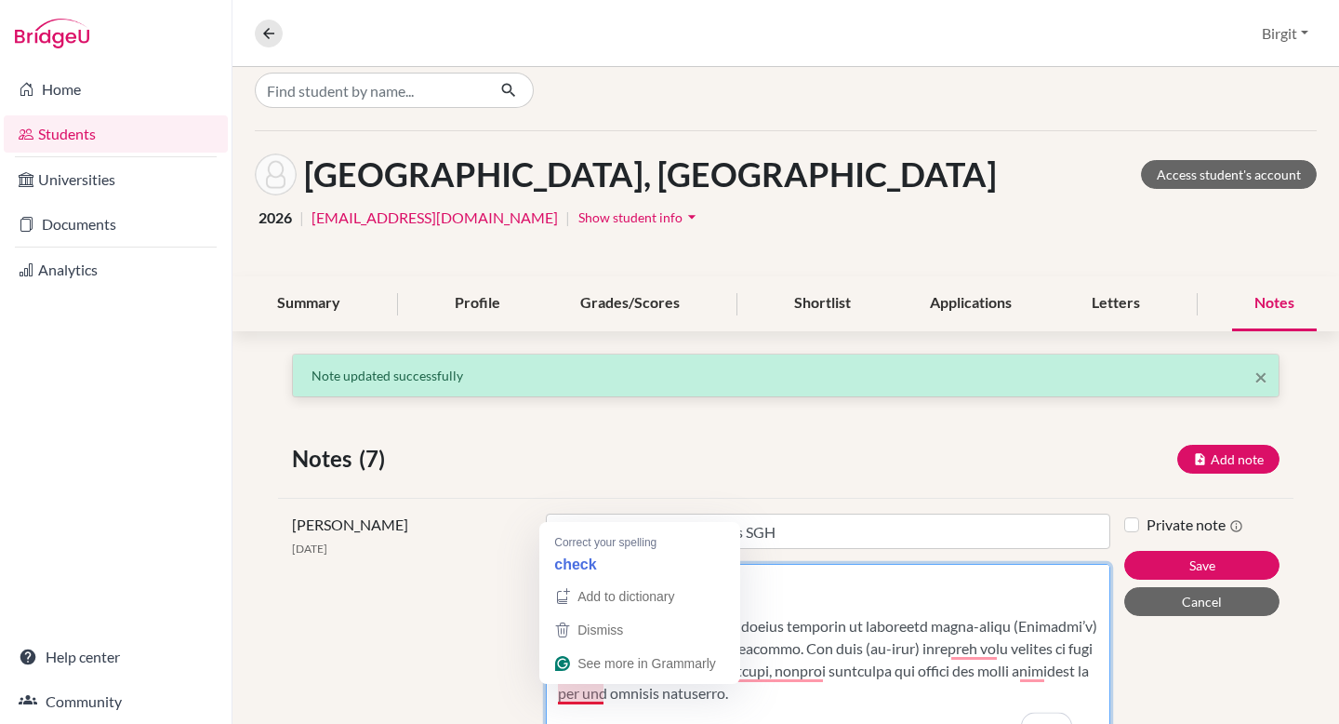
click at [592, 690] on textarea "Content" at bounding box center [828, 657] width 564 height 186
click at [591, 691] on textarea "Content" at bounding box center [828, 657] width 564 height 186
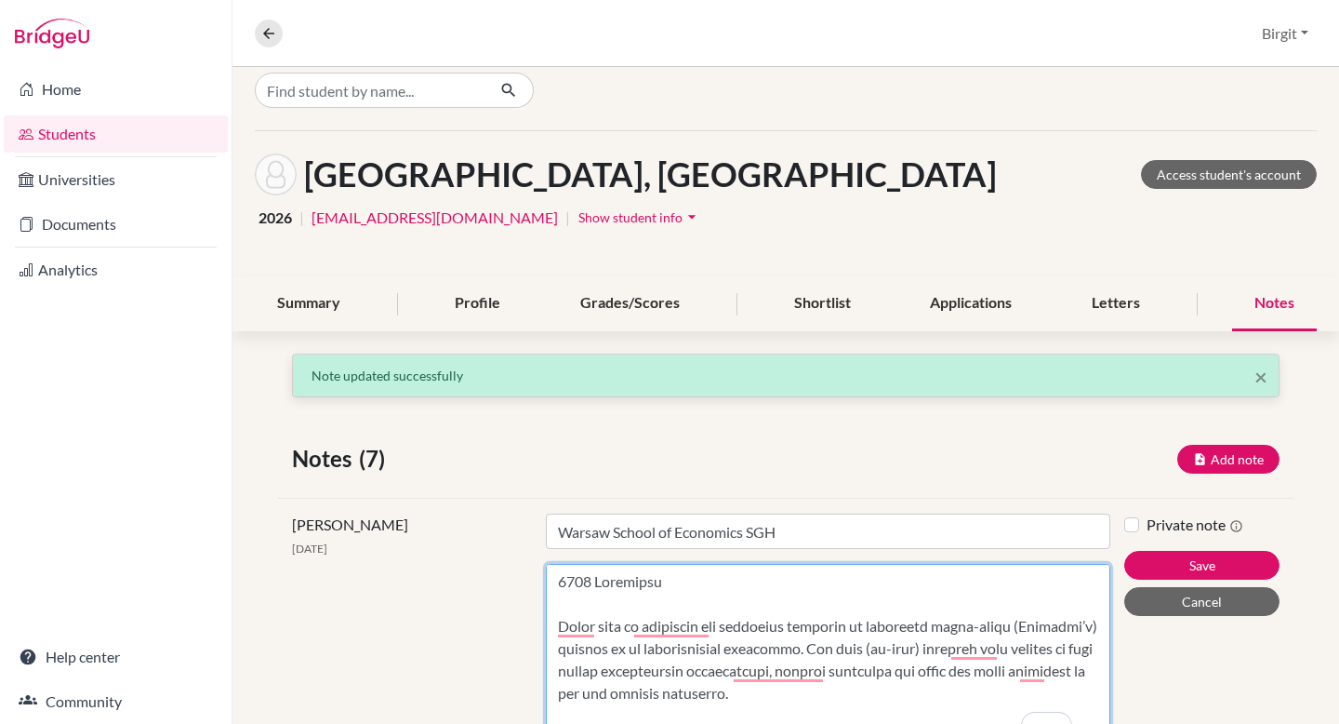
type textarea "2025 Deadlines Entry exam is assessing the knowledge required to undertake firs…"
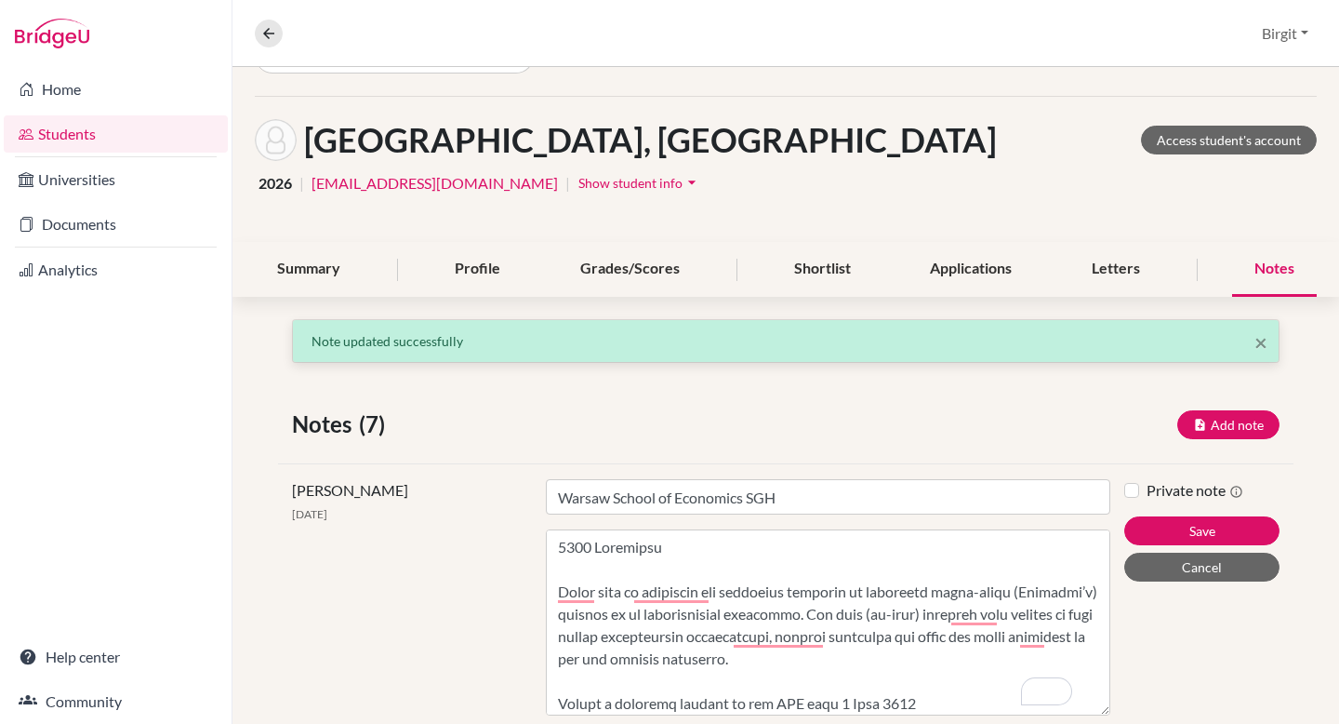
scroll to position [135, 0]
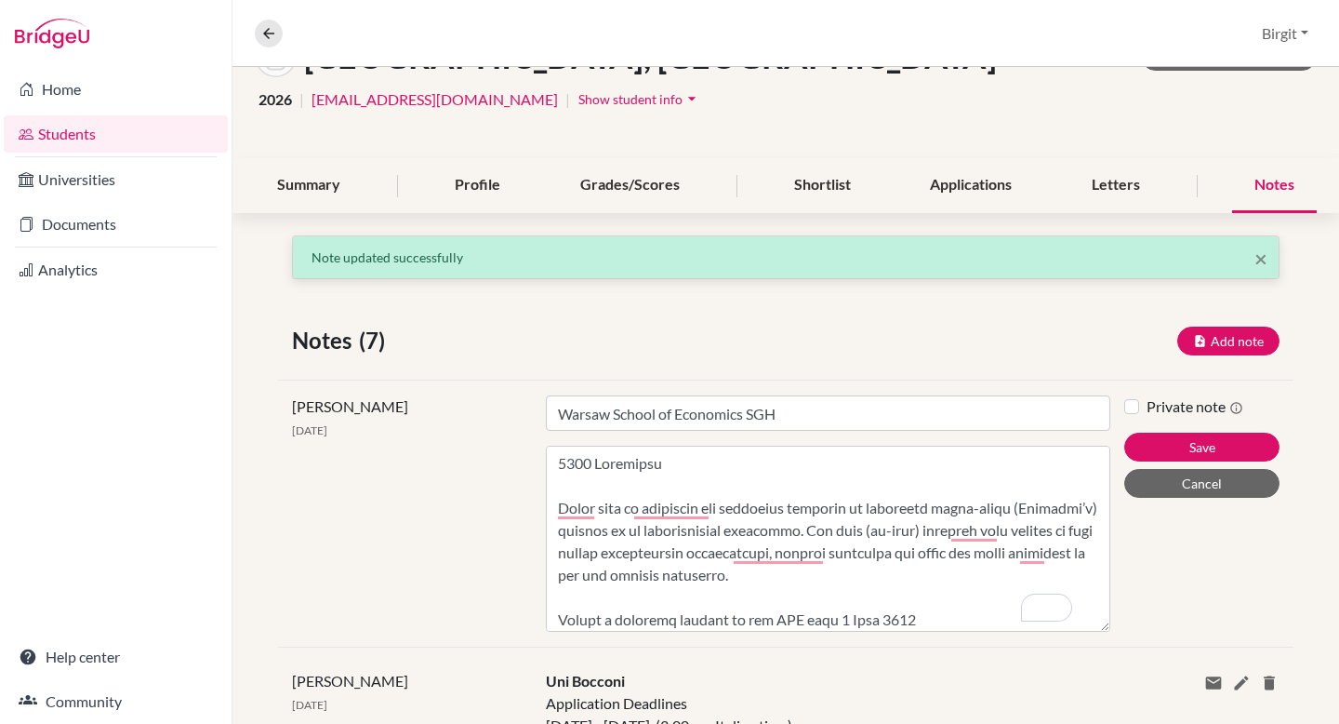
click at [940, 580] on textarea "Content" at bounding box center [828, 538] width 564 height 186
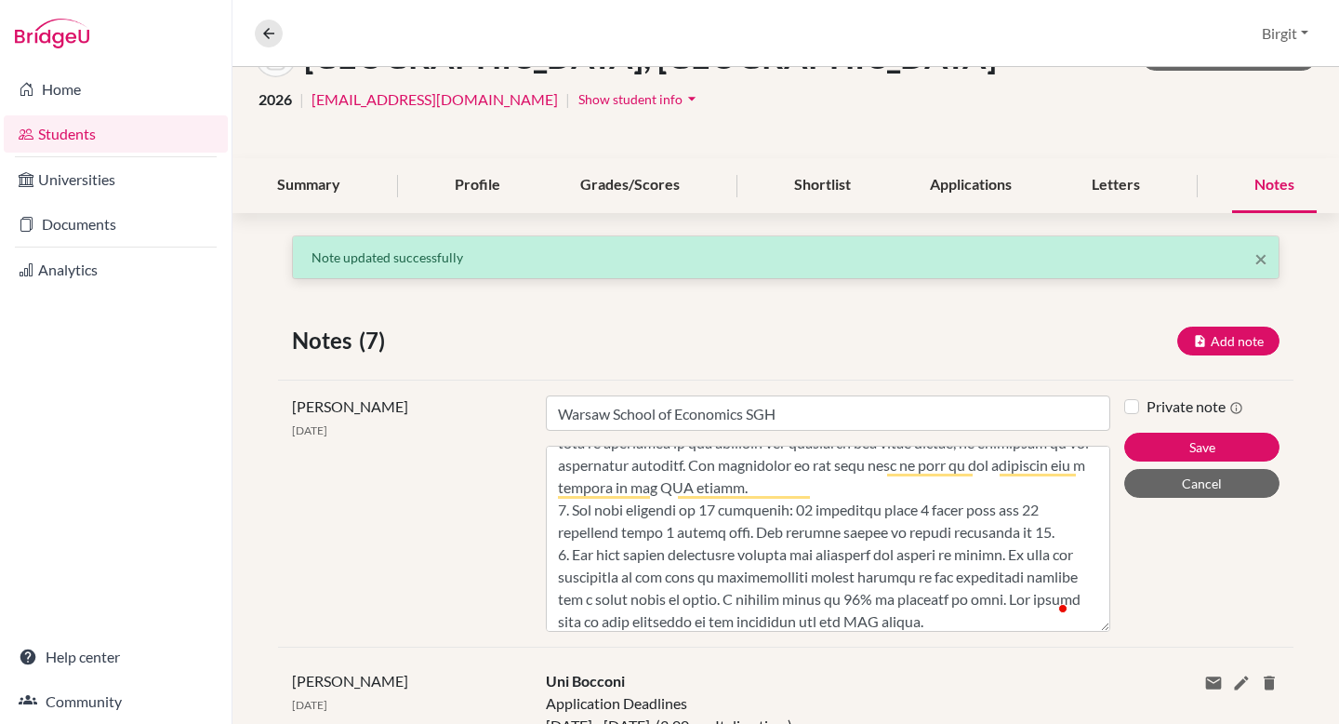
scroll to position [0, 0]
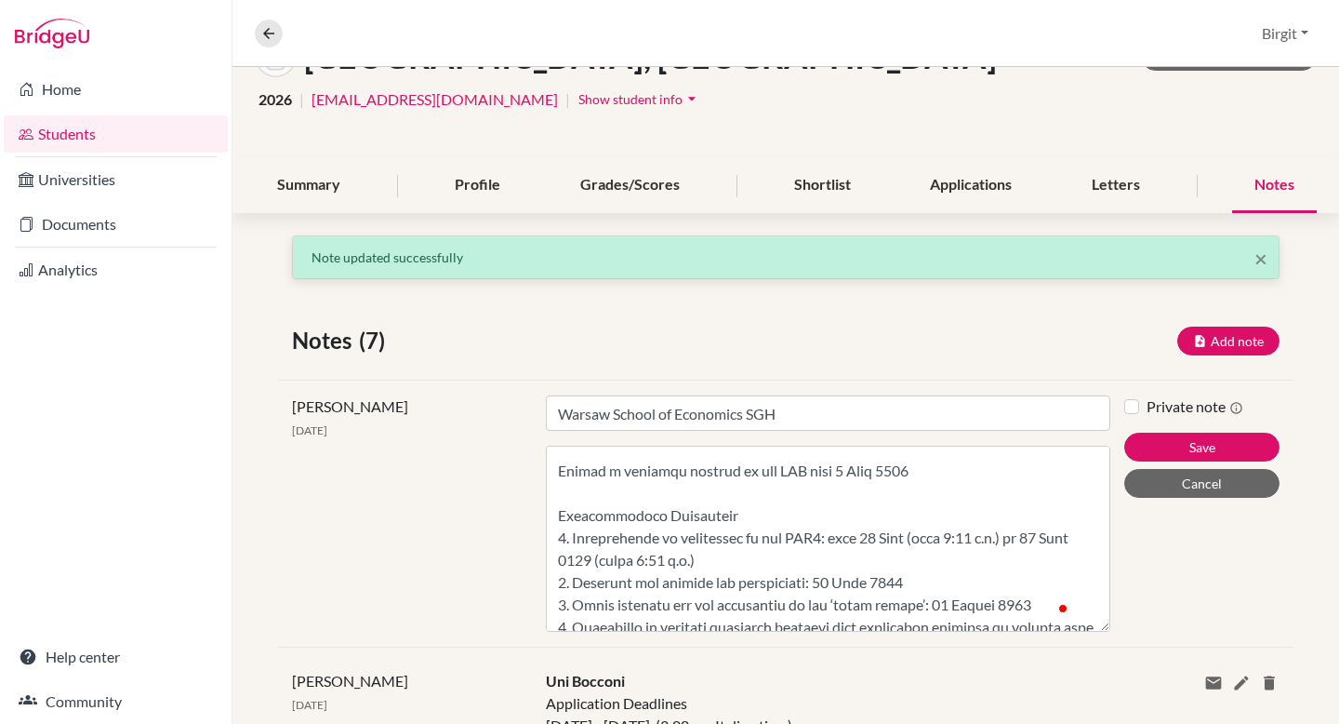
click at [618, 476] on textarea "Content" at bounding box center [828, 538] width 564 height 186
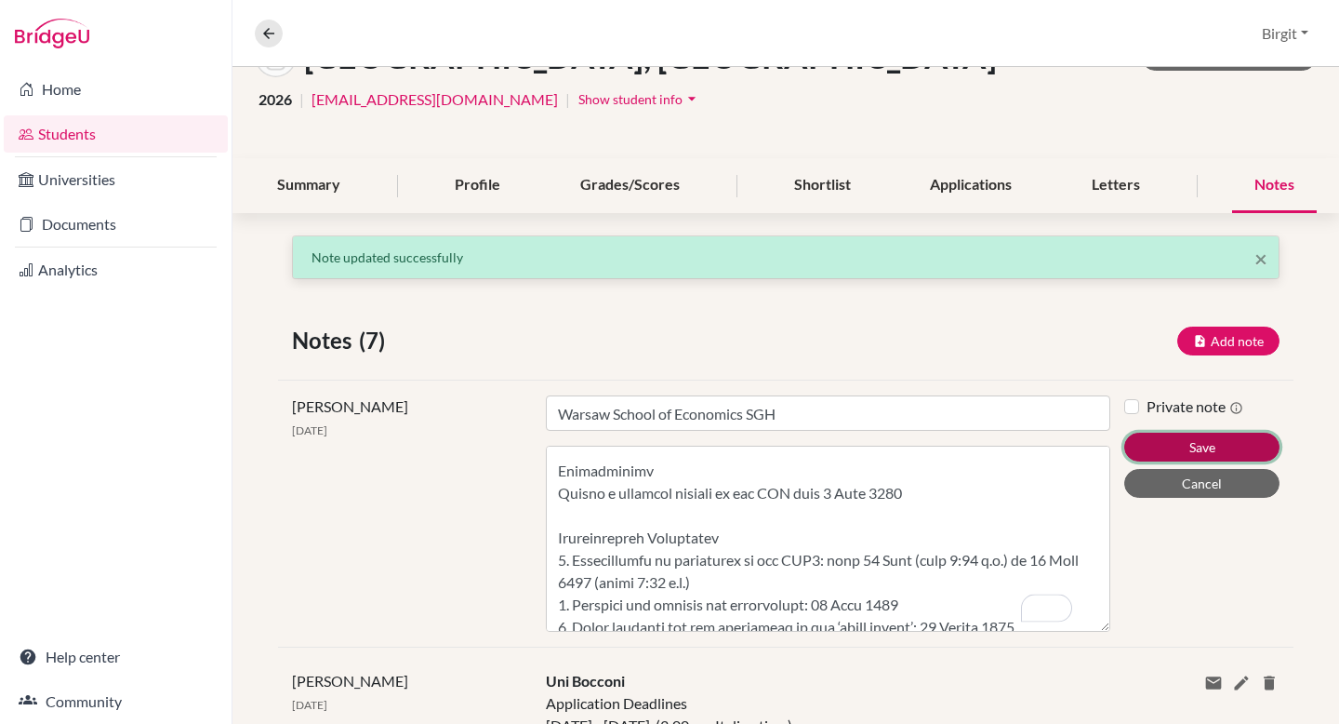
click at [1192, 448] on button "Save" at bounding box center [1201, 446] width 155 height 29
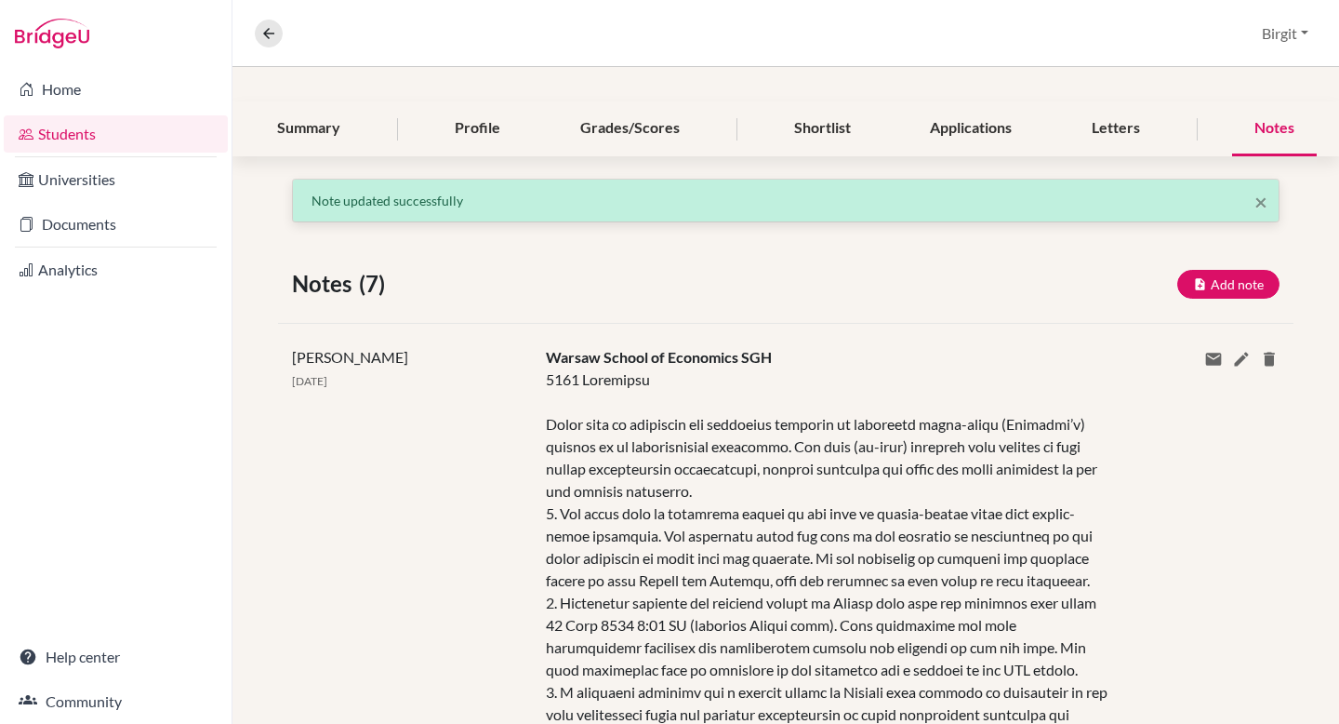
scroll to position [227, 0]
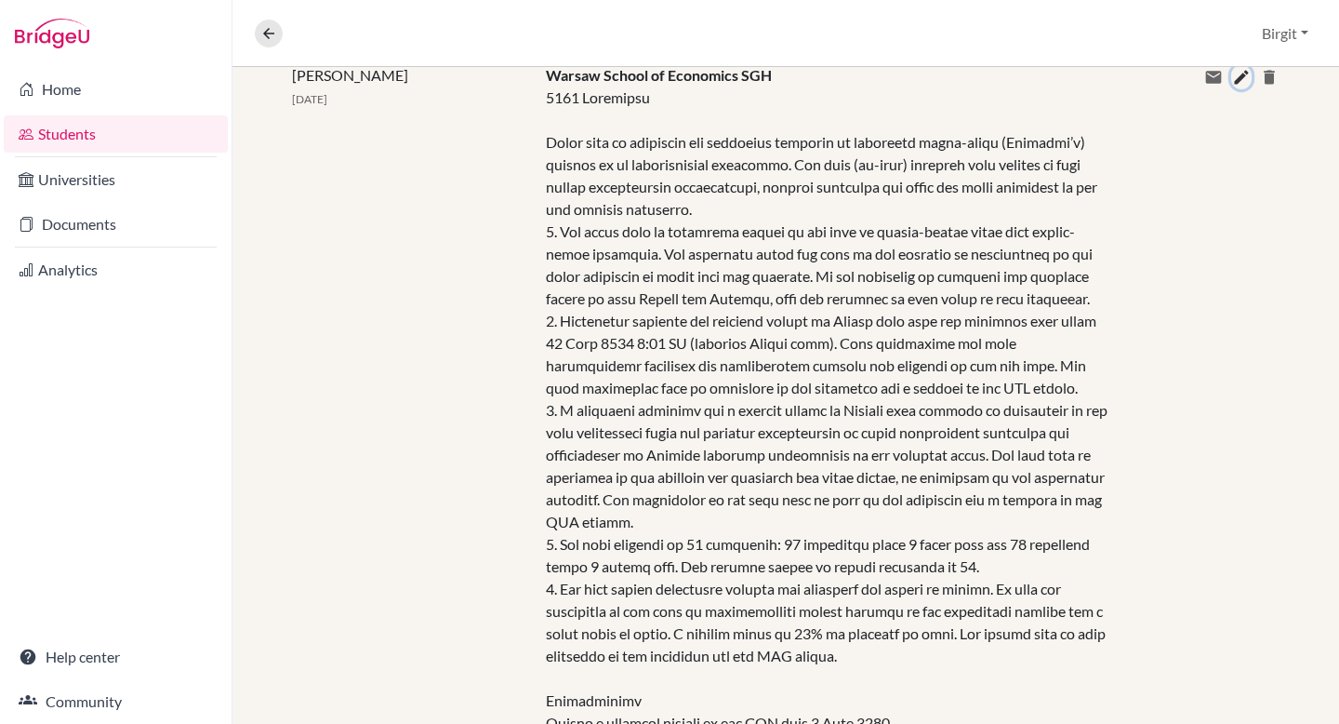
click at [1232, 73] on icon at bounding box center [1241, 77] width 19 height 19
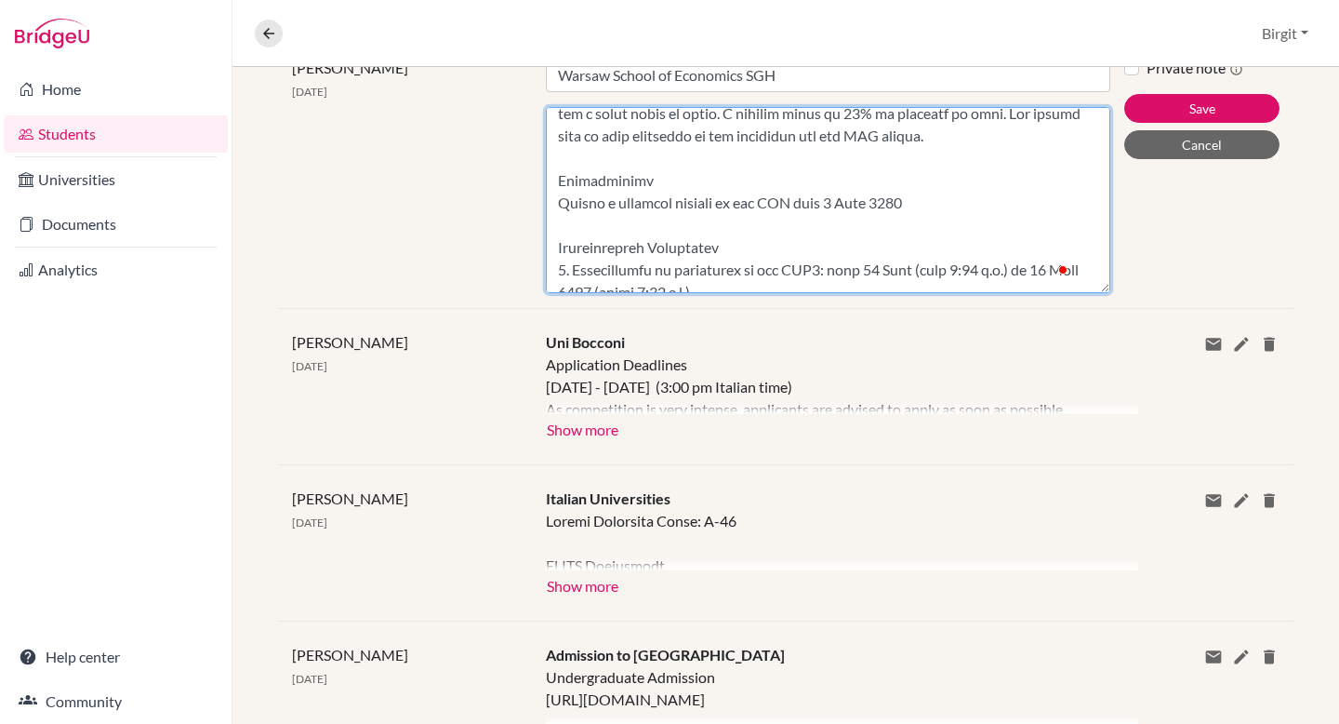
drag, startPoint x: 555, startPoint y: 225, endPoint x: 551, endPoint y: 255, distance: 30.1
click at [551, 255] on textarea "Content" at bounding box center [828, 200] width 564 height 186
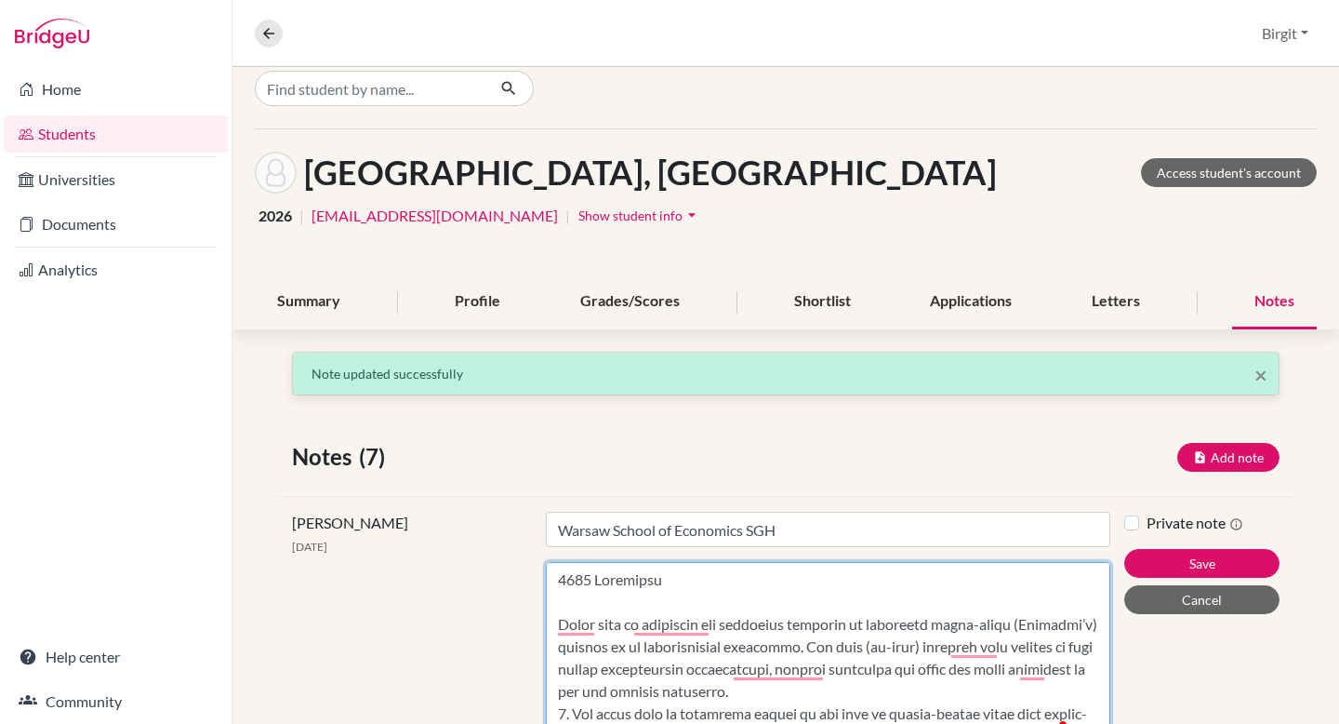
click at [561, 598] on textarea "Content" at bounding box center [828, 655] width 564 height 186
paste textarea "Create a personal account in the [DEMOGRAPHIC_DATA] from [DATE]"
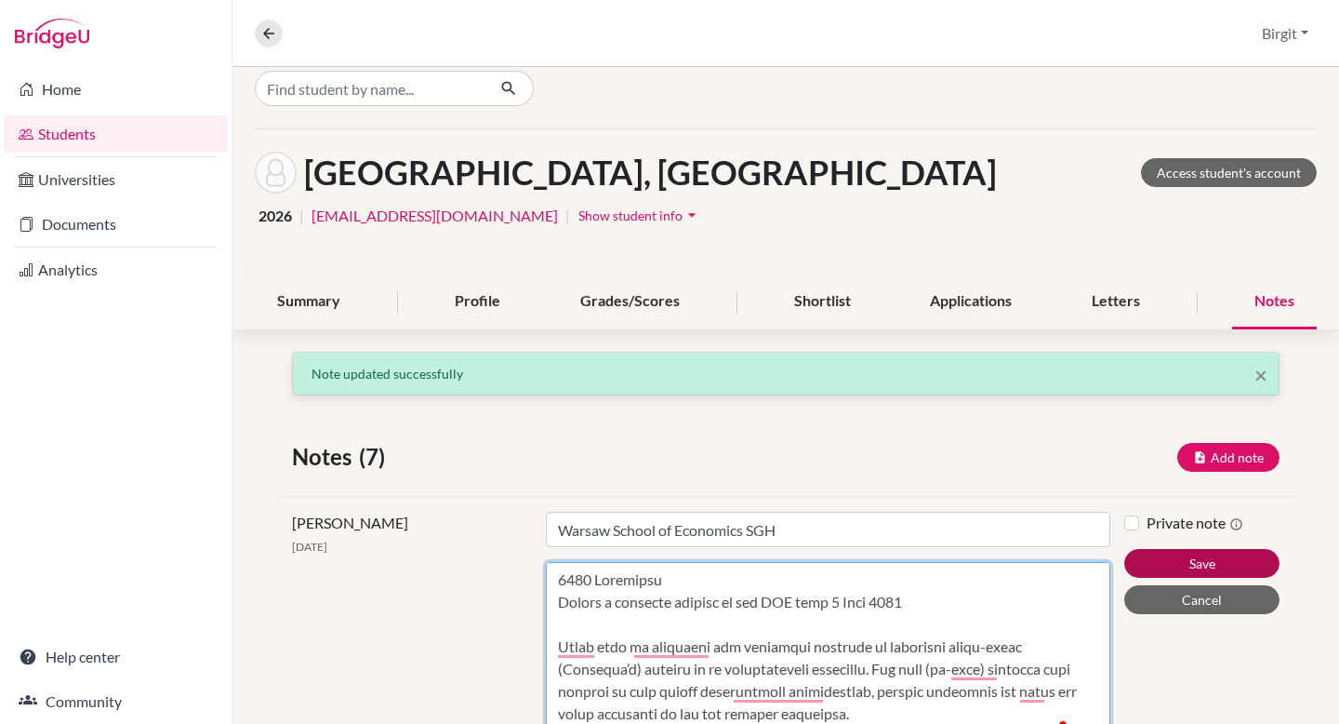
type textarea "7429 Loremipsu Dolors a consecte adipisc el sed DOE temp 3 Inci 8745 Utlab etdo…"
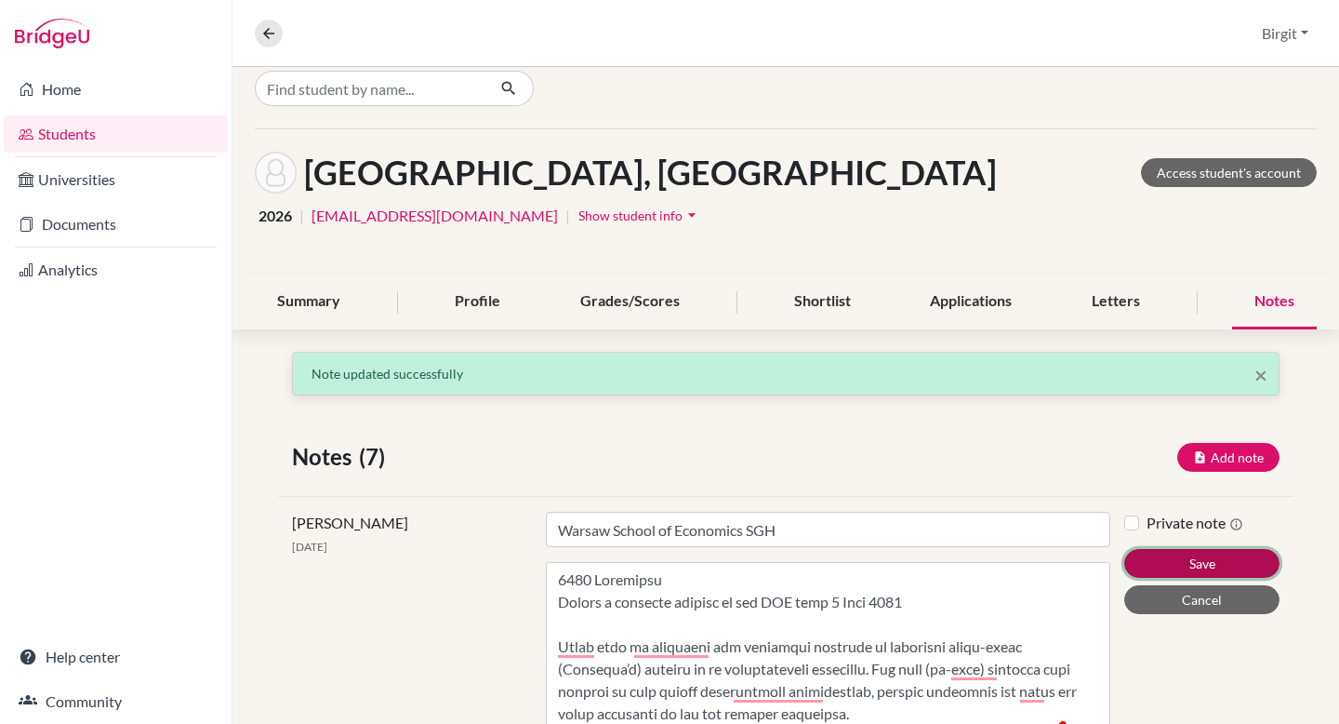
click at [1183, 565] on button "Save" at bounding box center [1201, 563] width 155 height 29
